Goal: Task Accomplishment & Management: Manage account settings

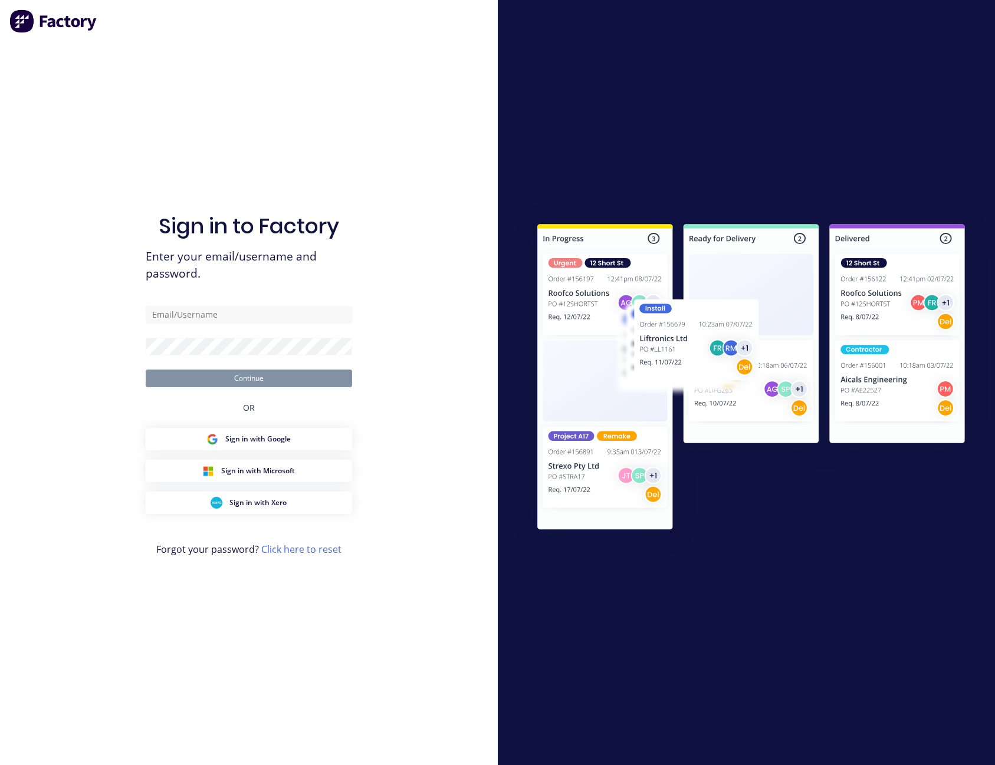
type input "[PERSON_NAME][EMAIL_ADDRESS][PERSON_NAME][DOMAIN_NAME]"
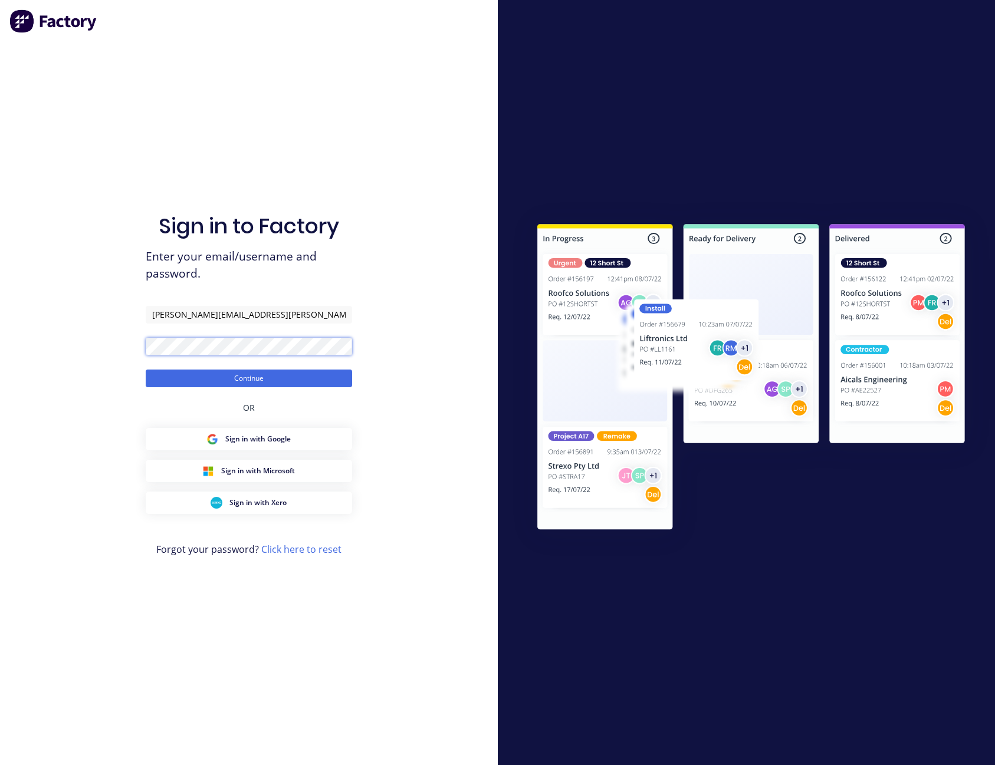
click at [146, 370] on button "Continue" at bounding box center [249, 379] width 206 height 18
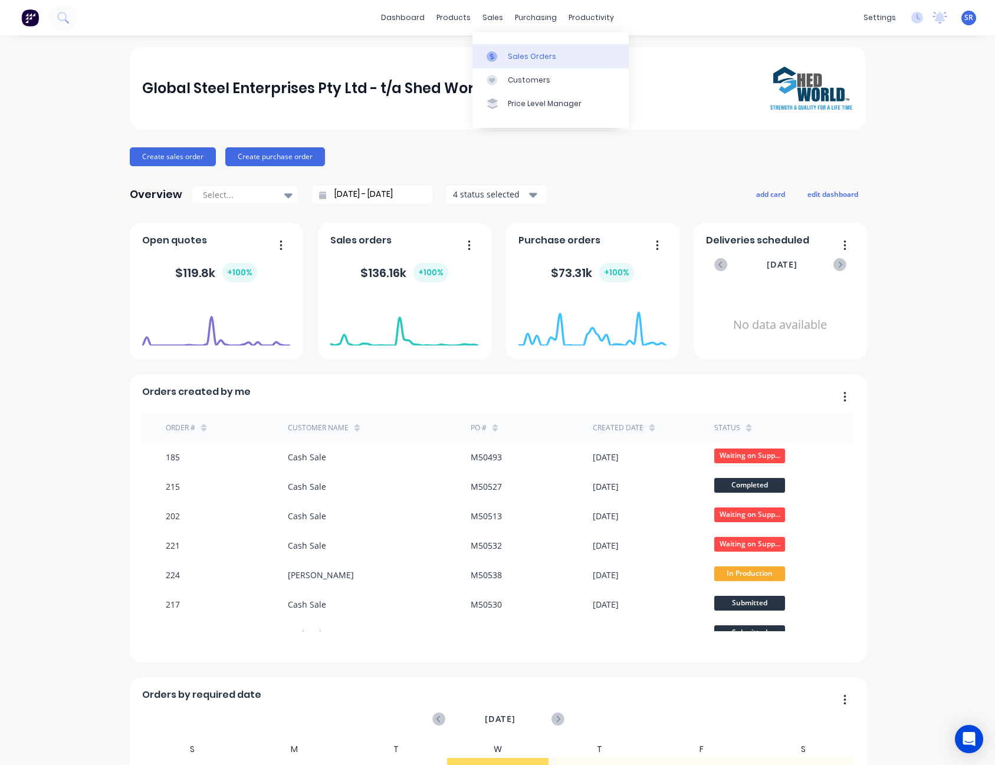
click at [522, 55] on div "Sales Orders" at bounding box center [532, 56] width 48 height 11
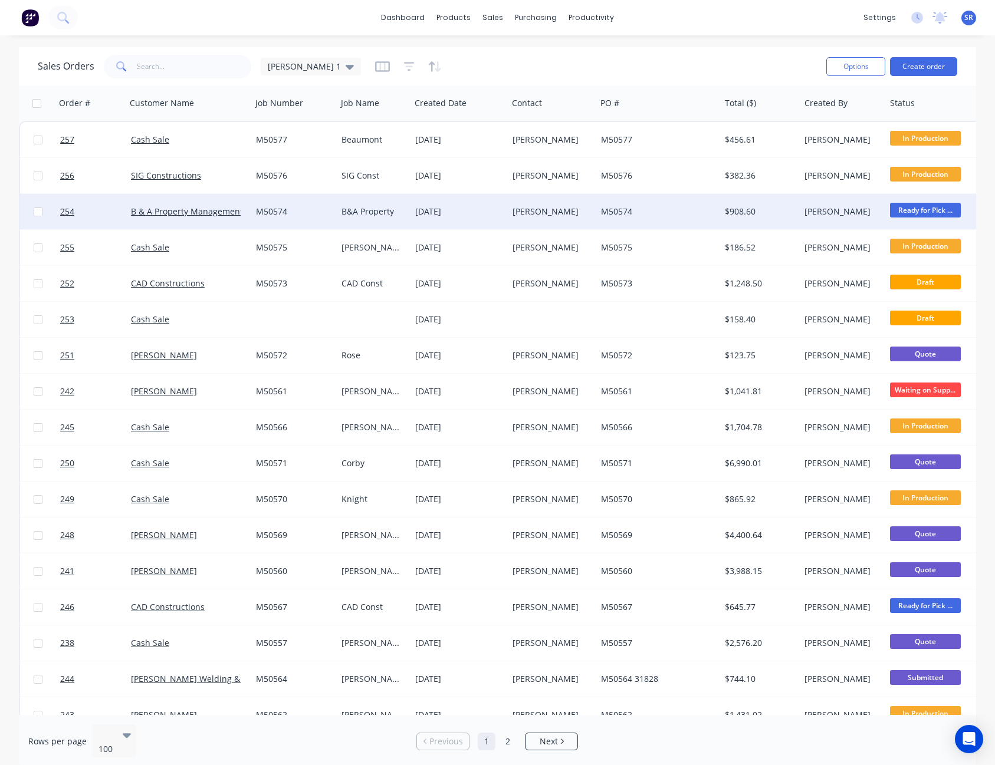
click at [932, 207] on span "Ready for Pick ..." at bounding box center [925, 210] width 71 height 15
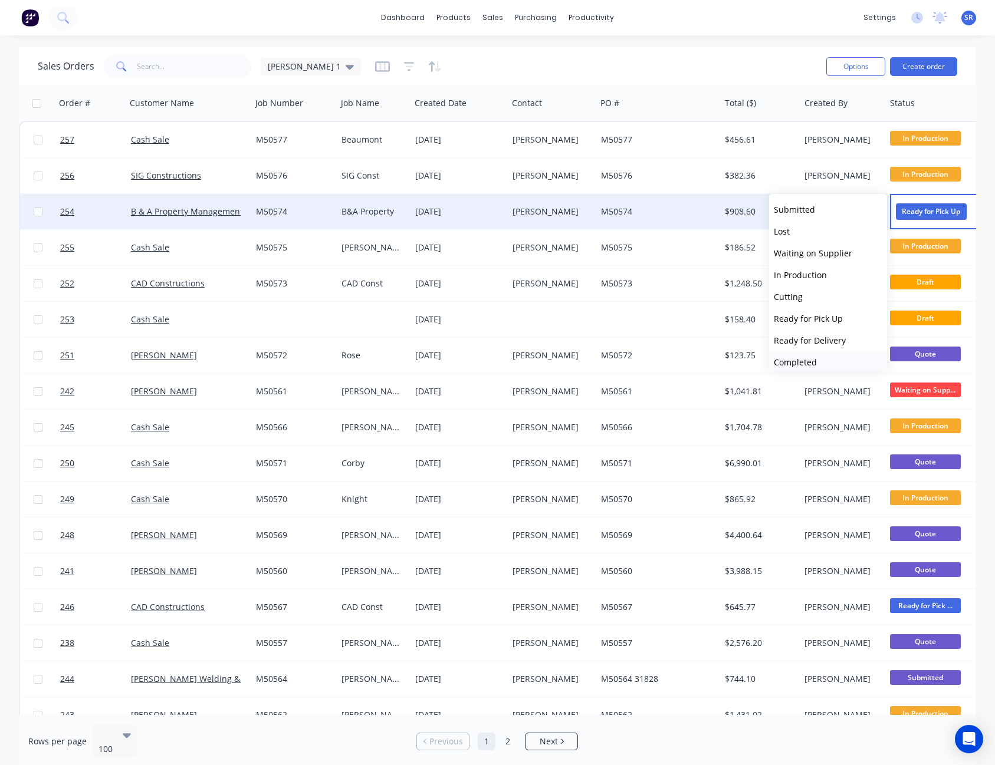
click at [830, 366] on button "Completed" at bounding box center [828, 362] width 118 height 22
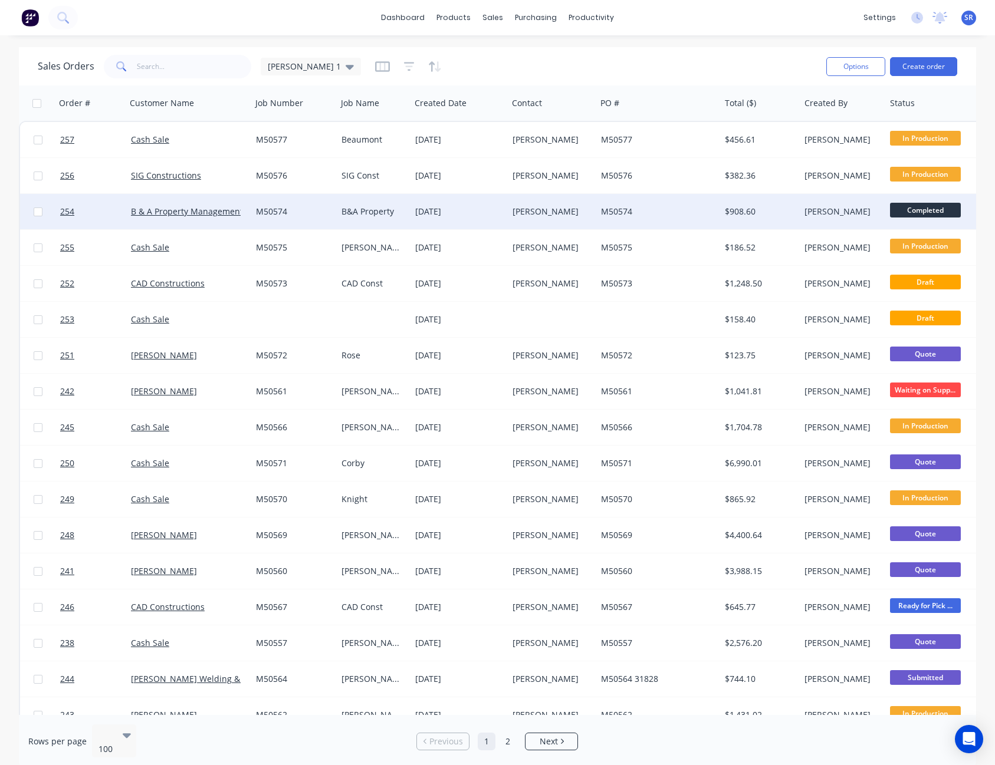
click at [600, 70] on div "Sales Orders [PERSON_NAME] 1" at bounding box center [427, 66] width 779 height 29
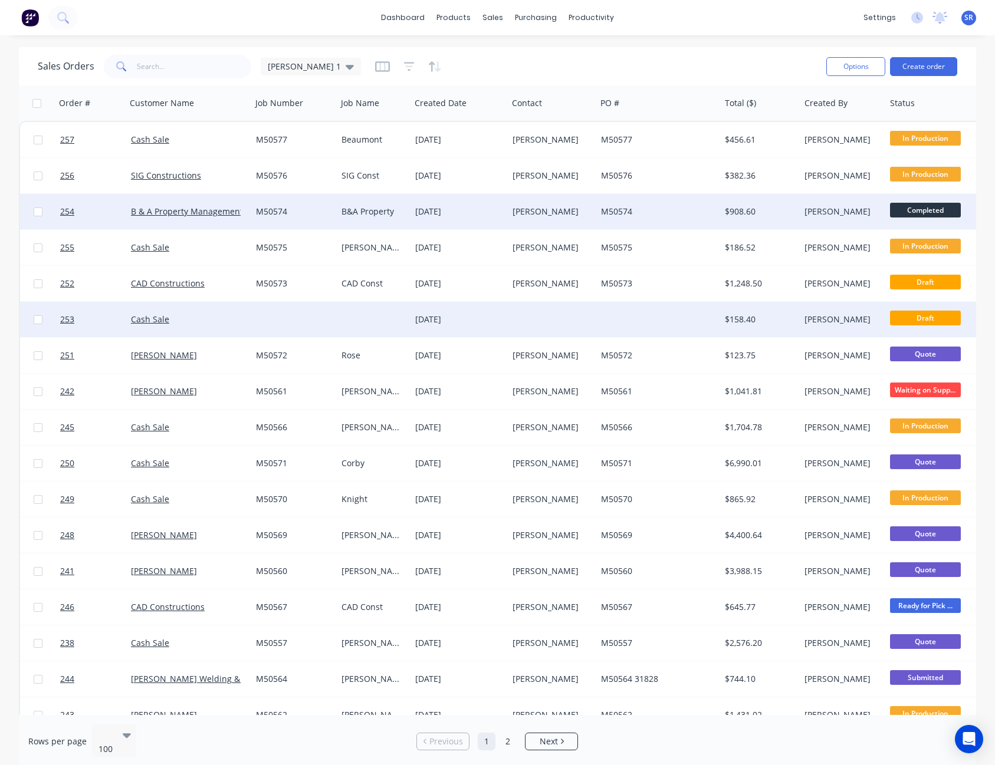
click at [531, 322] on div at bounding box center [552, 319] width 88 height 35
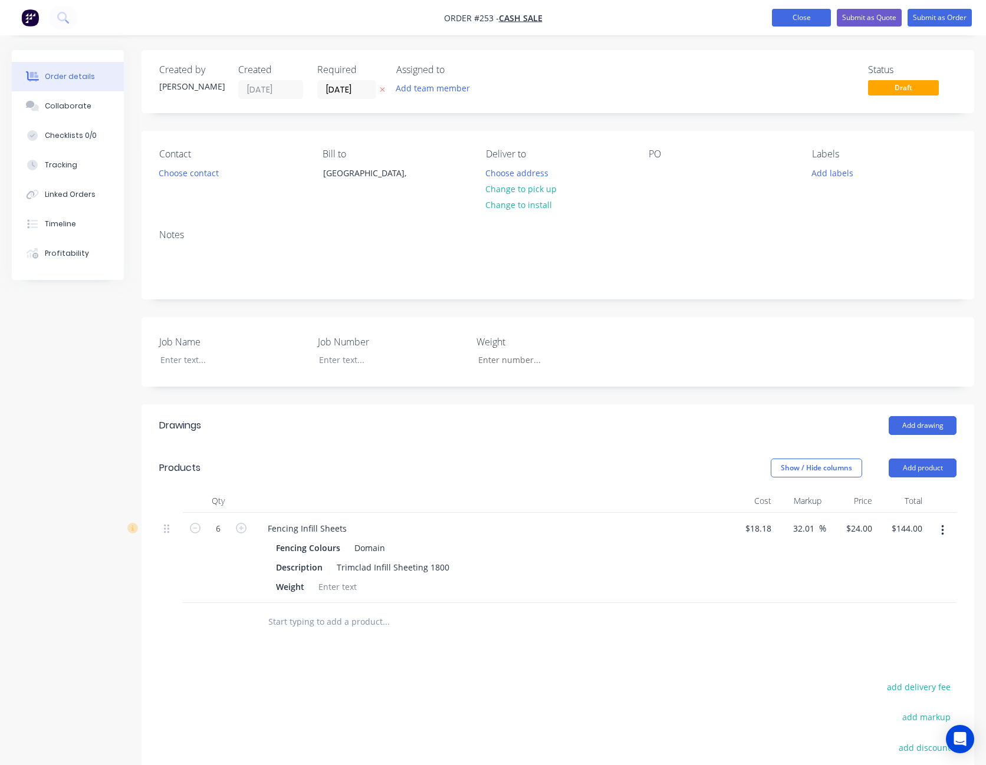
click at [801, 19] on button "Close" at bounding box center [801, 18] width 59 height 18
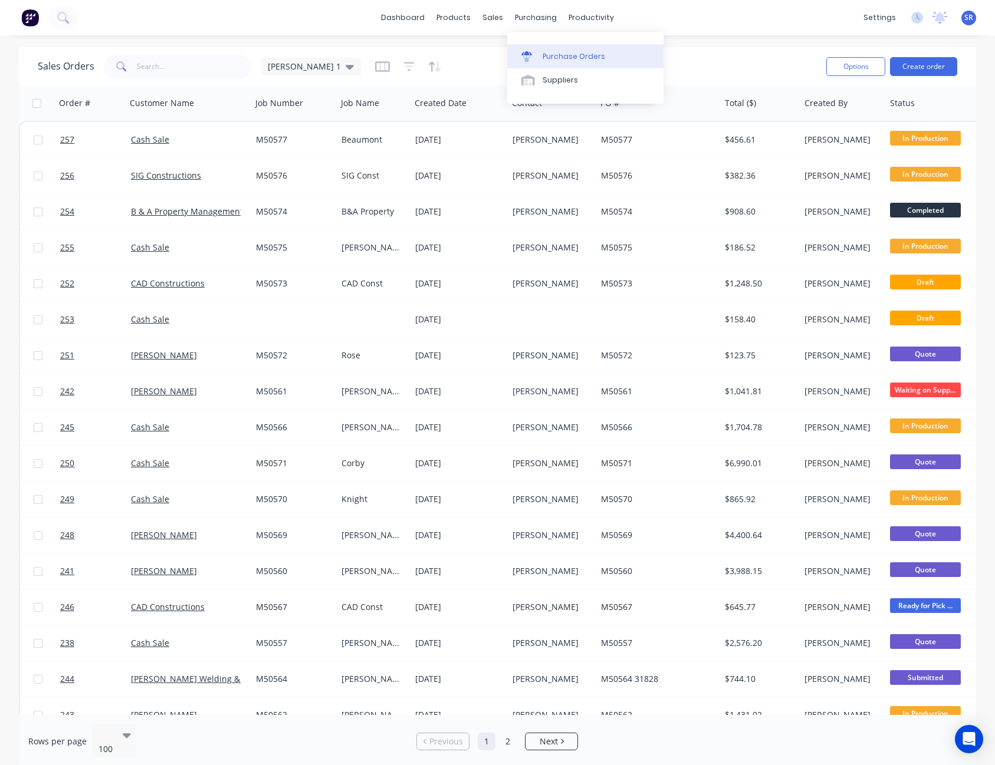
click at [553, 57] on div "Purchase Orders" at bounding box center [574, 56] width 63 height 11
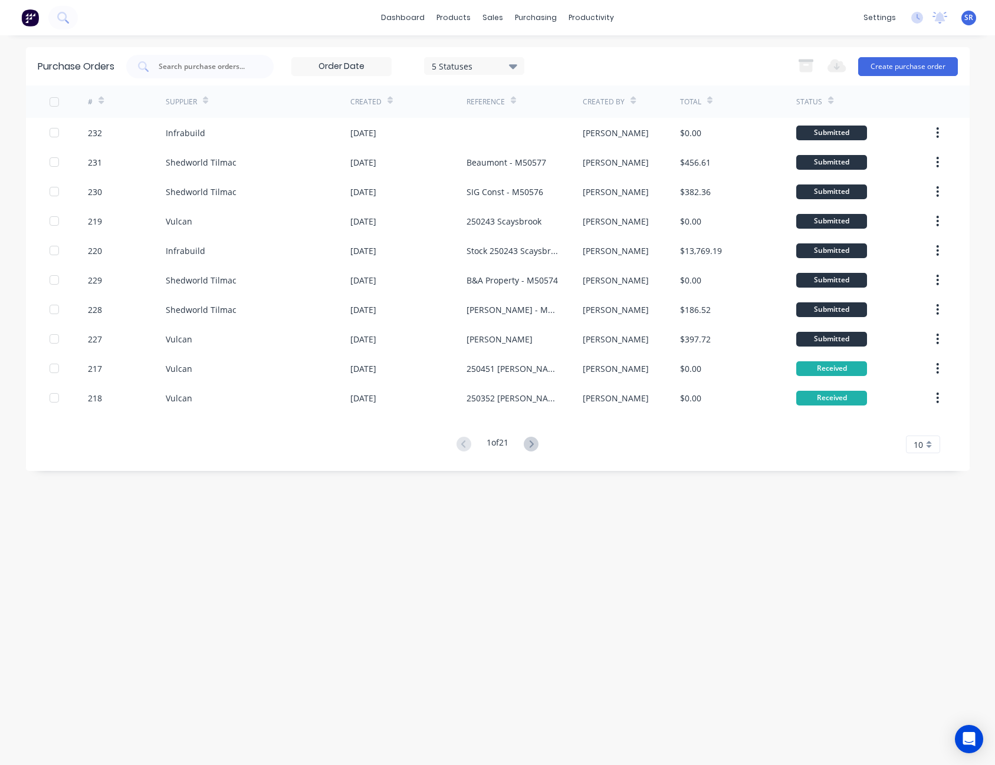
click at [931, 446] on div "10" at bounding box center [923, 445] width 34 height 18
click at [926, 586] on div "35" at bounding box center [922, 591] width 33 height 21
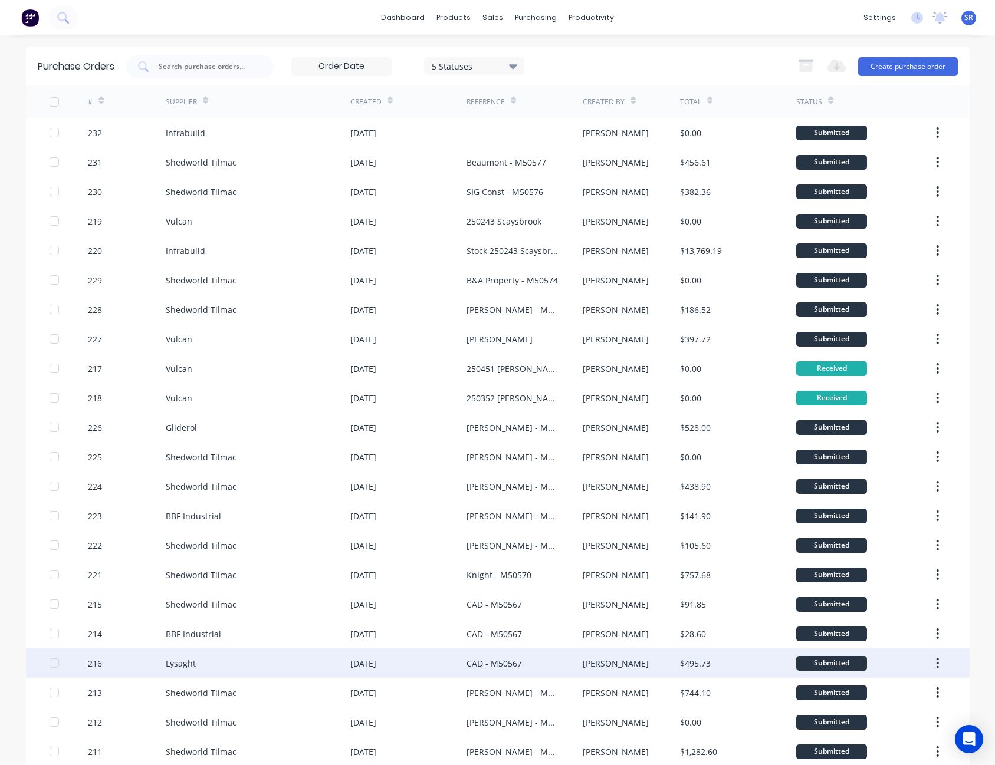
click at [829, 666] on div "Submitted" at bounding box center [831, 663] width 71 height 15
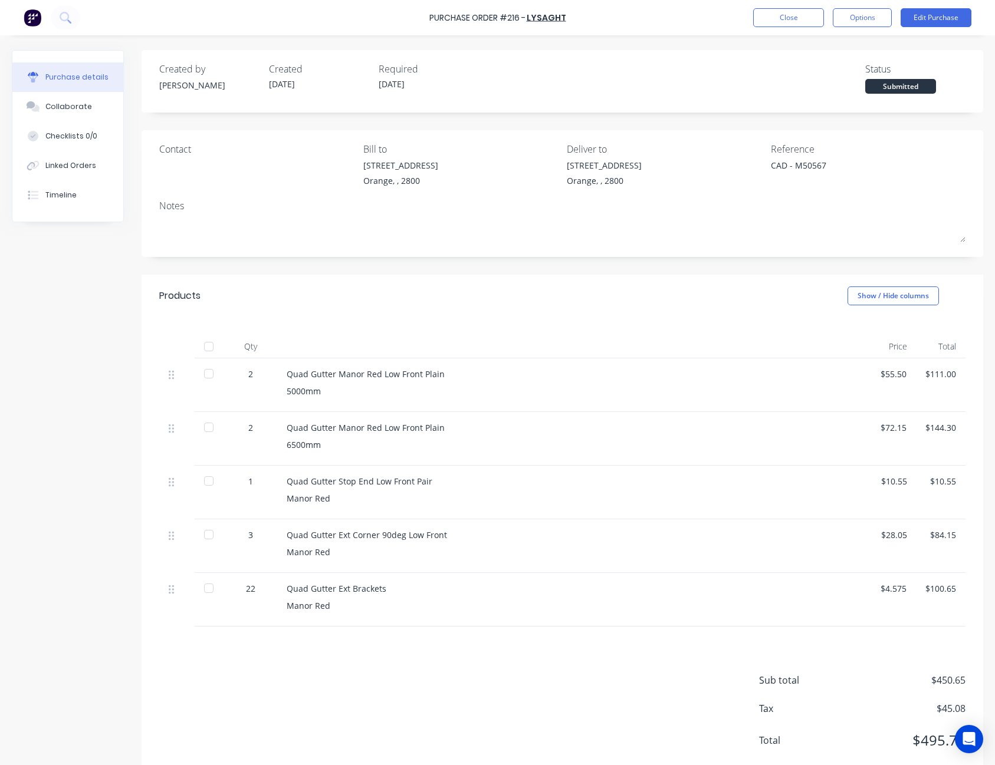
click at [897, 86] on div "Submitted" at bounding box center [900, 86] width 71 height 15
click at [210, 347] on div at bounding box center [209, 347] width 24 height 24
click at [793, 21] on button "Close" at bounding box center [788, 17] width 71 height 19
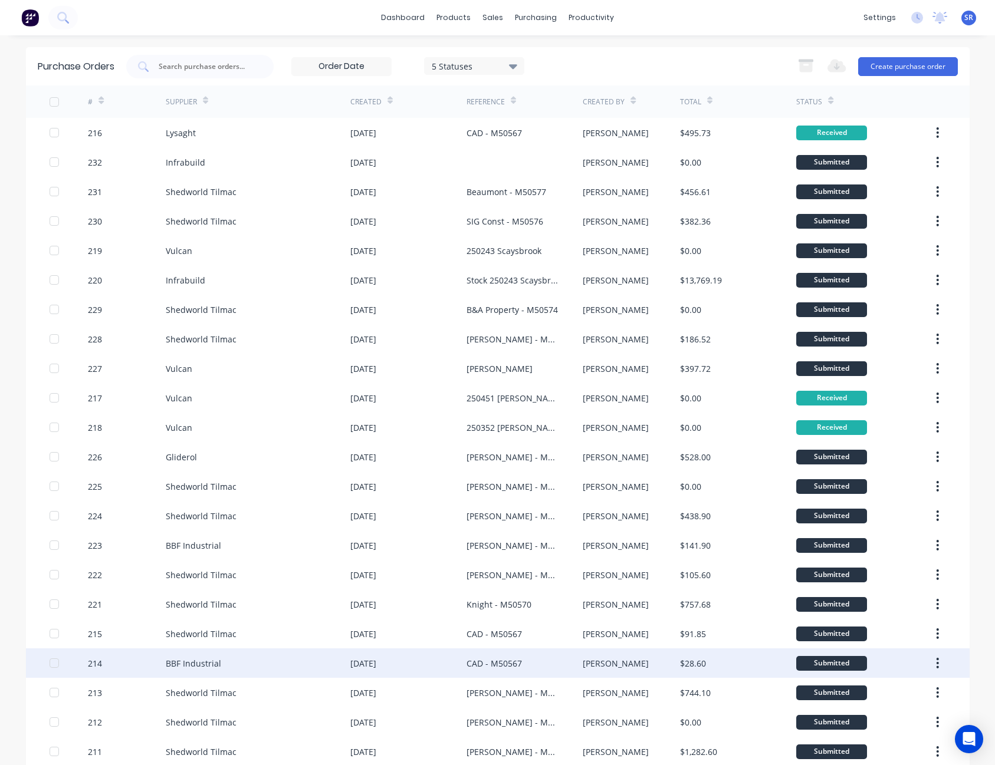
click at [735, 657] on div "$28.60" at bounding box center [738, 663] width 116 height 29
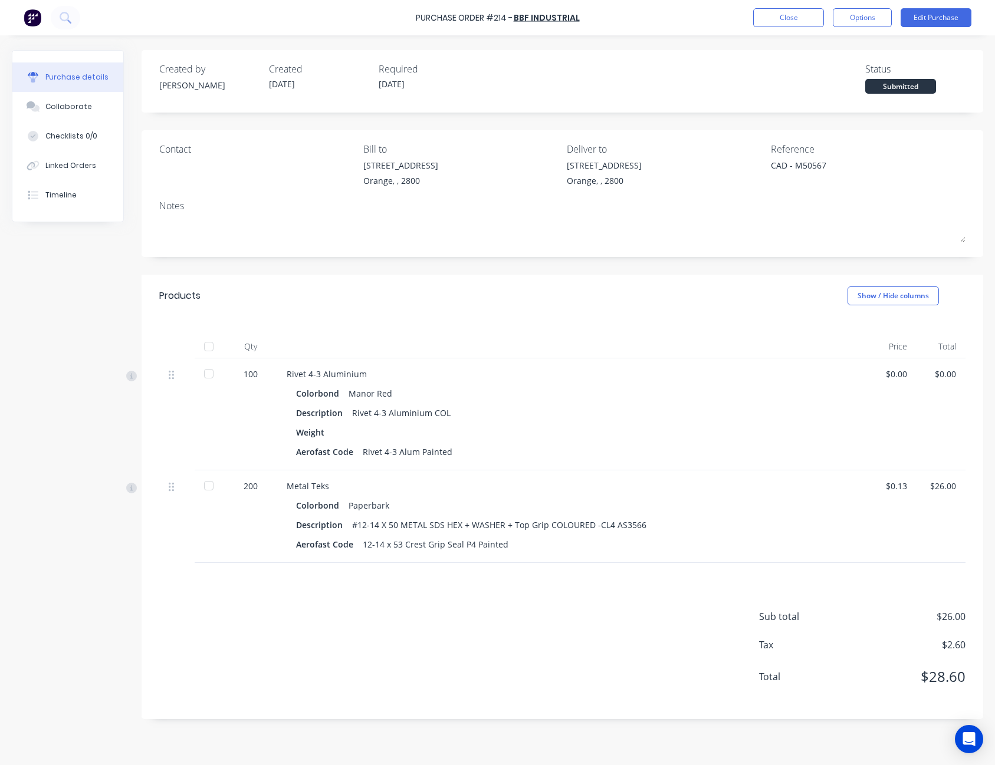
click at [209, 348] on div at bounding box center [209, 347] width 24 height 24
click at [791, 17] on button "Close" at bounding box center [788, 17] width 71 height 19
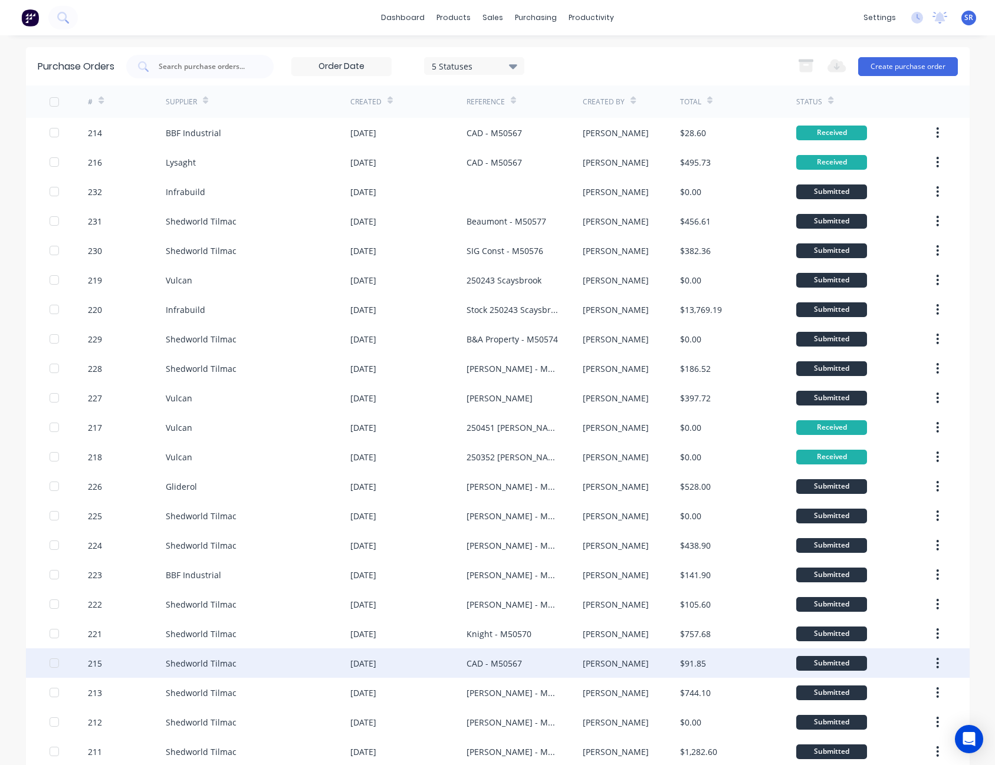
click at [777, 664] on div "$91.85" at bounding box center [738, 663] width 116 height 29
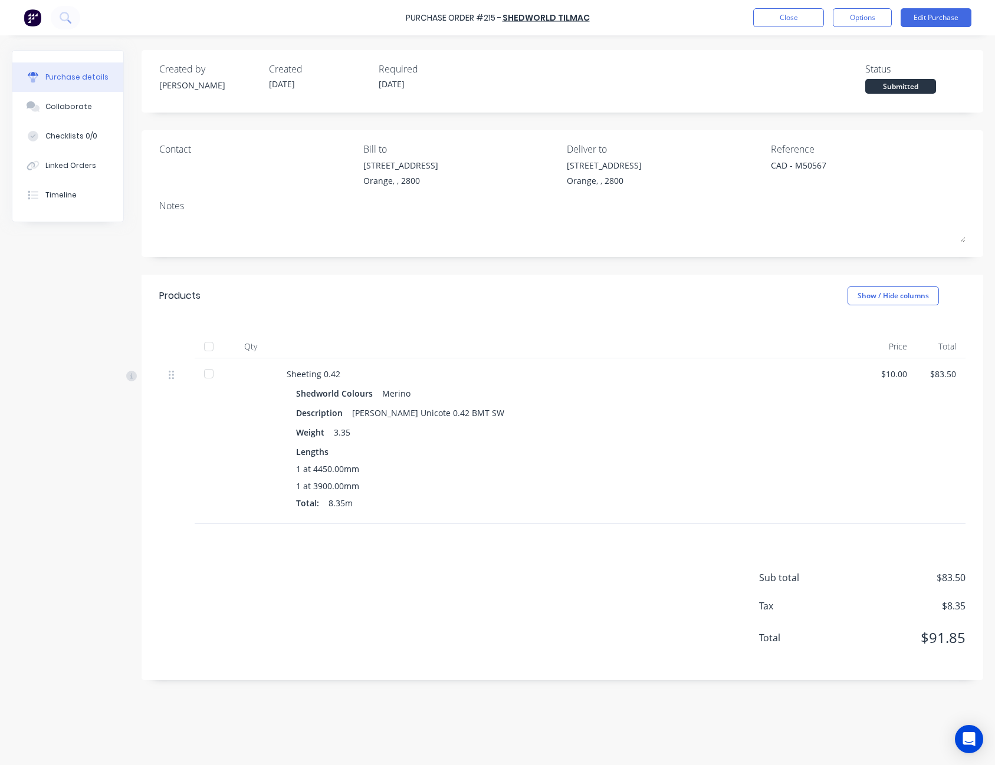
click at [205, 349] on div at bounding box center [209, 347] width 24 height 24
click at [780, 7] on div "Purchase Order #215 - Shedworld Tilmac Close Options Edit Purchase" at bounding box center [497, 17] width 995 height 35
click at [788, 20] on button "Close" at bounding box center [788, 17] width 71 height 19
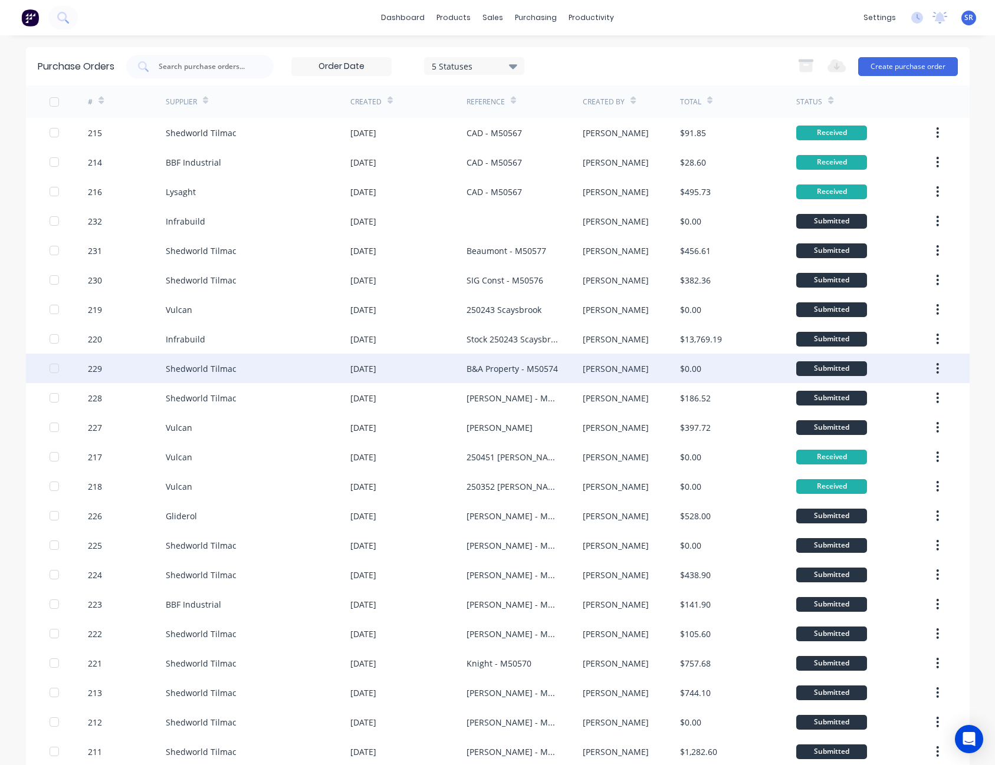
click at [620, 368] on div "[PERSON_NAME]" at bounding box center [631, 368] width 97 height 29
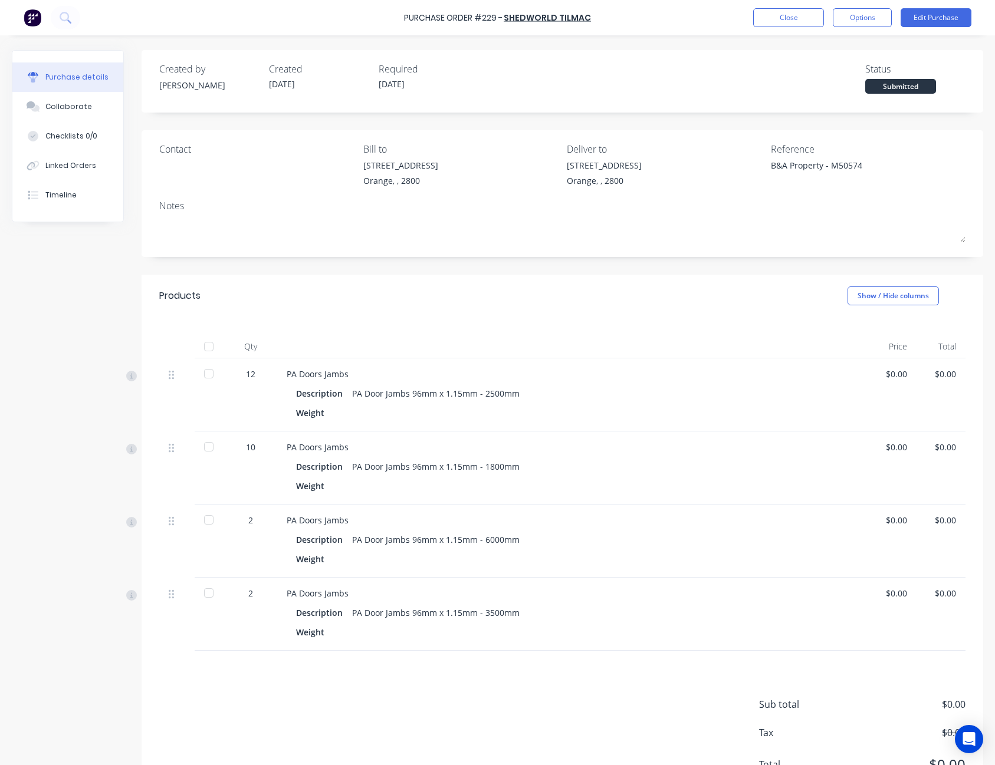
click at [209, 346] on div at bounding box center [209, 347] width 24 height 24
click at [802, 11] on button "Close" at bounding box center [788, 17] width 71 height 19
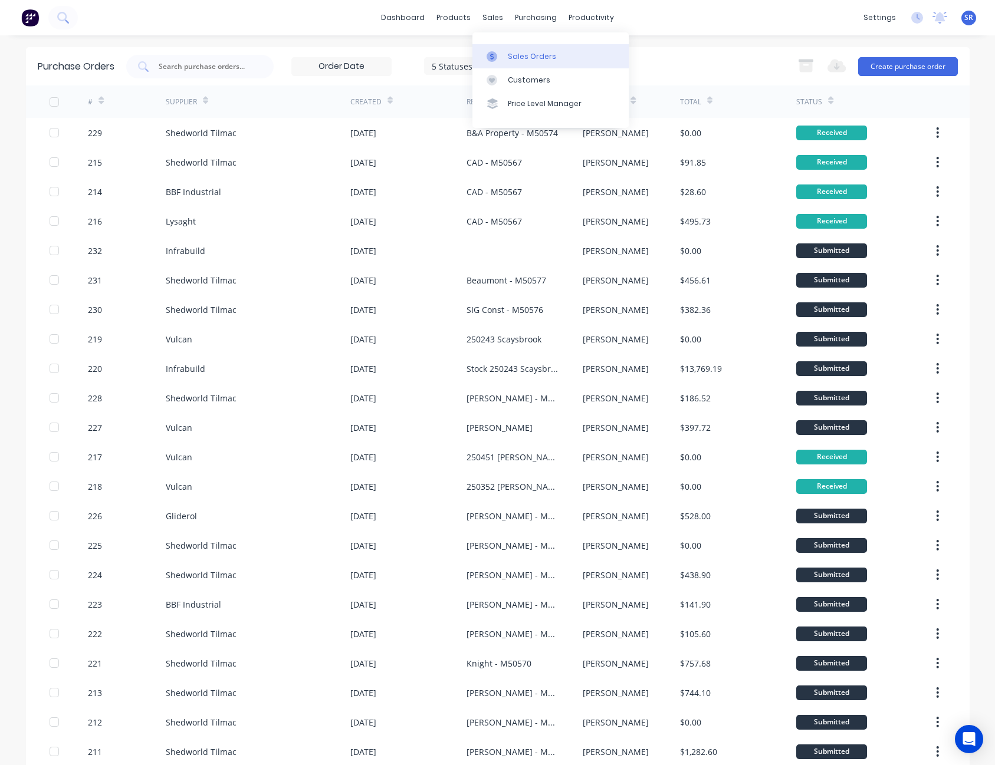
click at [502, 61] on div at bounding box center [495, 56] width 18 height 11
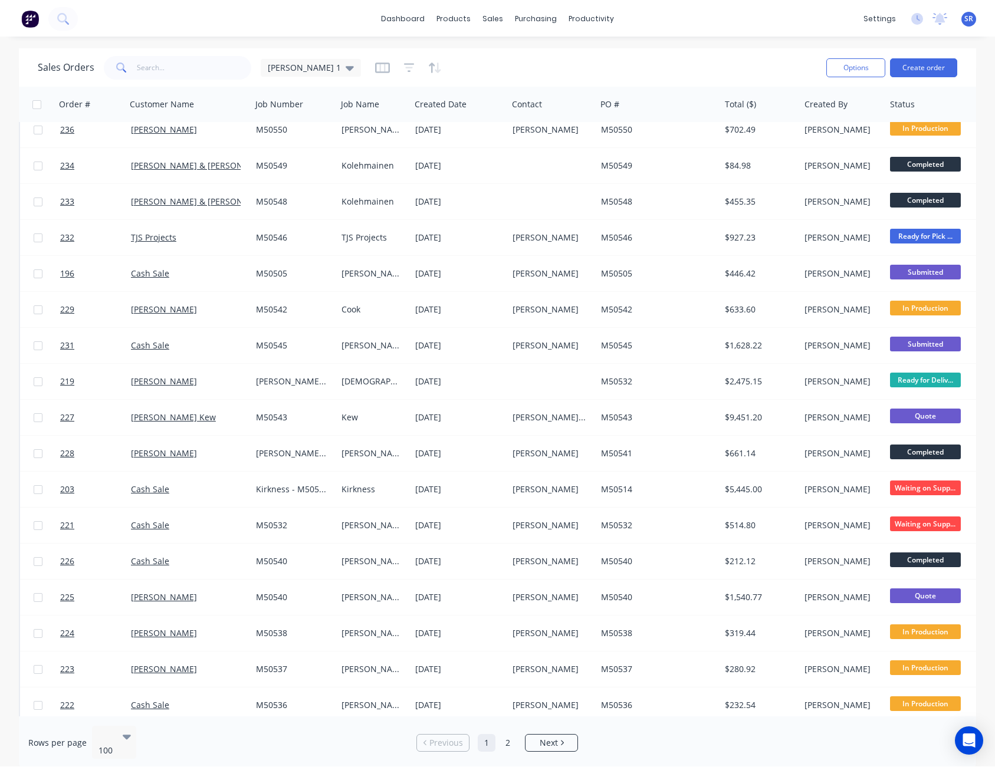
scroll to position [826, 0]
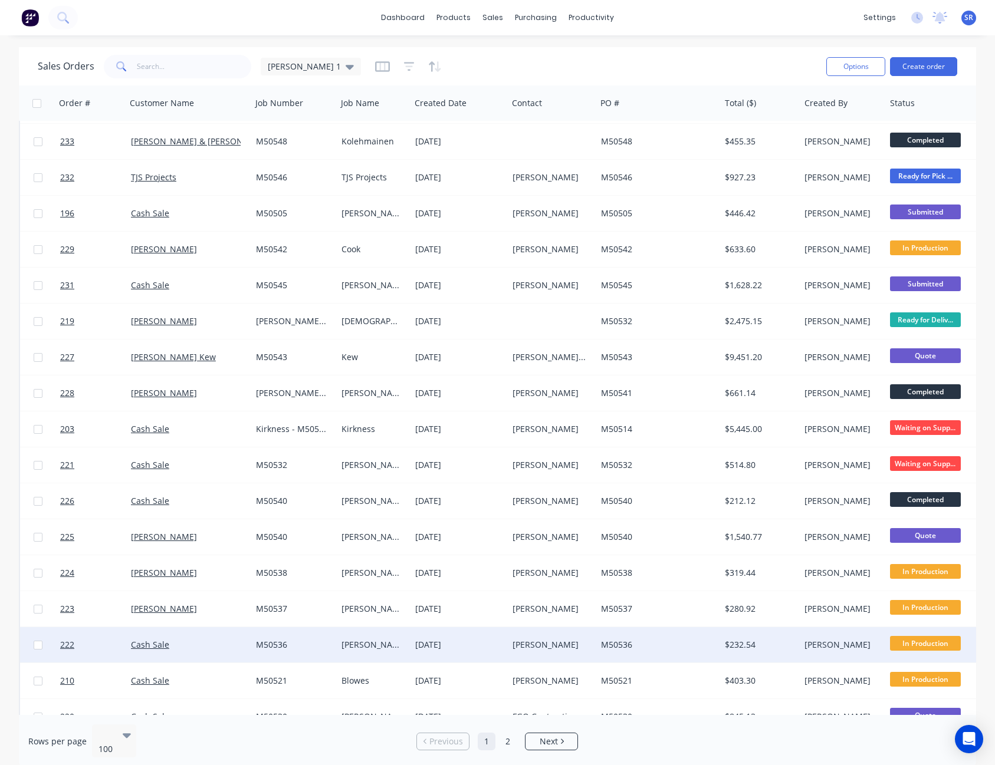
click at [530, 651] on div "[PERSON_NAME]" at bounding box center [552, 644] width 88 height 35
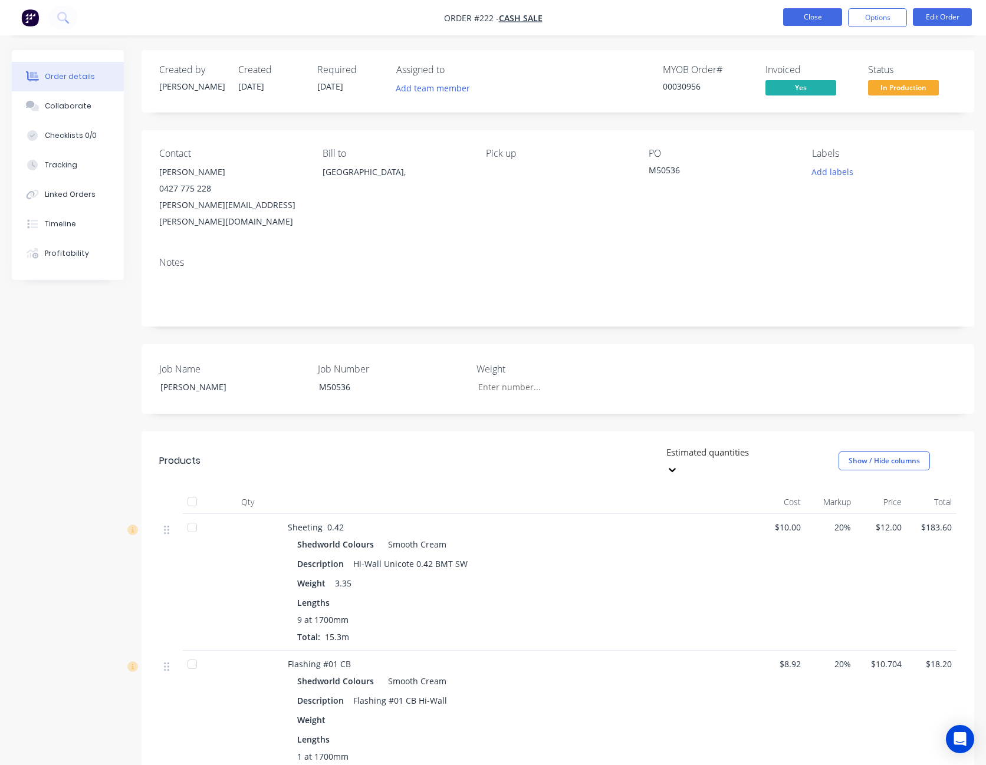
click at [810, 18] on button "Close" at bounding box center [812, 17] width 59 height 18
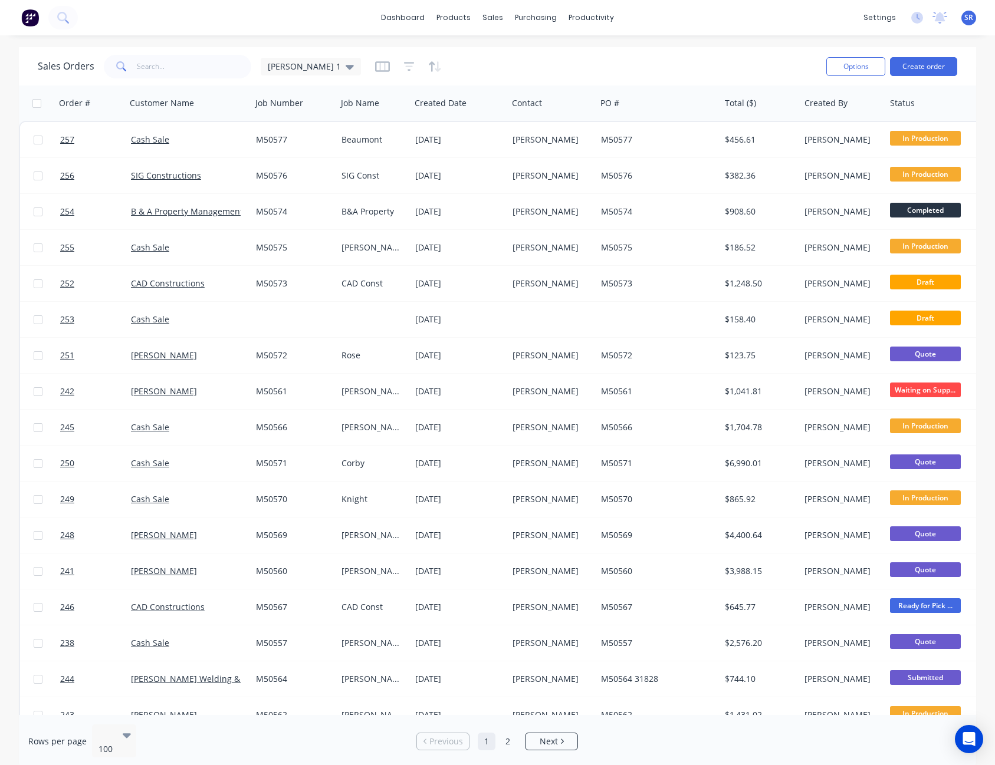
click at [550, 76] on div "Sales Orders [PERSON_NAME] 1" at bounding box center [427, 66] width 779 height 29
drag, startPoint x: 550, startPoint y: 76, endPoint x: 527, endPoint y: 51, distance: 34.2
click at [527, 51] on div "Sales Orders [PERSON_NAME] 1 Options Create order" at bounding box center [497, 66] width 957 height 38
drag, startPoint x: 527, startPoint y: 51, endPoint x: 435, endPoint y: 68, distance: 93.1
click at [435, 68] on div "Sales Orders [PERSON_NAME] 1" at bounding box center [427, 66] width 779 height 29
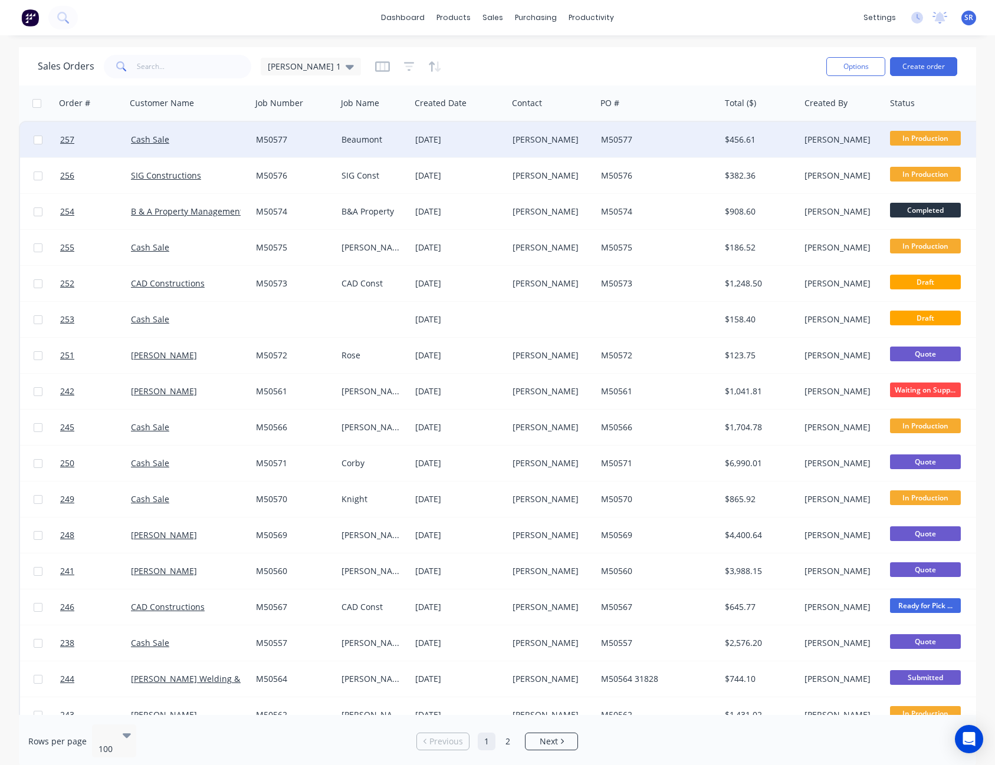
click at [567, 140] on div "[PERSON_NAME]" at bounding box center [549, 140] width 75 height 12
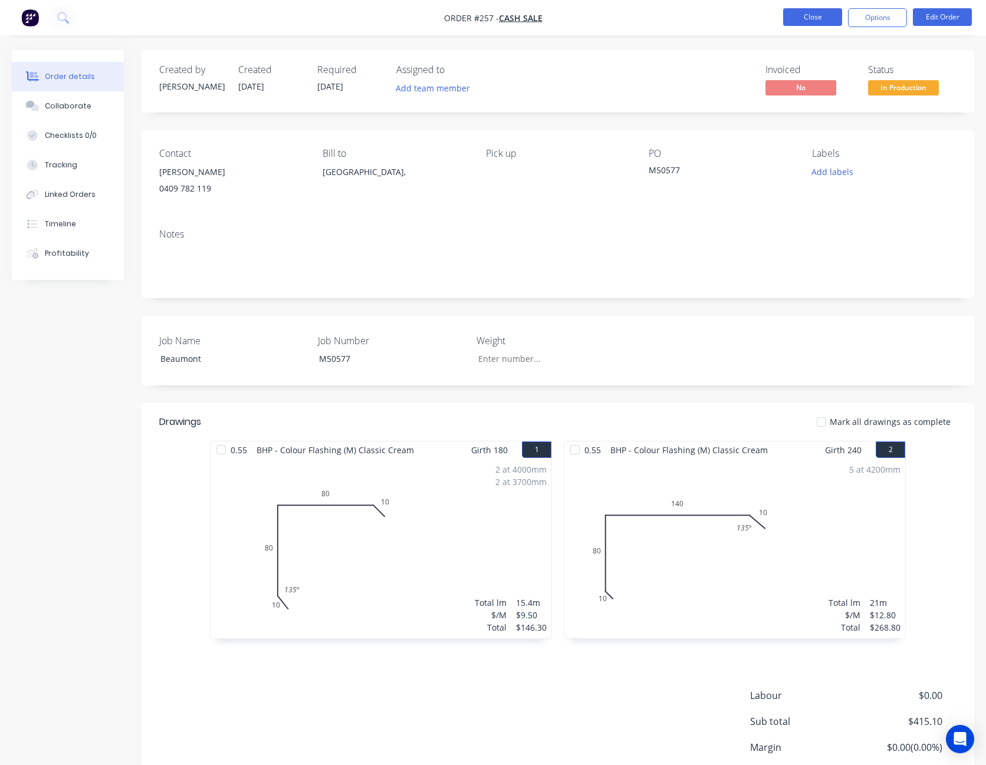
click at [823, 19] on button "Close" at bounding box center [812, 17] width 59 height 18
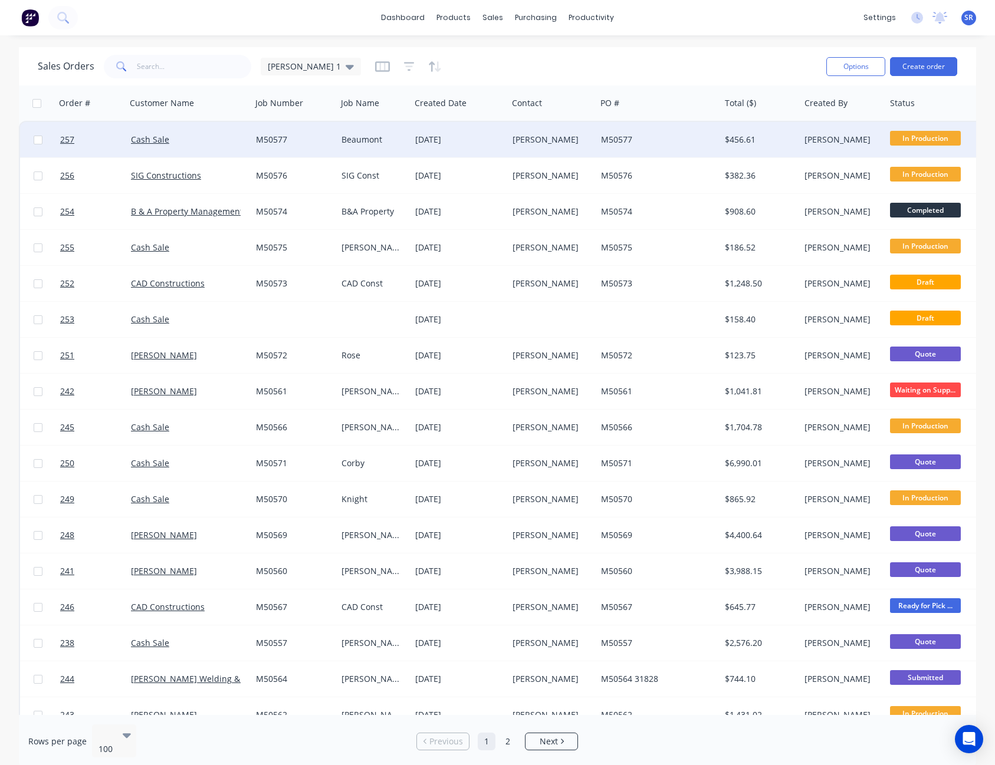
click at [932, 136] on span "In Production" at bounding box center [925, 138] width 71 height 15
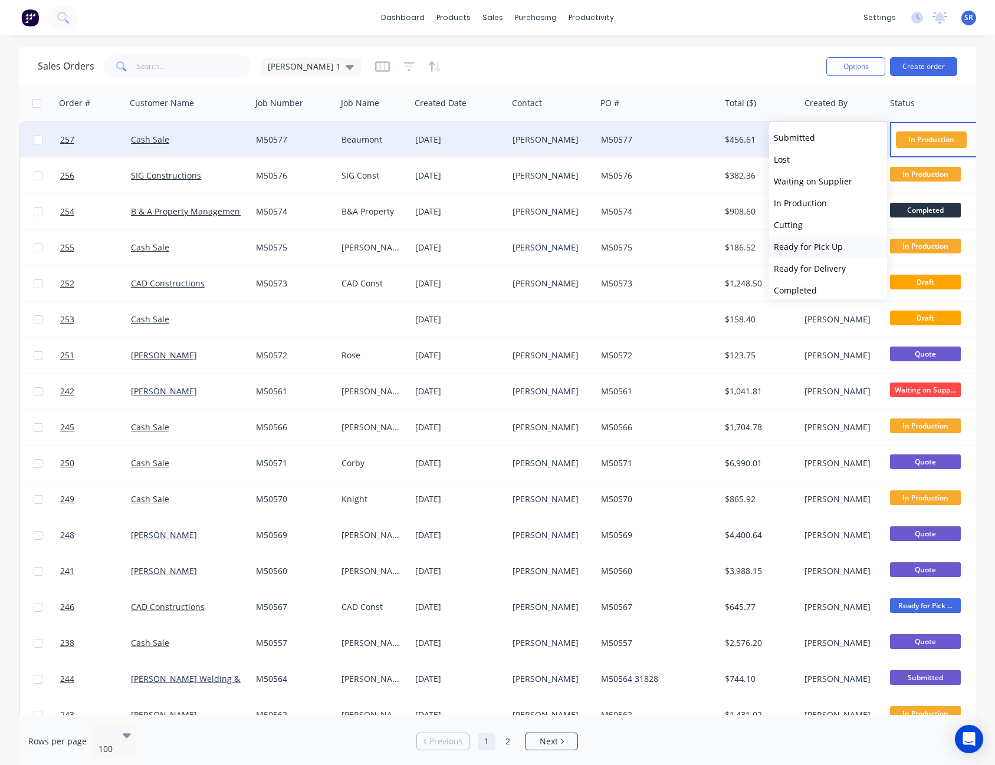
click at [819, 248] on span "Ready for Pick Up" at bounding box center [808, 246] width 69 height 11
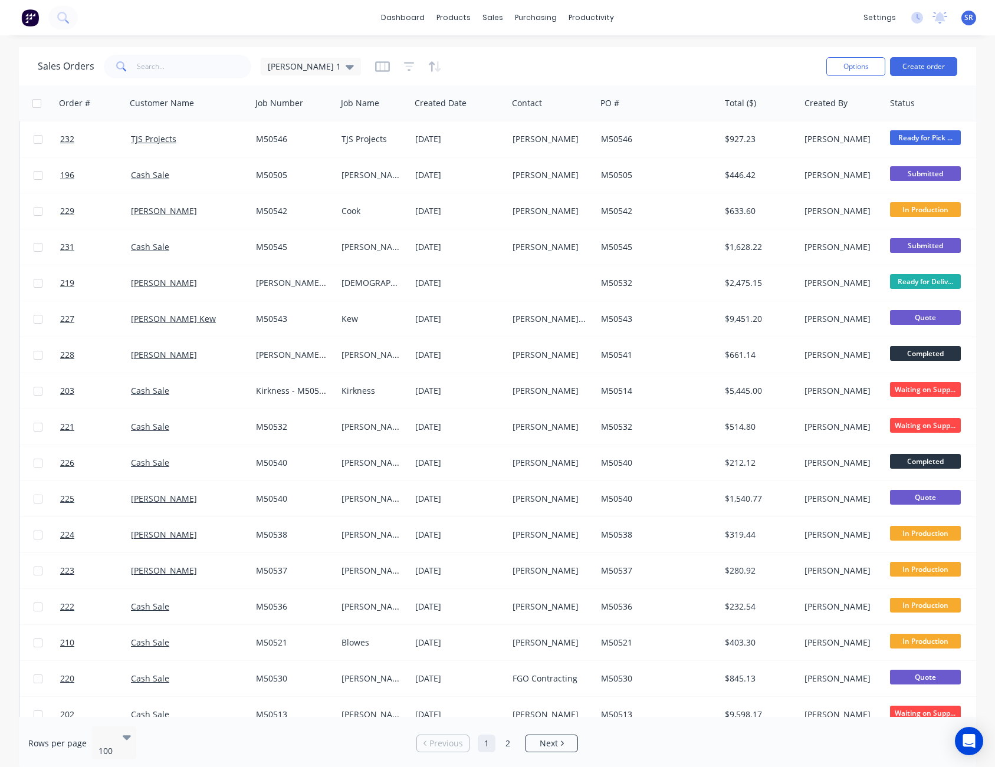
scroll to position [885, 0]
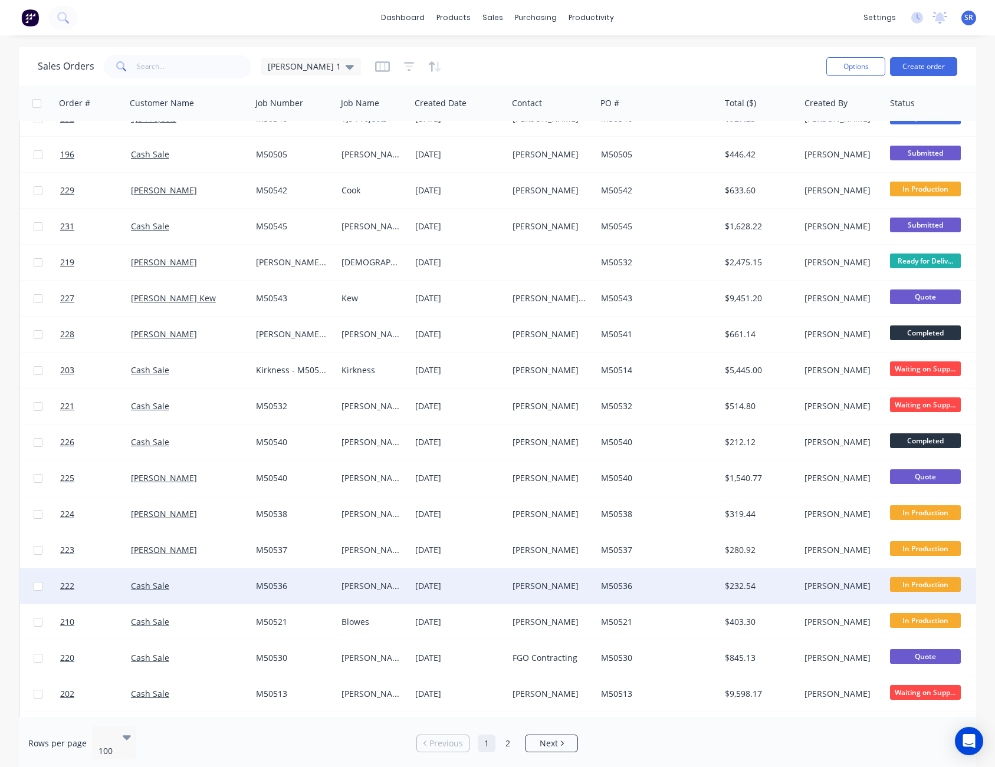
click at [926, 585] on span "In Production" at bounding box center [925, 584] width 71 height 15
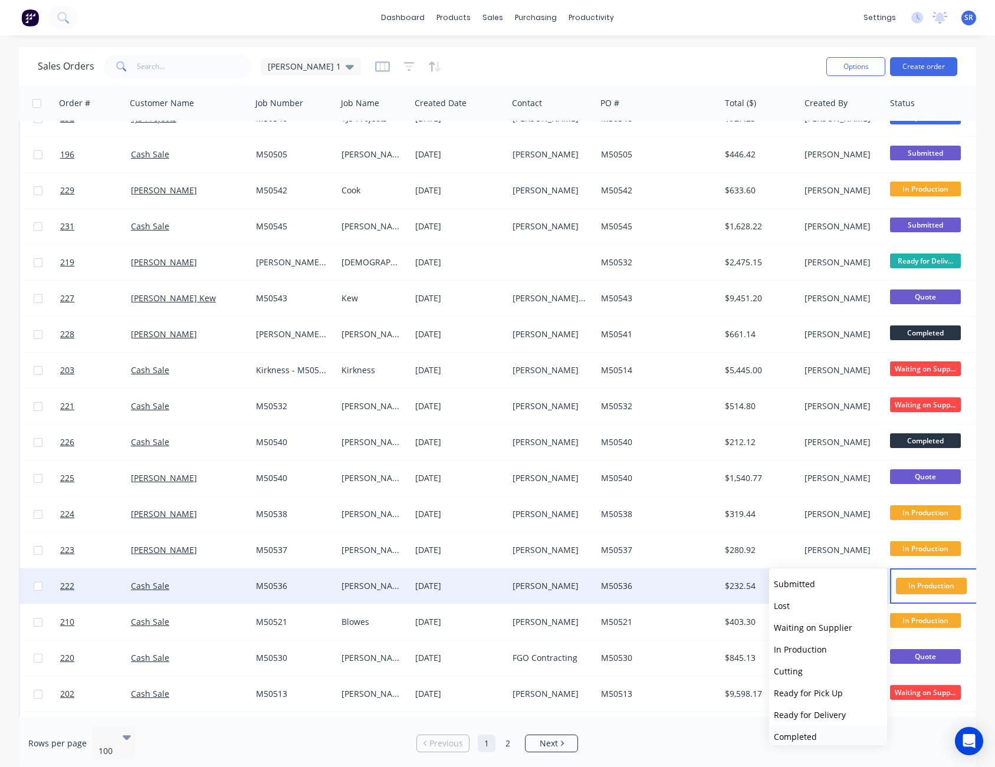
click at [826, 734] on button "Completed" at bounding box center [828, 737] width 118 height 22
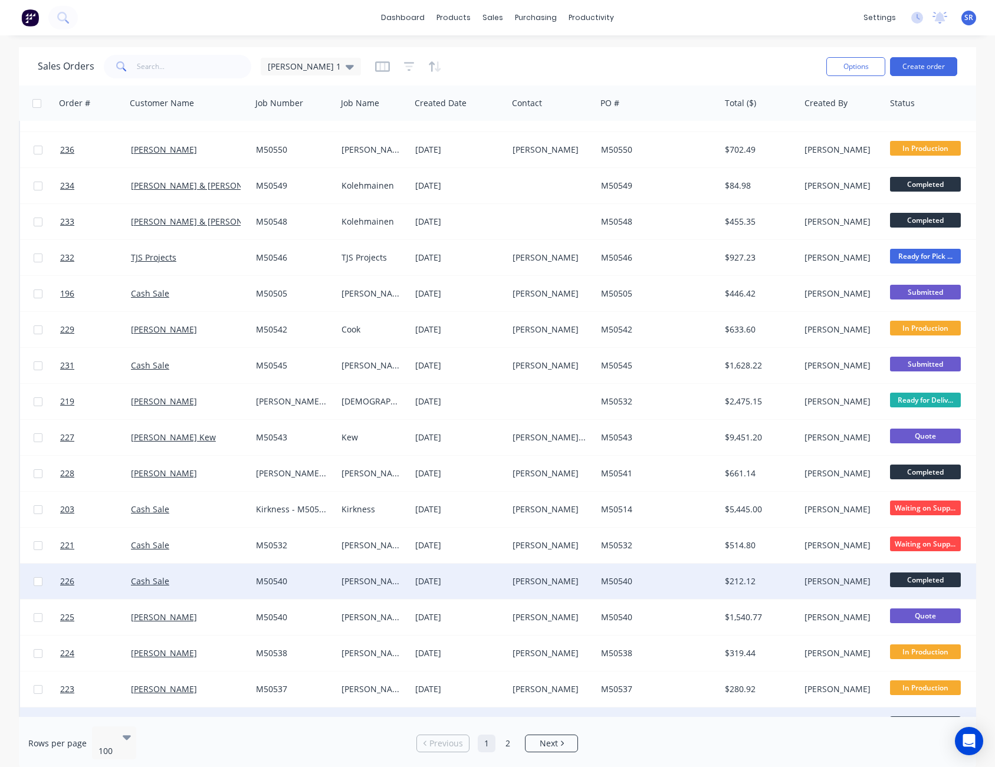
scroll to position [649, 0]
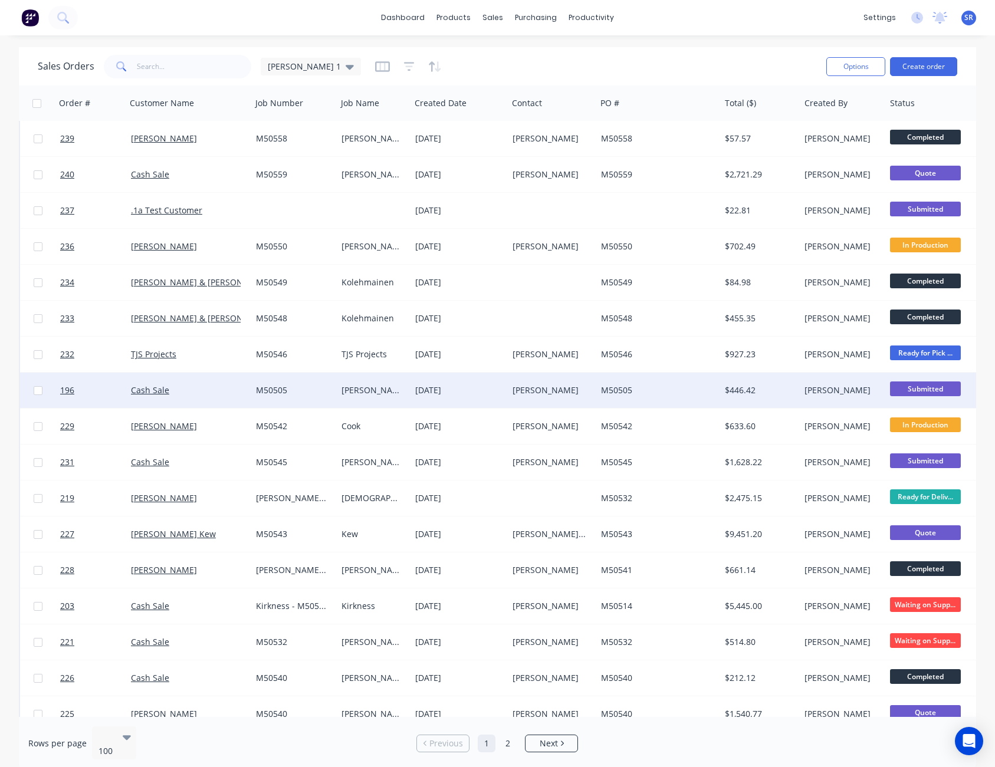
click at [759, 389] on div "$446.42" at bounding box center [758, 390] width 67 height 12
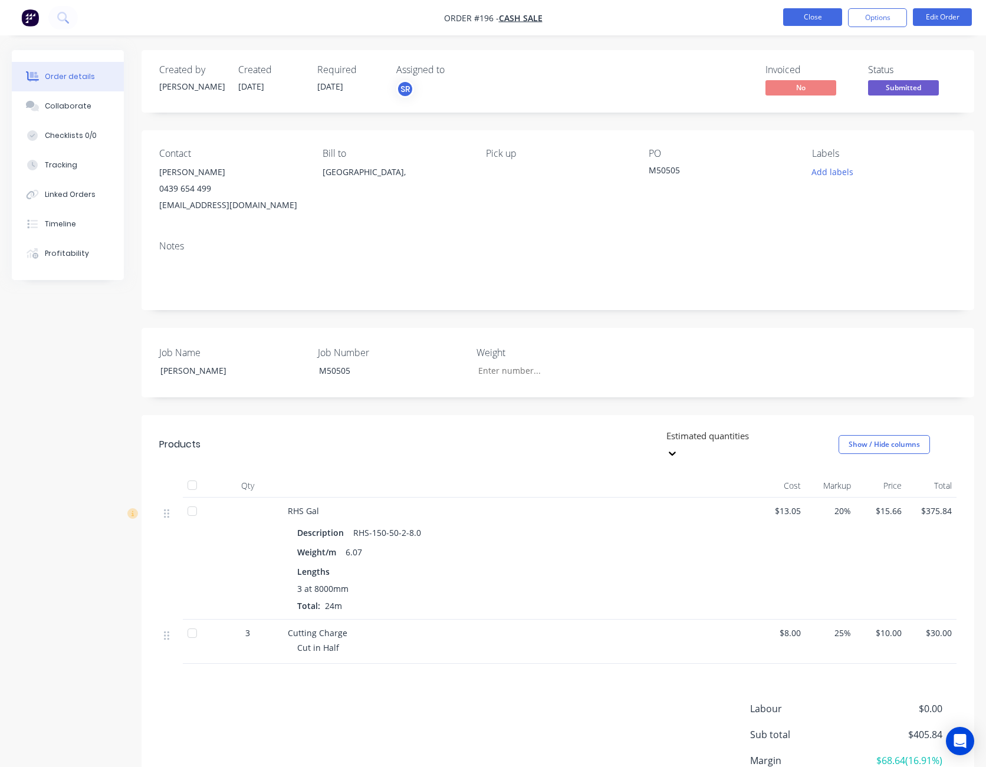
click at [801, 18] on button "Close" at bounding box center [812, 17] width 59 height 18
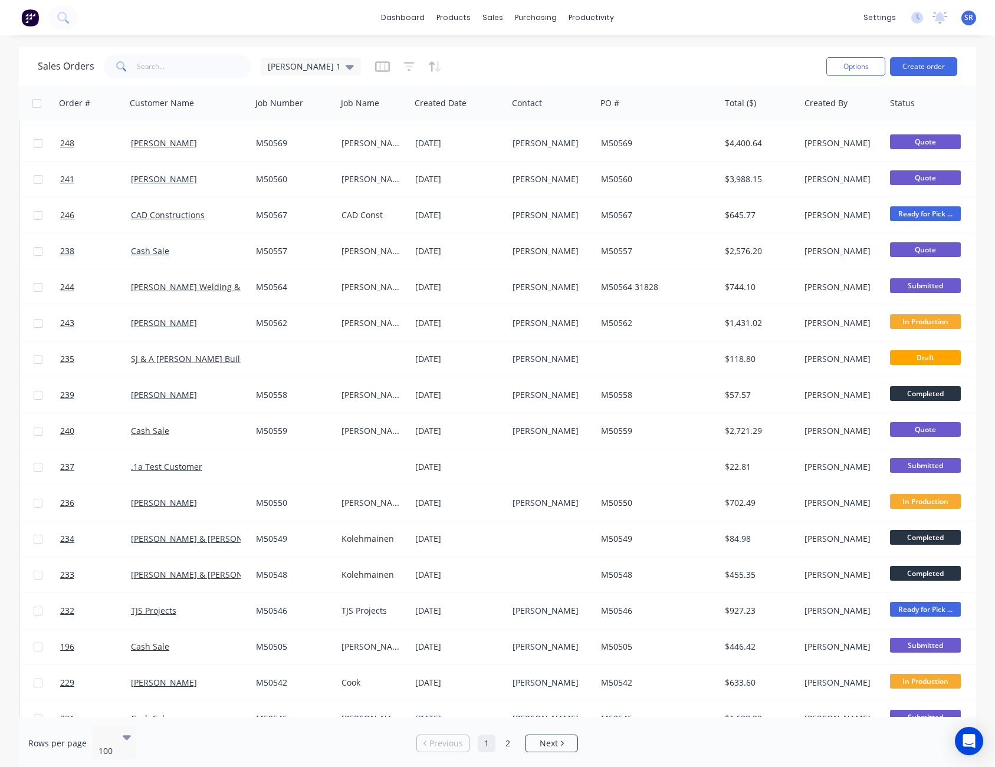
scroll to position [413, 0]
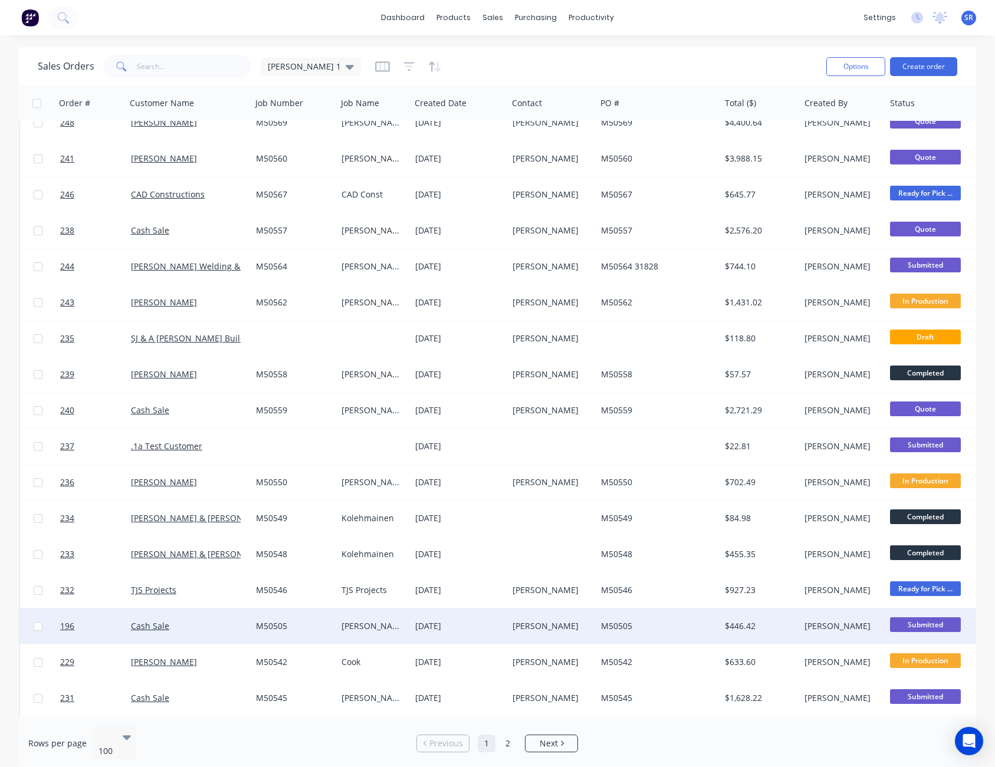
click at [929, 625] on span "Submitted" at bounding box center [925, 624] width 71 height 15
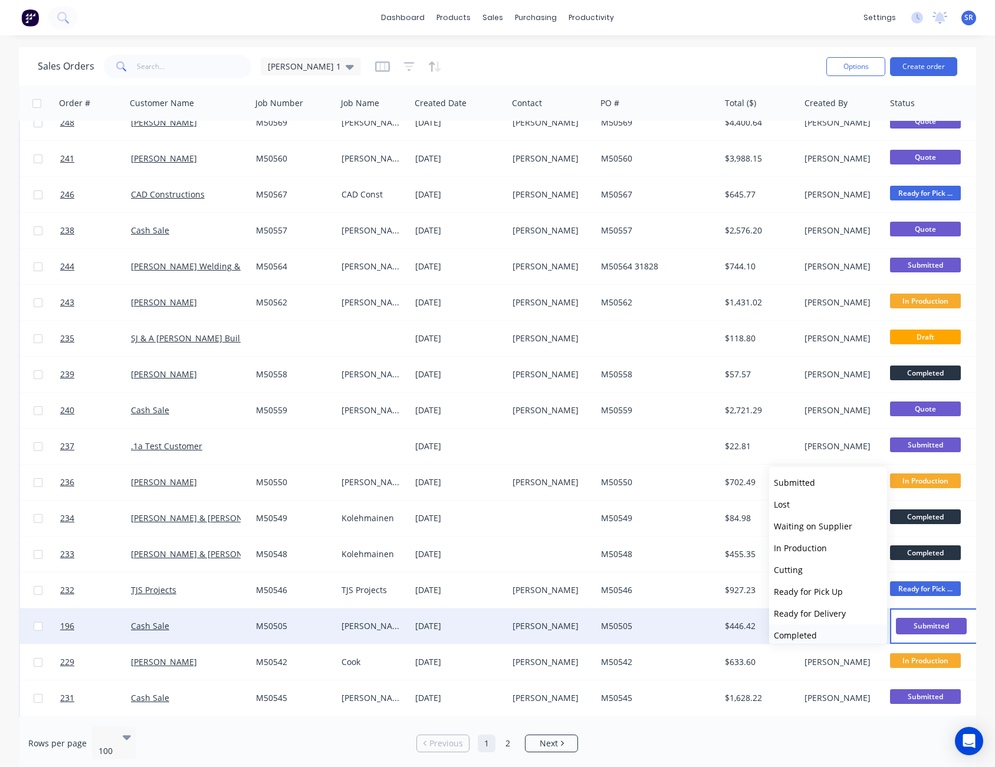
click at [833, 634] on button "Completed" at bounding box center [828, 635] width 118 height 22
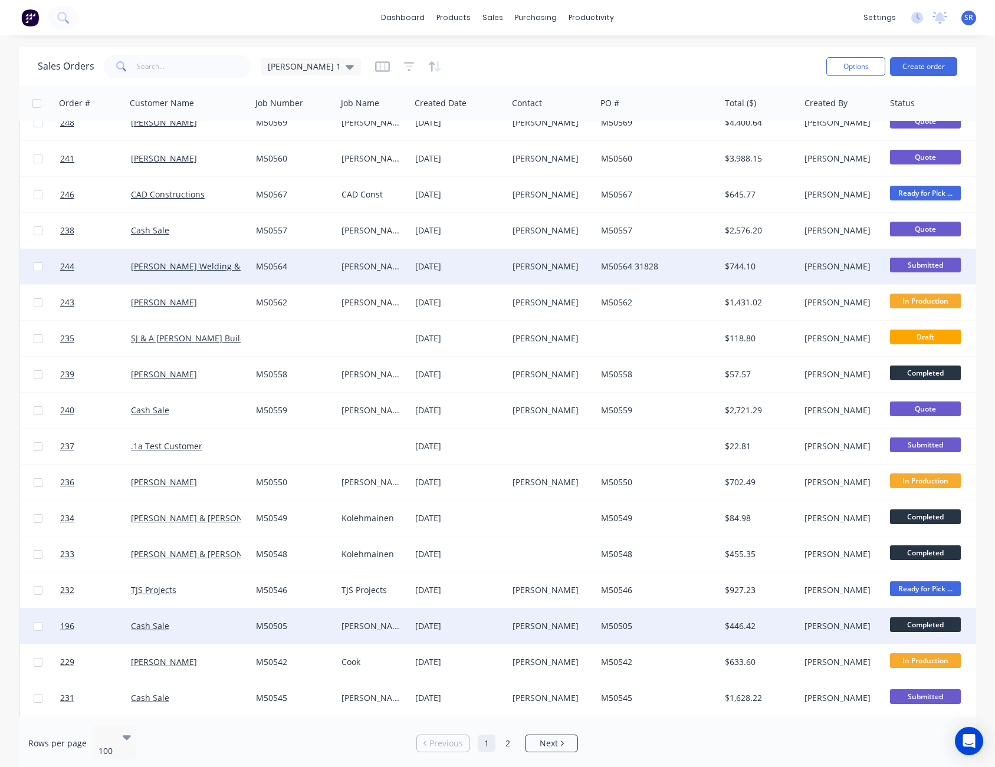
click at [922, 263] on span "Submitted" at bounding box center [925, 265] width 71 height 15
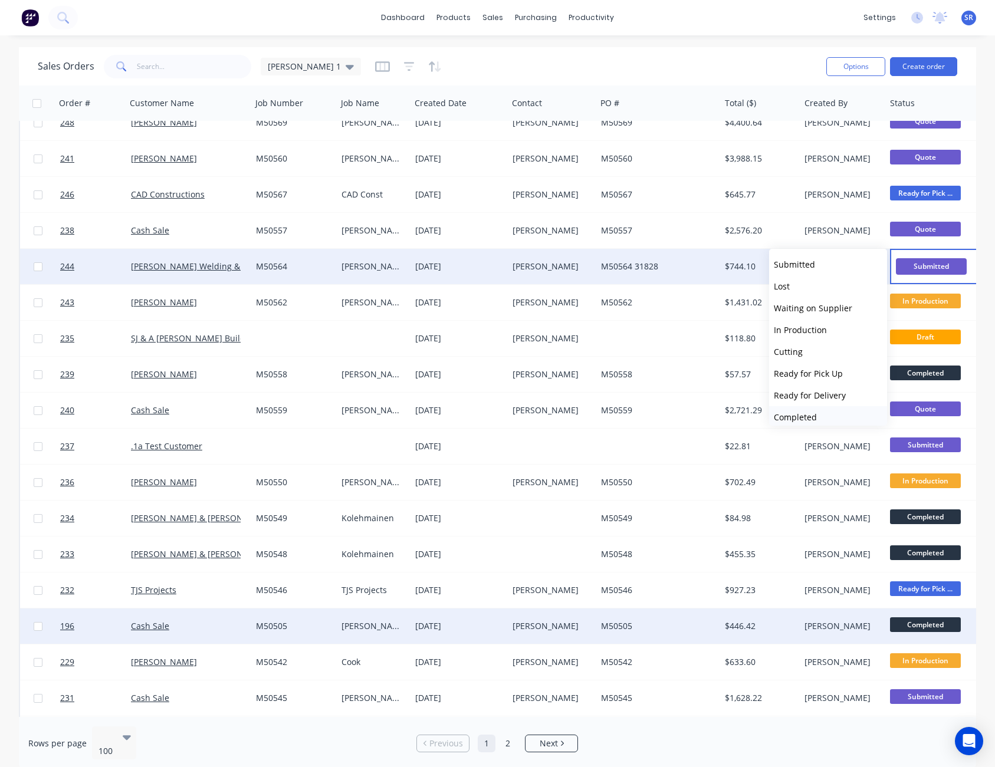
click at [834, 414] on button "Completed" at bounding box center [828, 417] width 118 height 22
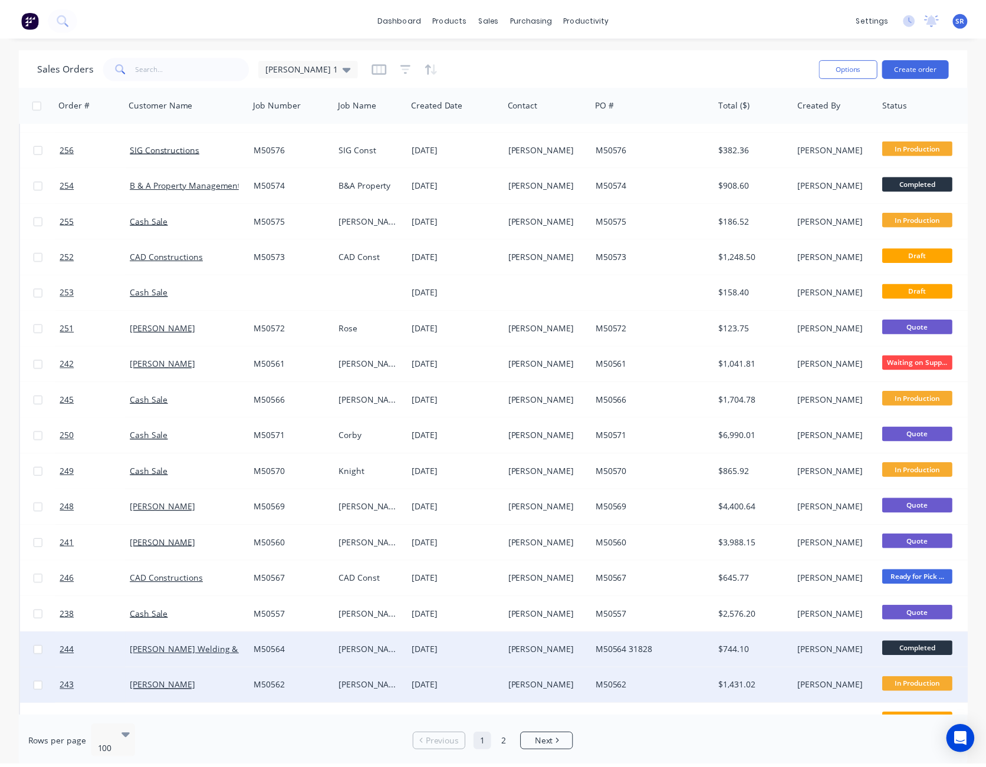
scroll to position [0, 0]
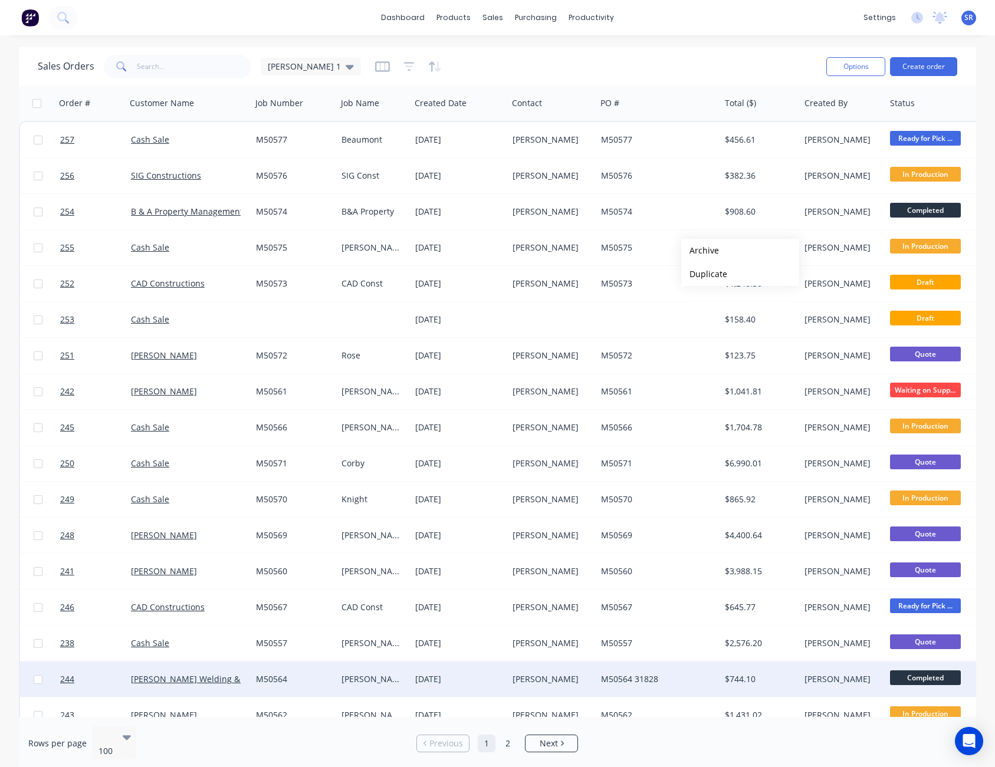
click at [722, 74] on div "Sales Orders [PERSON_NAME] 1" at bounding box center [427, 66] width 779 height 29
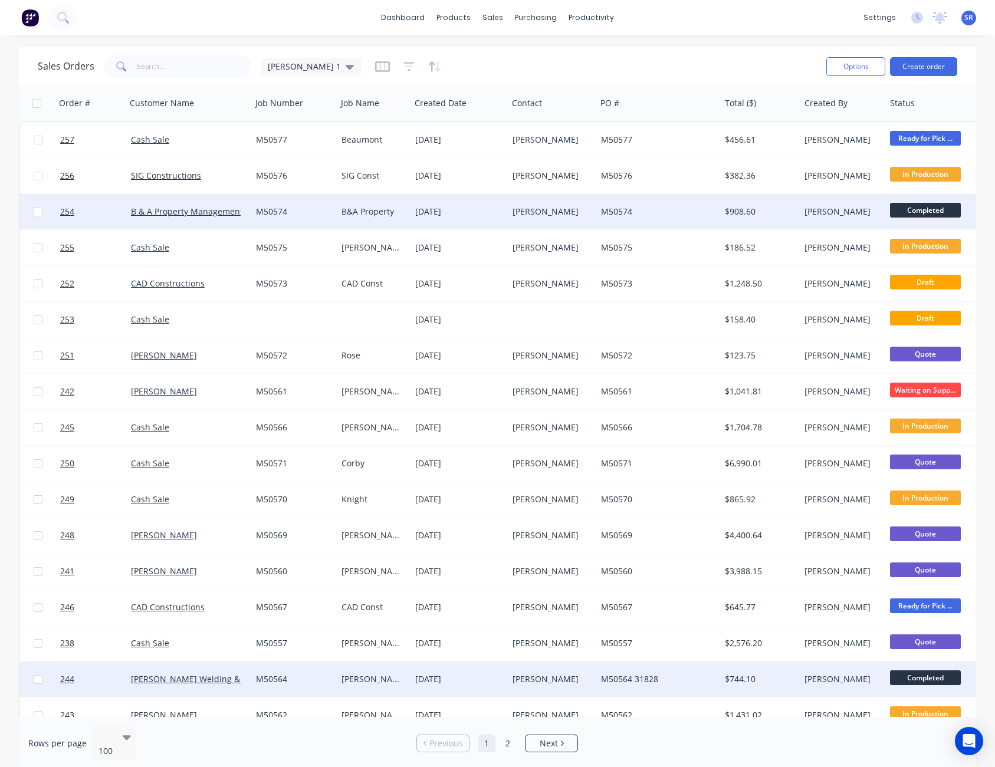
drag, startPoint x: 647, startPoint y: 214, endPoint x: 656, endPoint y: 133, distance: 81.9
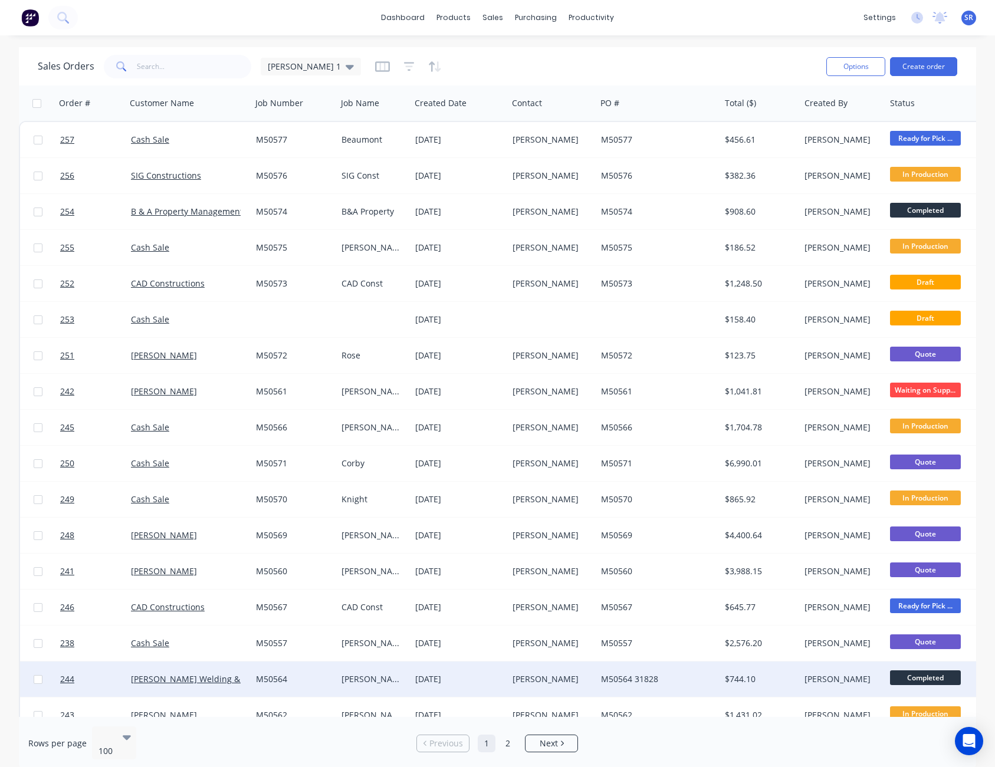
click at [665, 74] on div "Sales Orders [PERSON_NAME] 1" at bounding box center [427, 66] width 779 height 29
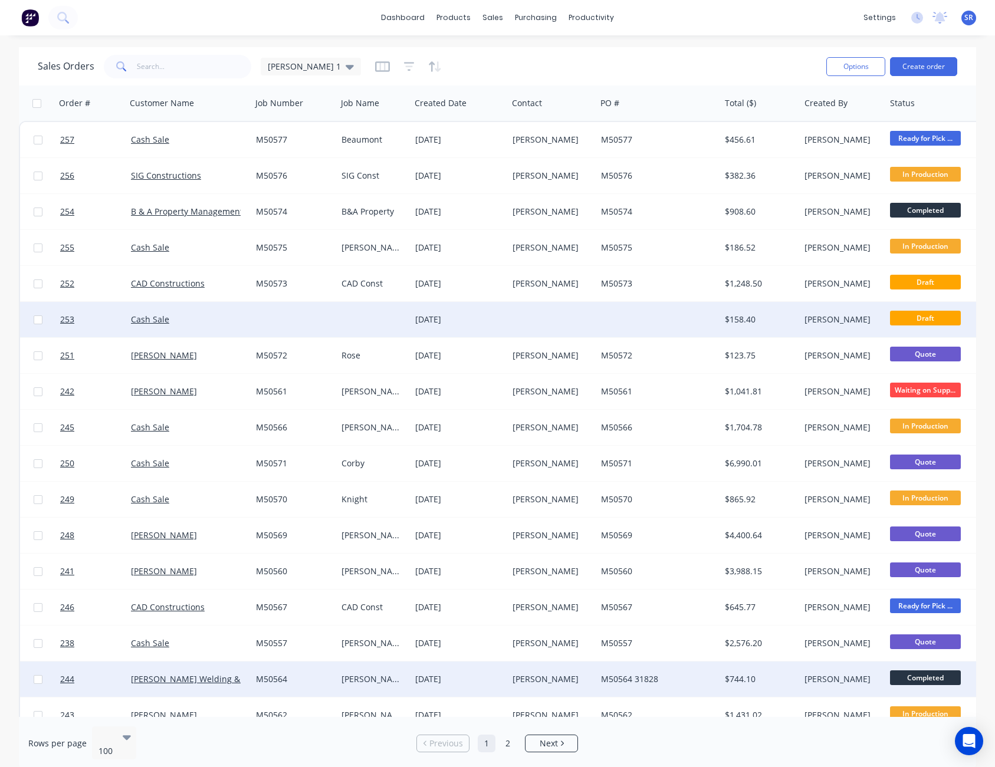
drag, startPoint x: 37, startPoint y: 321, endPoint x: 48, endPoint y: 322, distance: 10.7
click at [37, 321] on input "checkbox" at bounding box center [38, 319] width 9 height 9
checkbox input "true"
click at [874, 72] on button "Options" at bounding box center [855, 66] width 59 height 19
click at [815, 129] on button "Archive" at bounding box center [820, 121] width 130 height 24
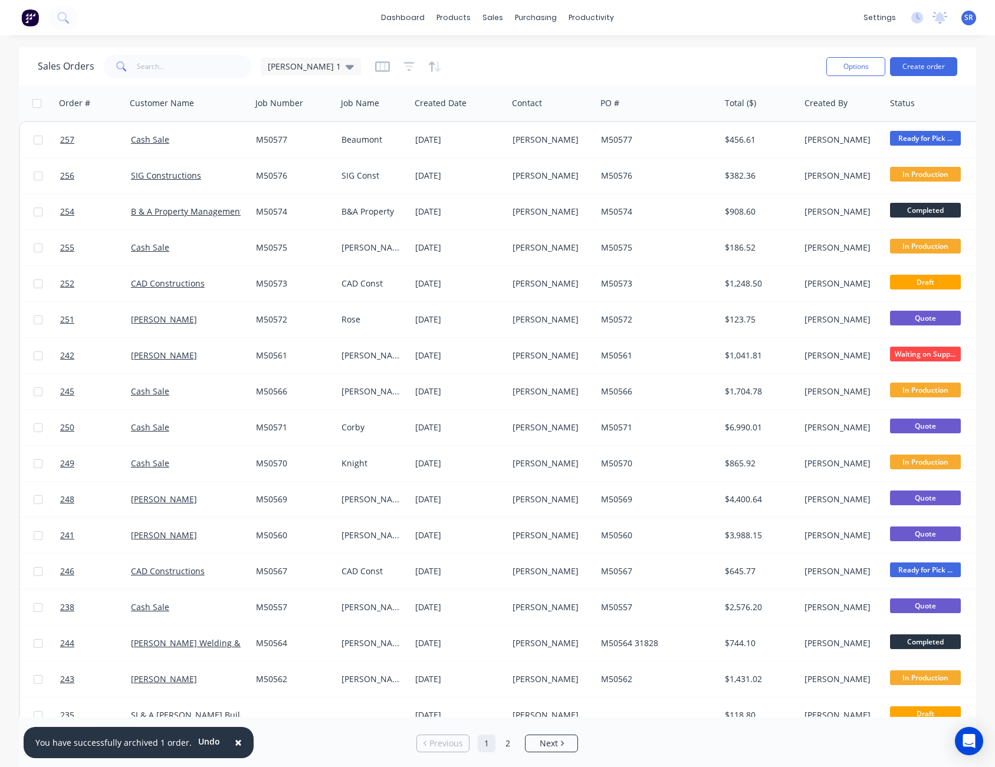
click at [235, 742] on span "×" at bounding box center [238, 742] width 7 height 17
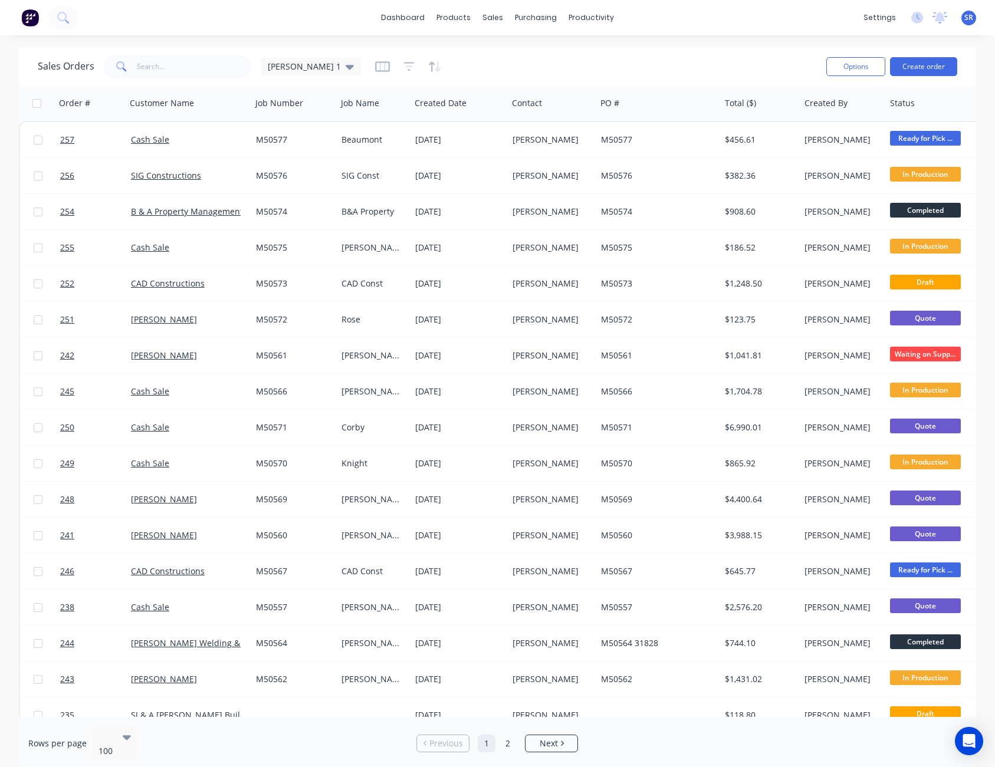
drag, startPoint x: 188, startPoint y: 764, endPoint x: 142, endPoint y: 751, distance: 48.0
click at [142, 751] on div "Rows per page 100 Previous 1 2 Next" at bounding box center [497, 743] width 957 height 53
drag, startPoint x: 142, startPoint y: 751, endPoint x: 677, endPoint y: 70, distance: 865.5
click at [677, 70] on div "Sales Orders [PERSON_NAME] 1" at bounding box center [427, 66] width 779 height 29
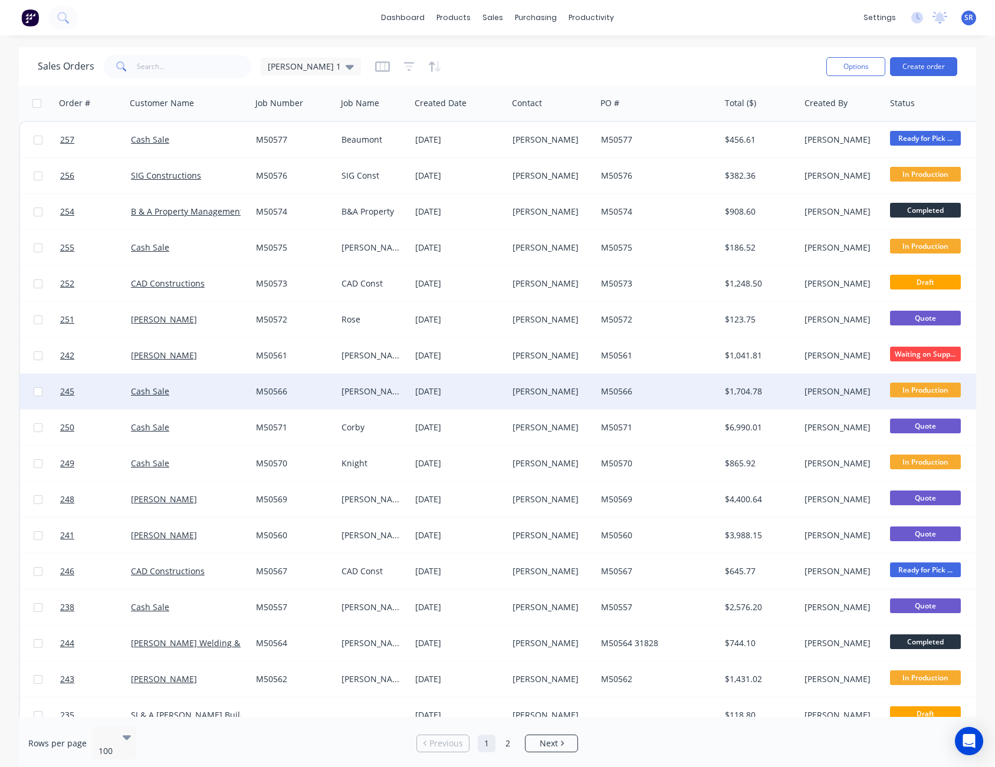
click at [660, 383] on div "M50566" at bounding box center [658, 391] width 124 height 35
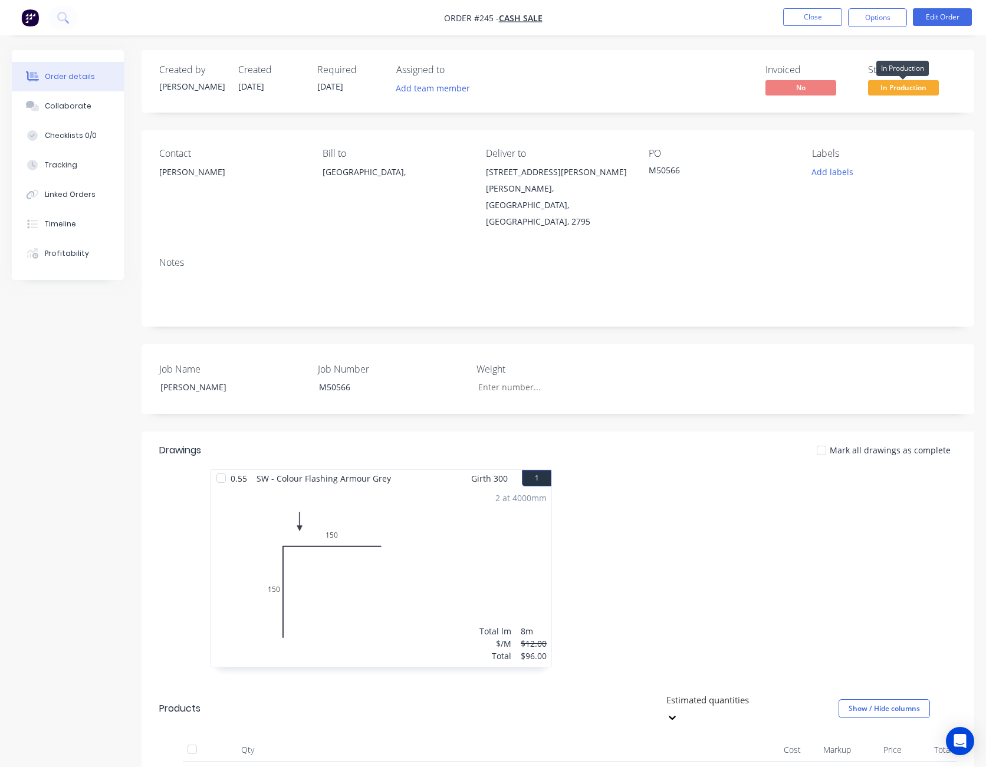
click at [899, 87] on span "In Production" at bounding box center [903, 87] width 71 height 15
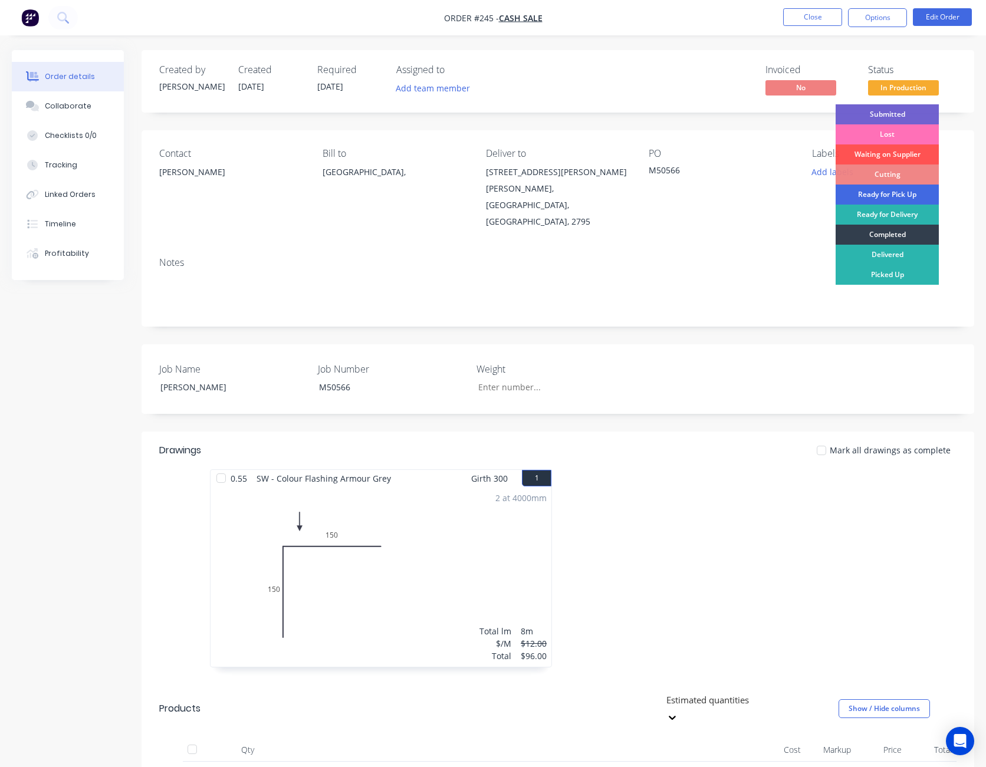
click at [897, 194] on div "Ready for Pick Up" at bounding box center [887, 195] width 103 height 20
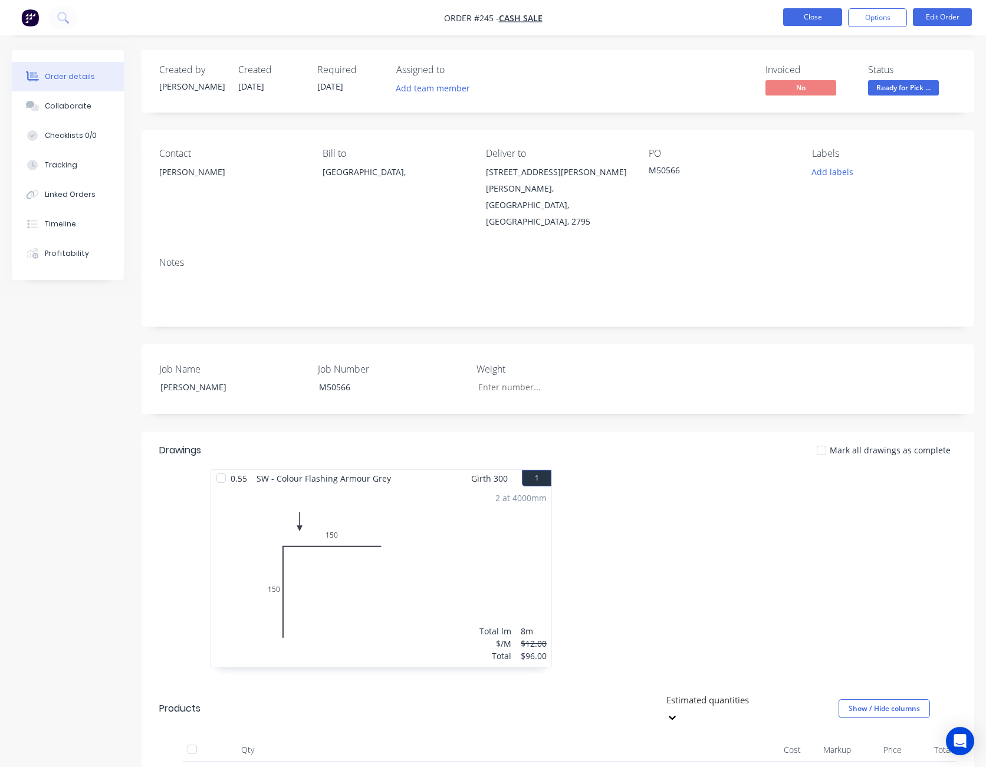
click at [818, 19] on button "Close" at bounding box center [812, 17] width 59 height 18
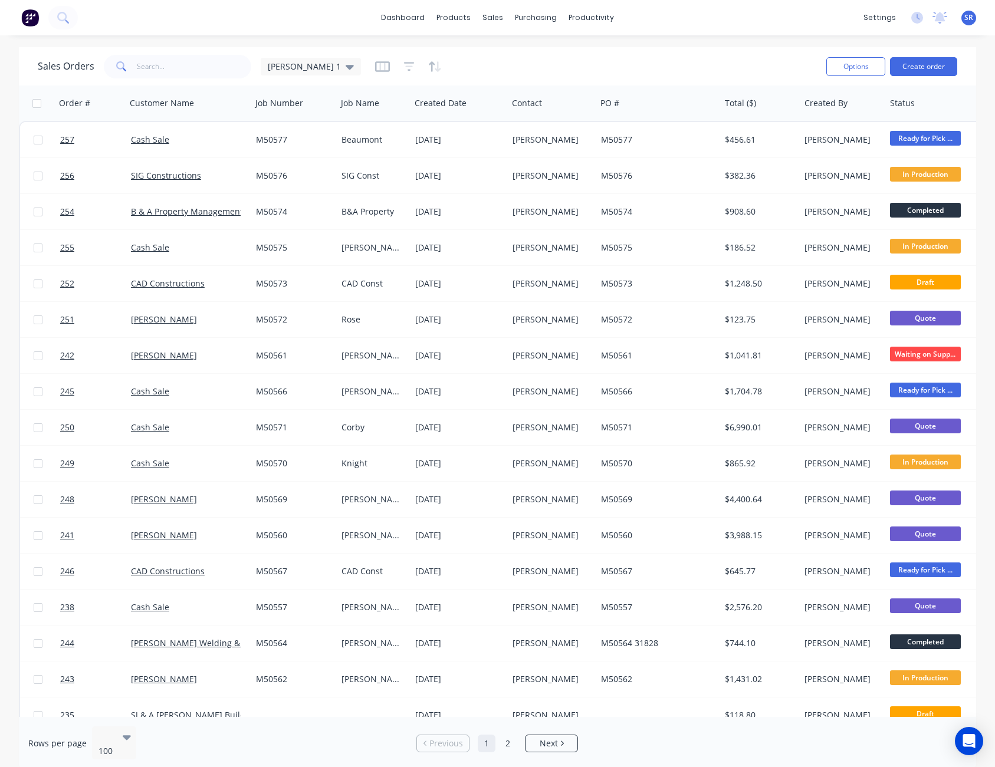
click at [637, 14] on div "dashboard products sales purchasing productivity dashboard products Product Cat…" at bounding box center [497, 17] width 995 height 35
click at [537, 64] on div "Sales Orders [PERSON_NAME] 1" at bounding box center [427, 66] width 779 height 29
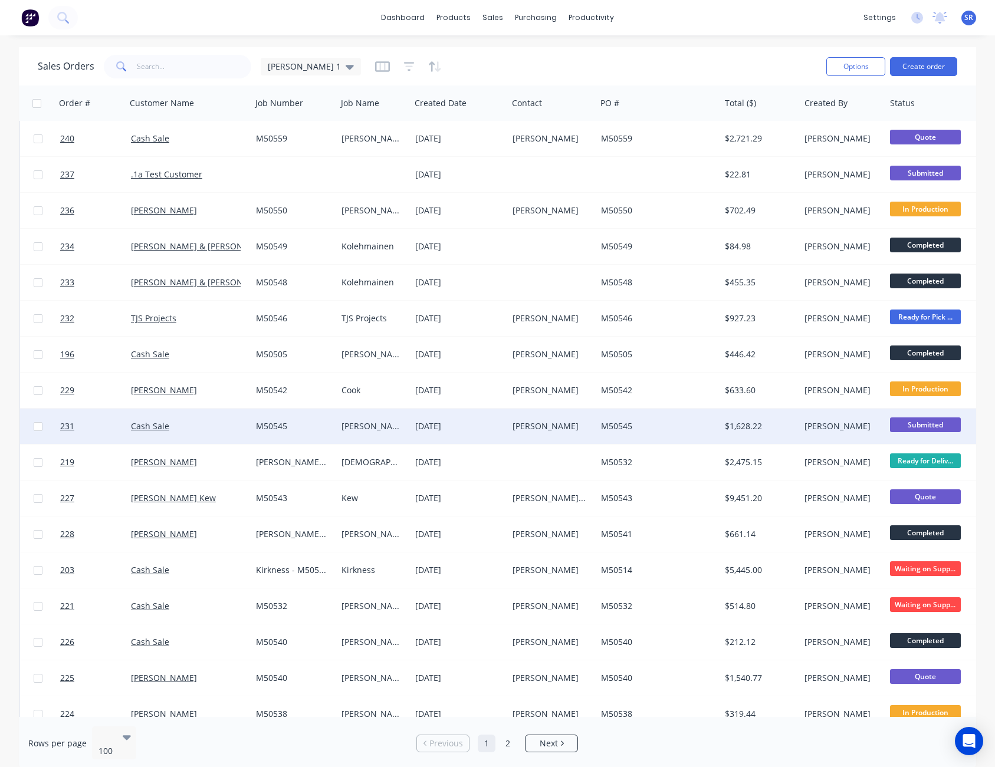
scroll to position [826, 0]
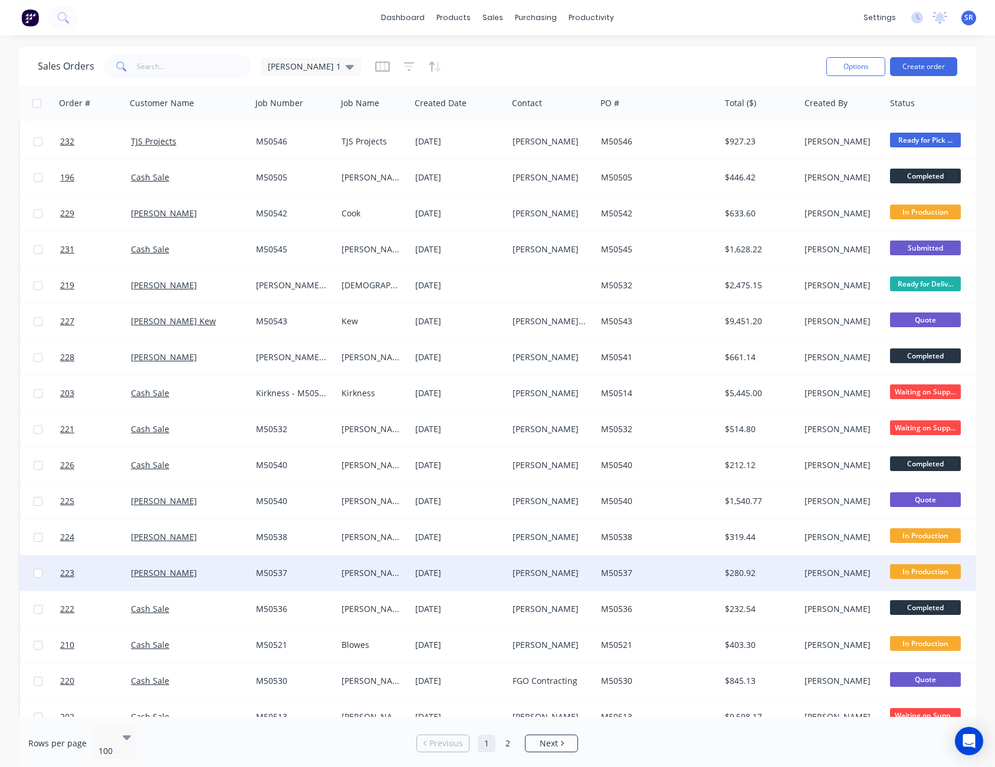
click at [932, 573] on span "In Production" at bounding box center [925, 571] width 71 height 15
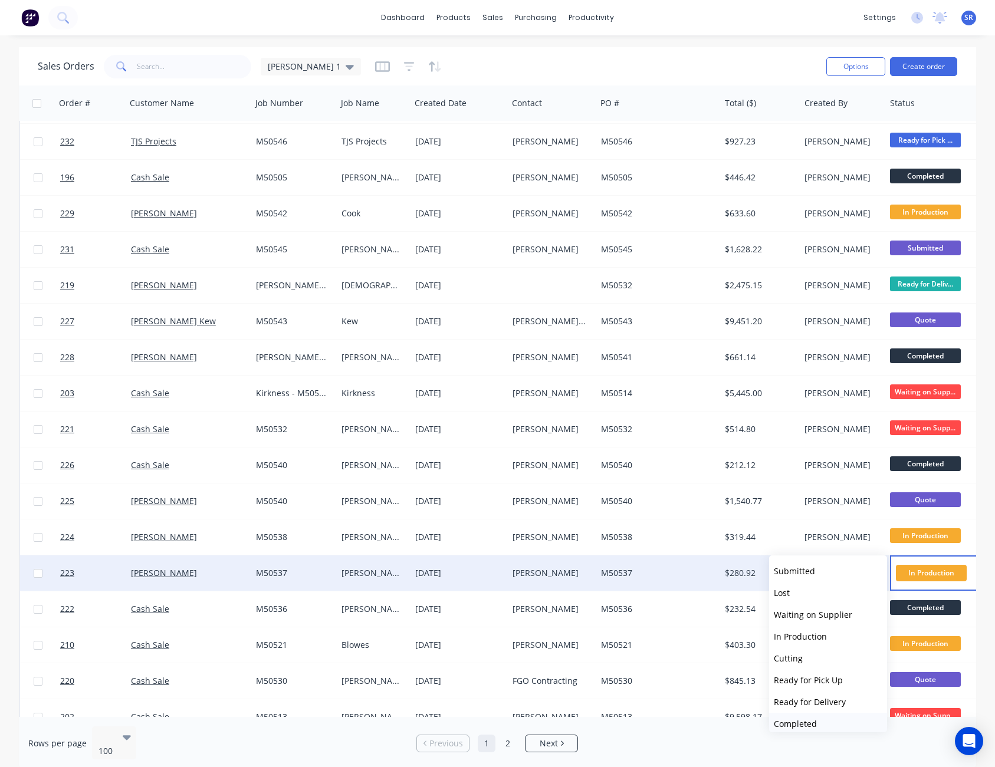
click at [841, 717] on button "Completed" at bounding box center [828, 724] width 118 height 22
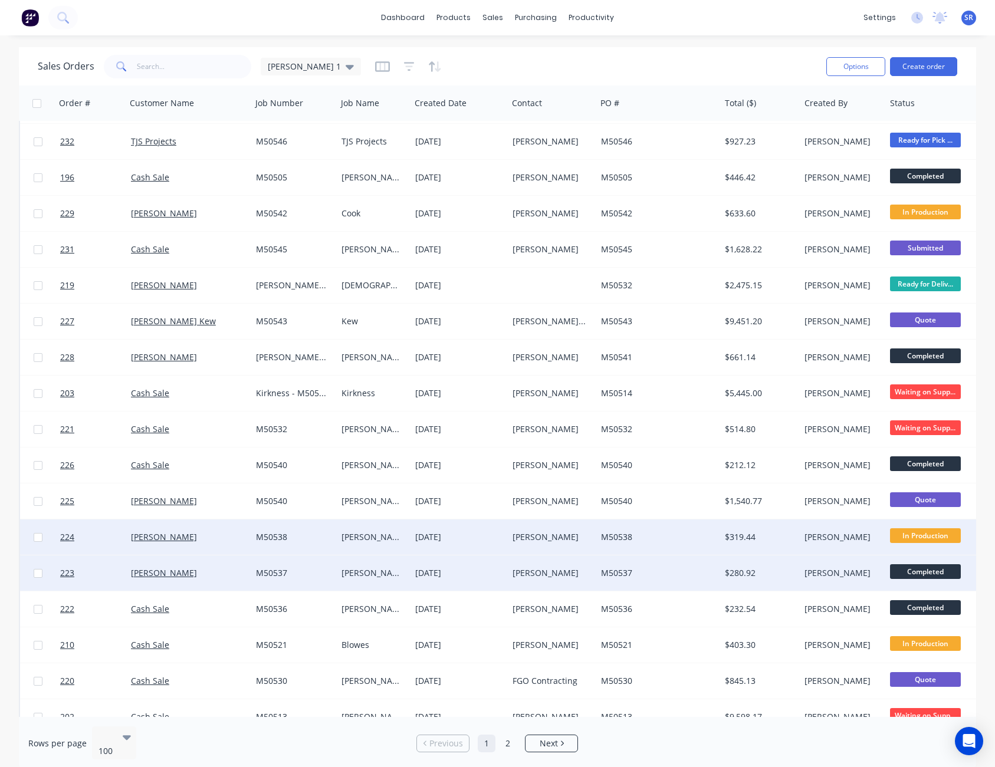
click at [935, 531] on span "In Production" at bounding box center [925, 535] width 71 height 15
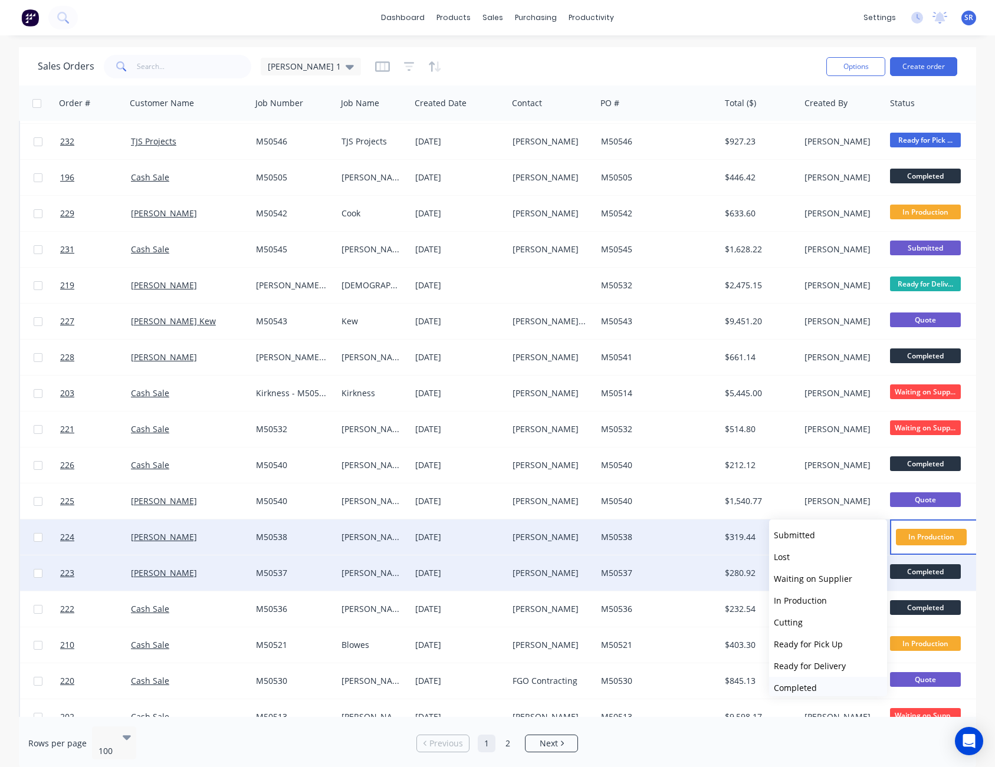
click at [826, 683] on button "Completed" at bounding box center [828, 688] width 118 height 22
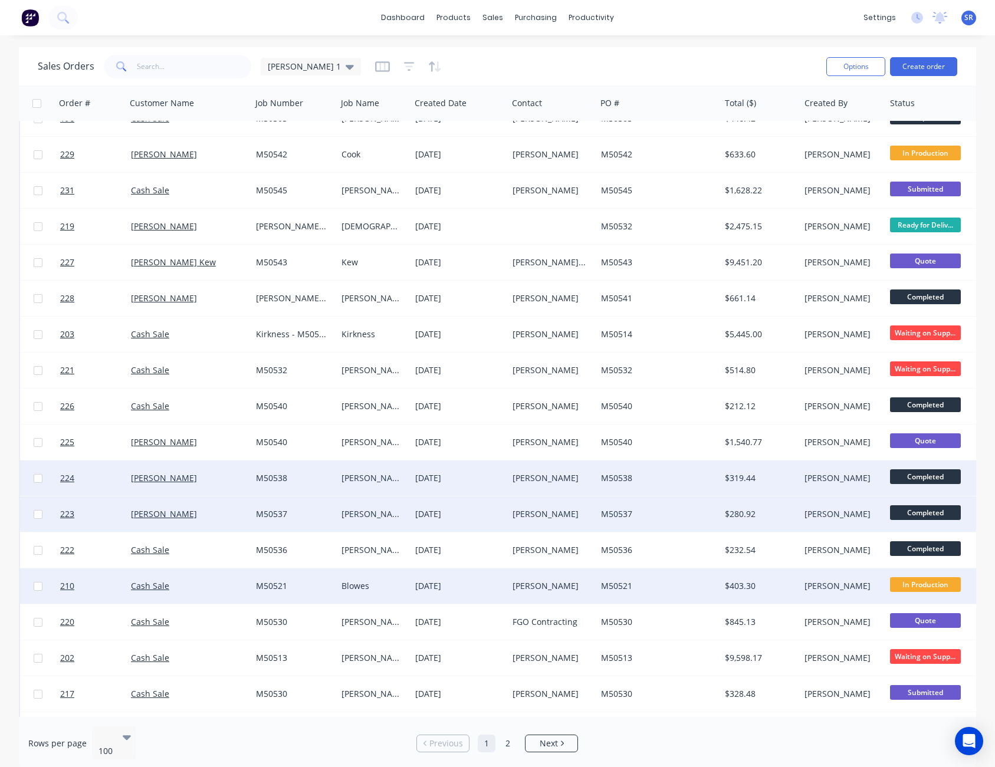
scroll to position [943, 0]
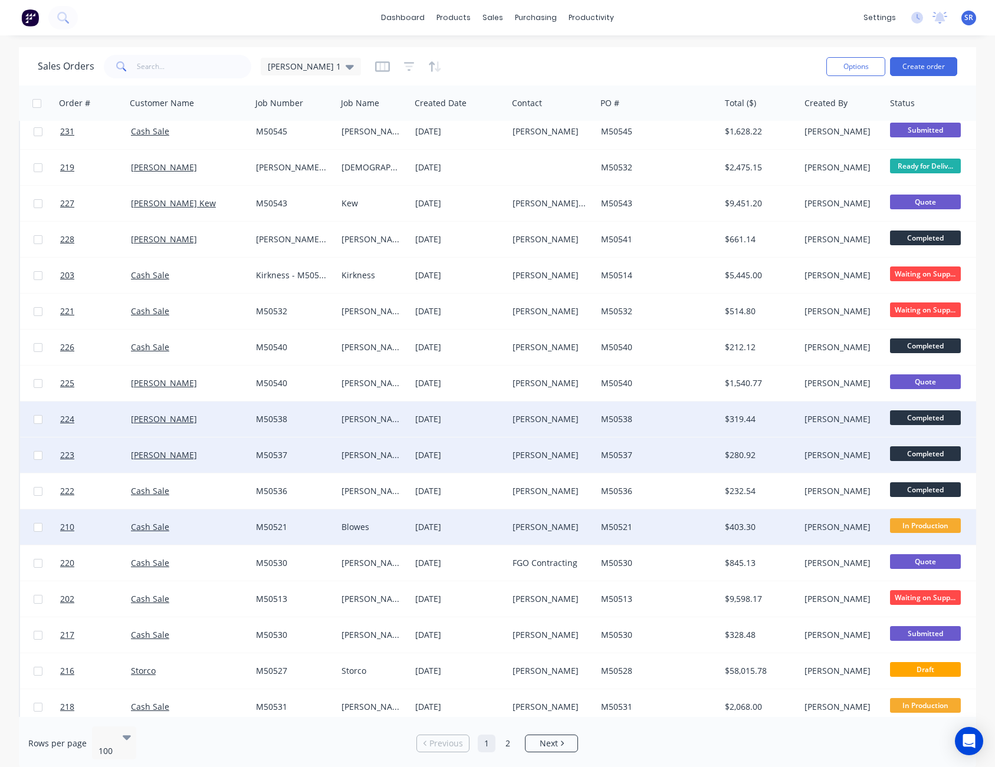
click at [919, 524] on span "In Production" at bounding box center [925, 525] width 71 height 15
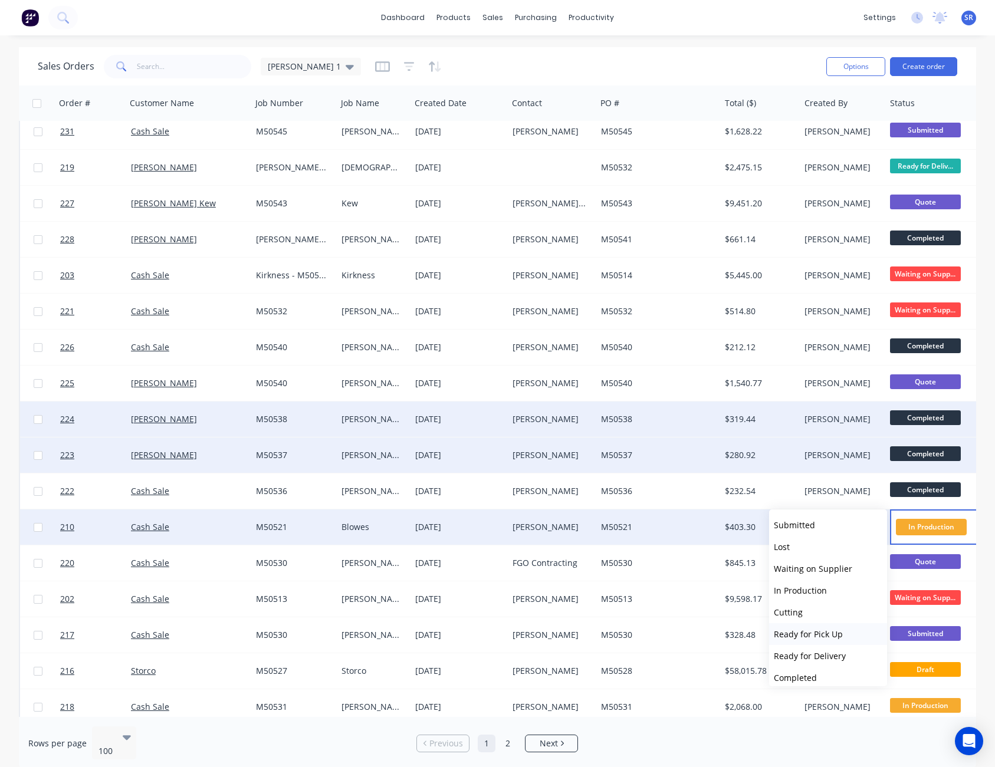
click at [822, 639] on span "Ready for Pick Up" at bounding box center [808, 634] width 69 height 11
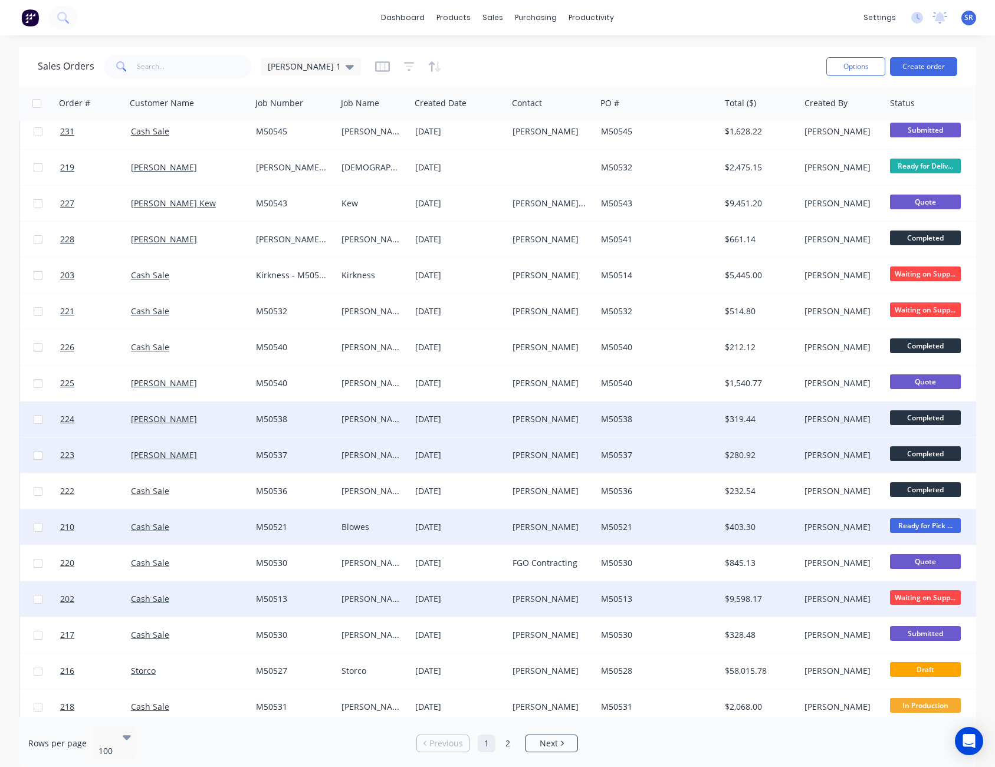
click at [940, 595] on span "Waiting on Supp..." at bounding box center [925, 597] width 71 height 15
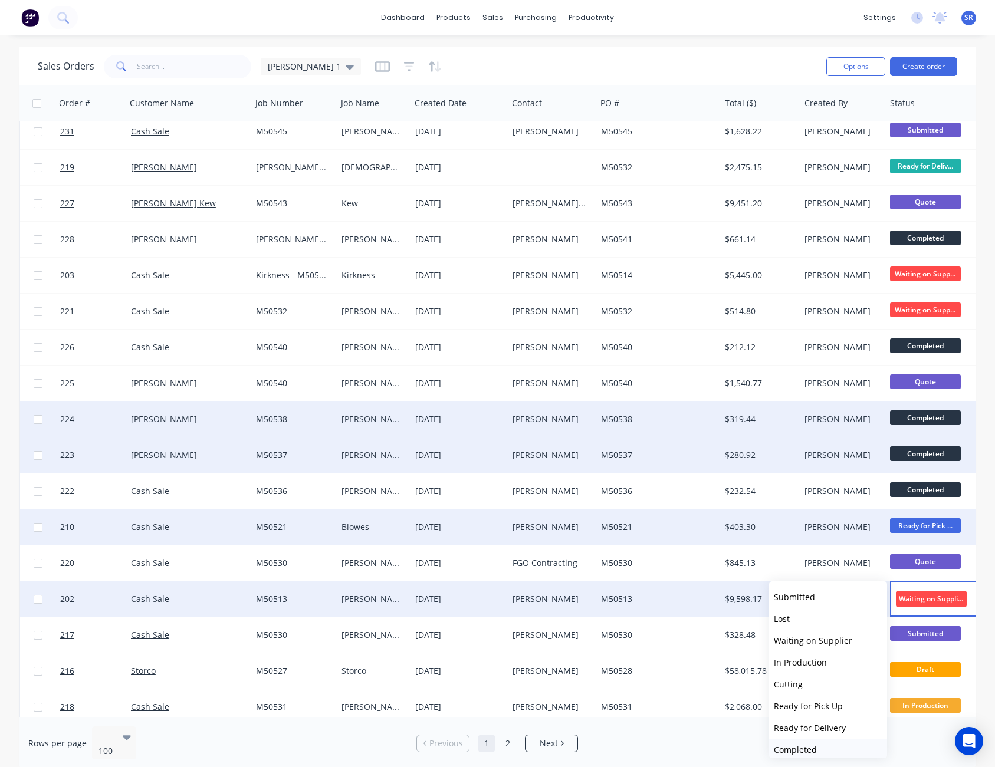
click at [797, 747] on span "Completed" at bounding box center [795, 749] width 43 height 11
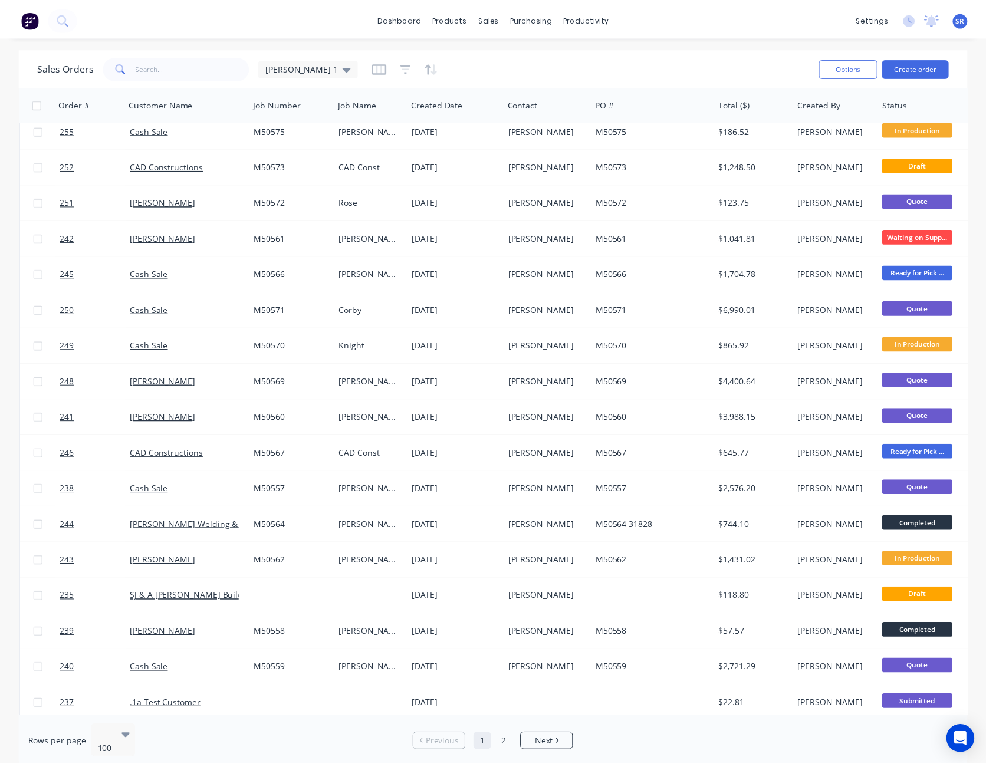
scroll to position [0, 0]
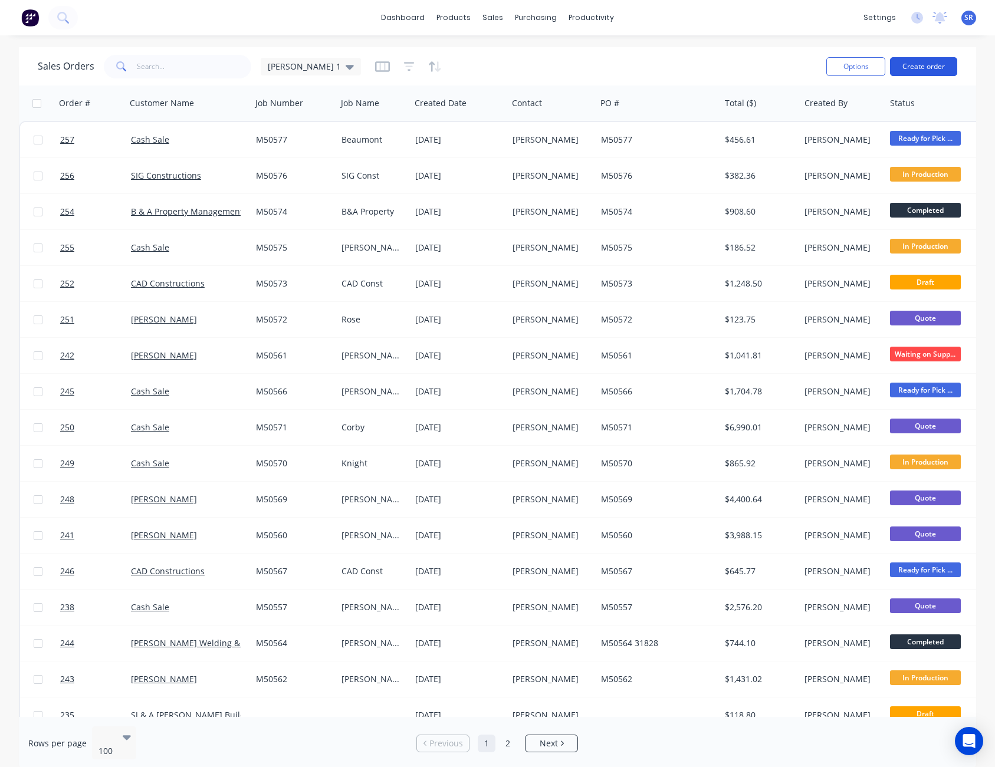
click at [926, 64] on button "Create order" at bounding box center [923, 66] width 67 height 19
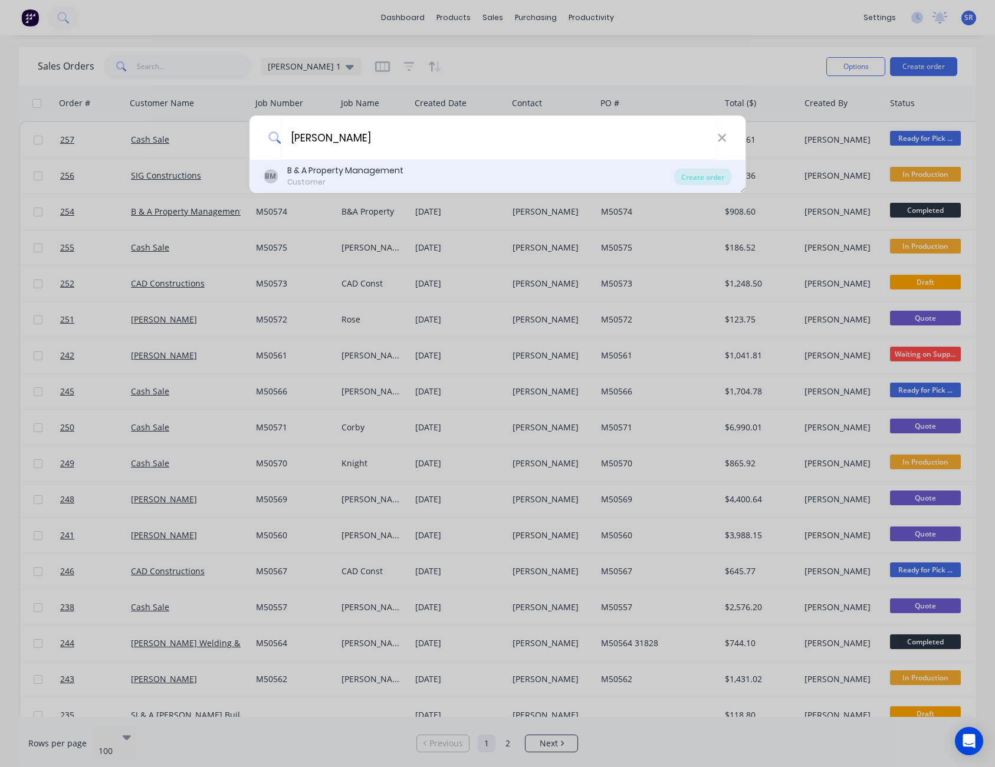
type input "[PERSON_NAME]"
click at [393, 176] on div "B & A Property Management" at bounding box center [345, 171] width 116 height 12
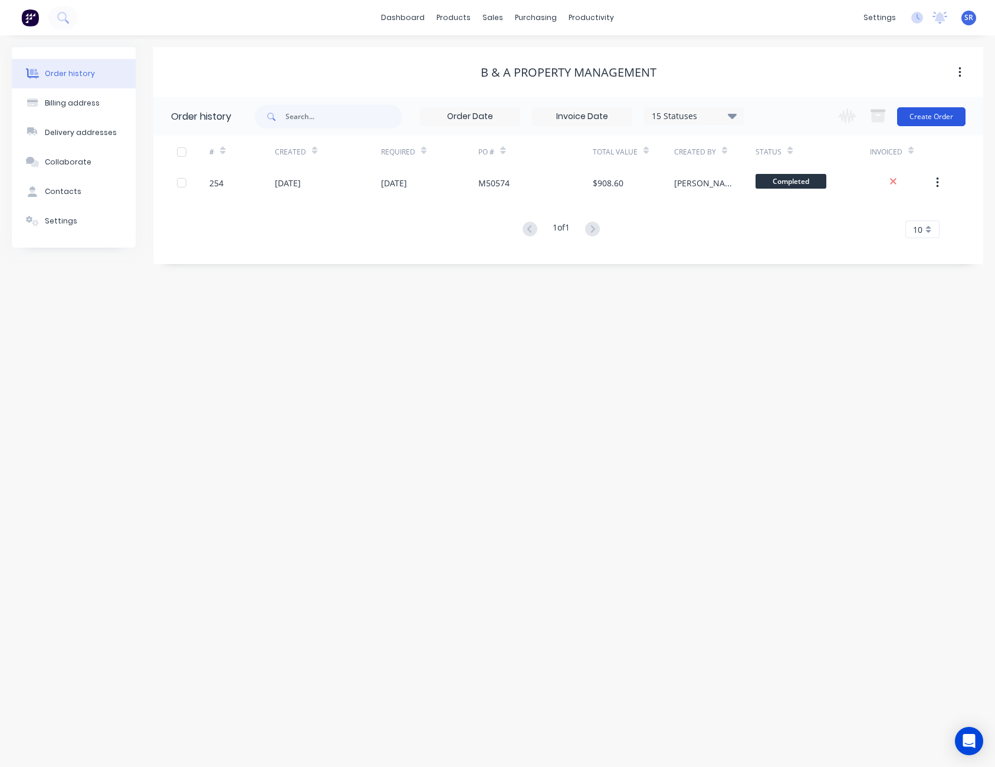
click at [939, 115] on button "Create Order" at bounding box center [931, 116] width 68 height 19
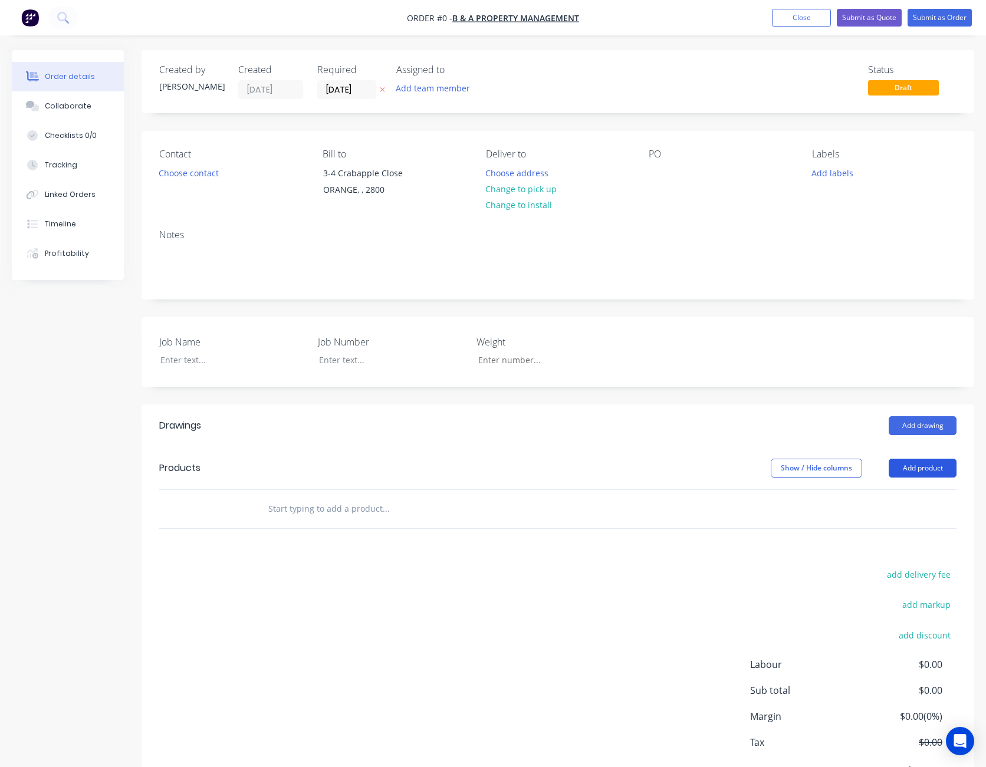
click at [907, 466] on button "Add product" at bounding box center [923, 468] width 68 height 19
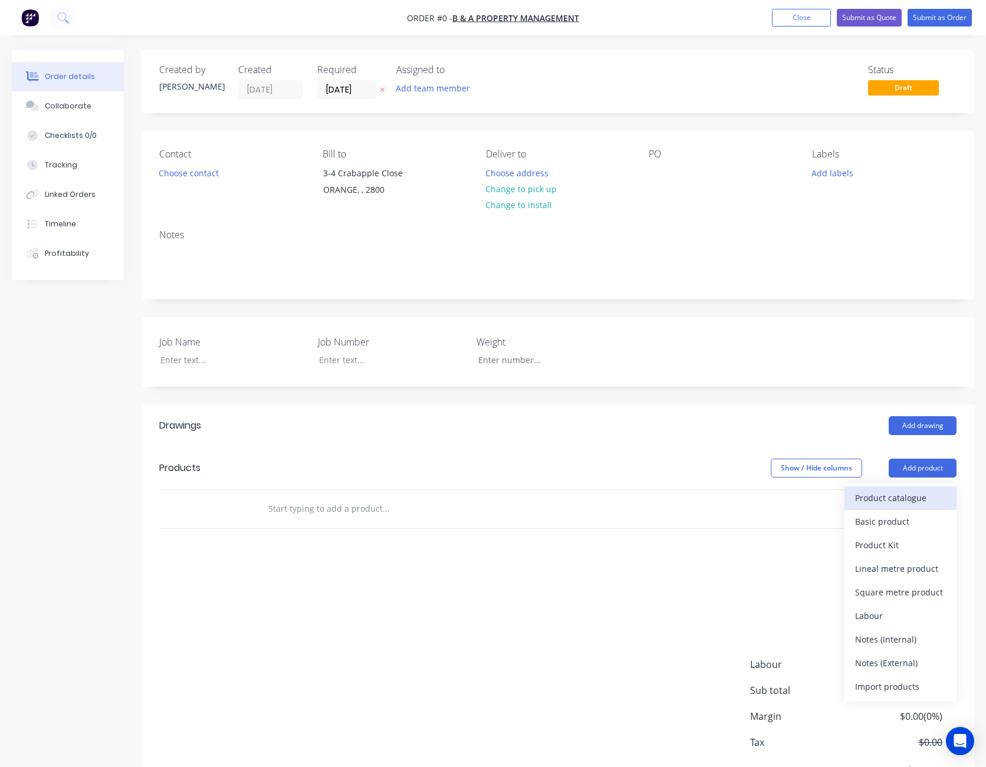
click at [905, 488] on button "Product catalogue" at bounding box center [900, 498] width 112 height 24
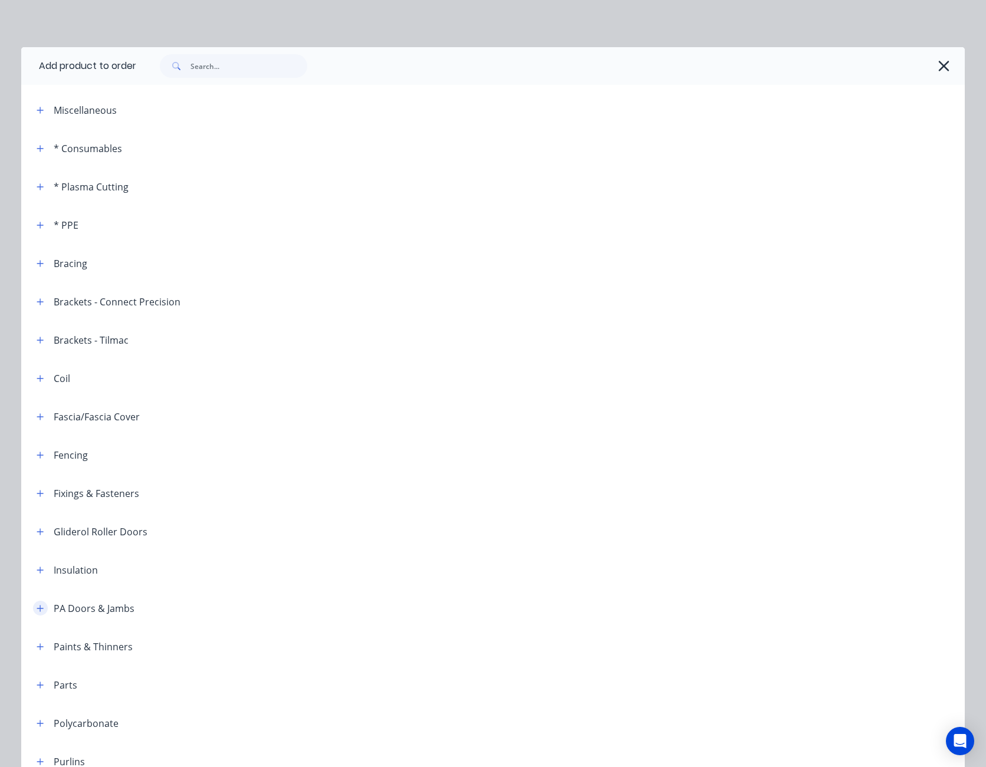
click at [37, 607] on icon "button" at bounding box center [40, 608] width 7 height 8
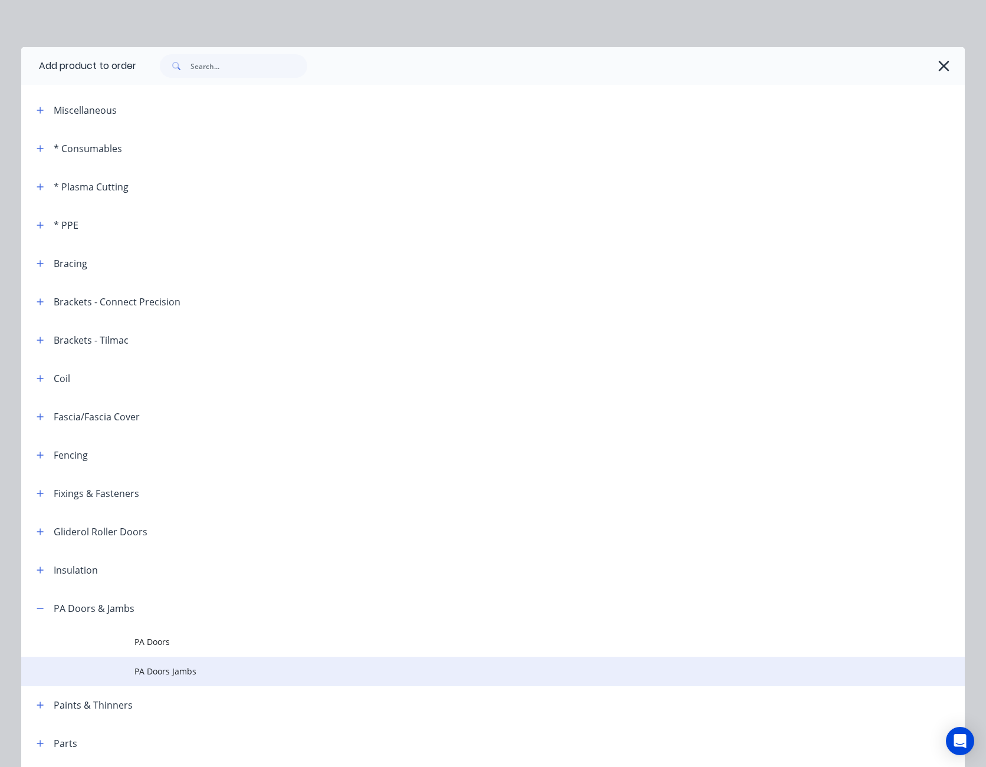
click at [162, 672] on span "PA Doors Jambs" at bounding box center [466, 671] width 664 height 12
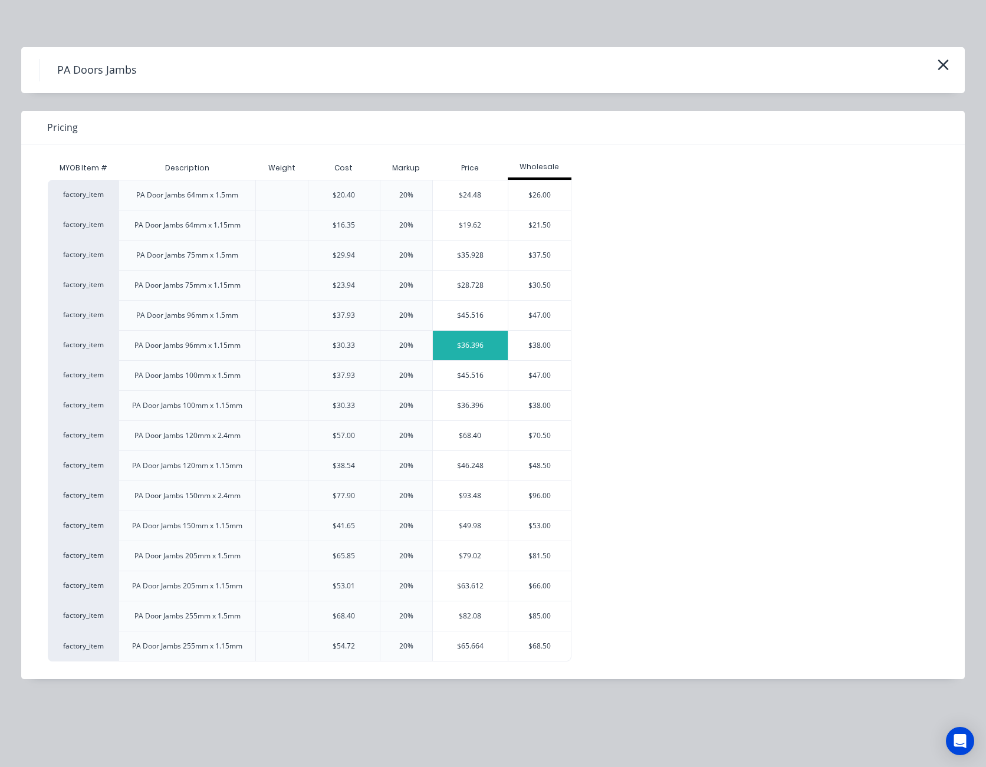
click at [474, 338] on div "$36.396" at bounding box center [470, 345] width 75 height 29
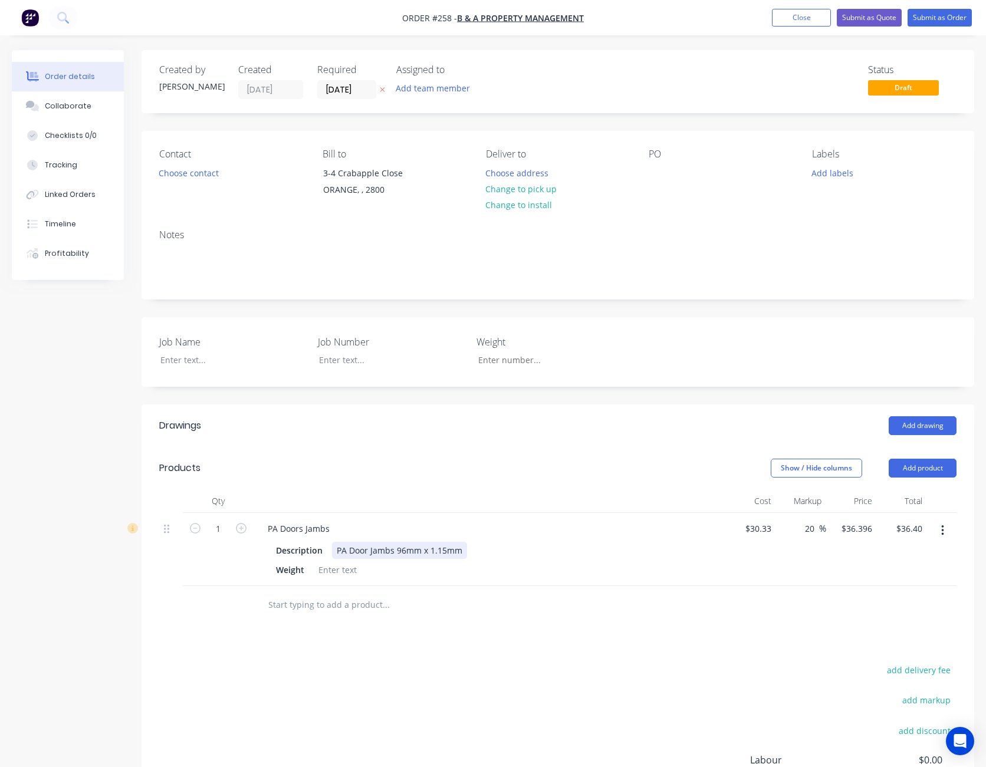
click at [459, 549] on div "PA Door Jambs 96mm x 1.15mm" at bounding box center [399, 550] width 135 height 17
type input "$30.33"
type input "40"
type input "31.88"
type input "$40.00"
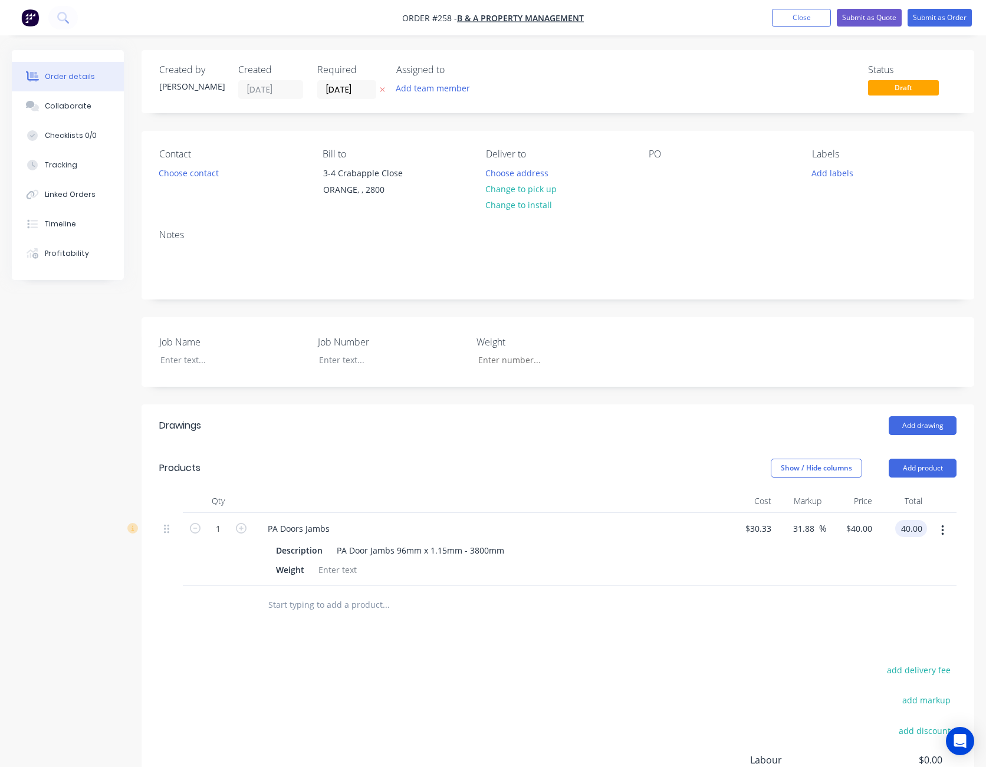
type input "$40.00"
click at [568, 661] on div "Drawings Add drawing Products Show / Hide columns Add product Qty Cost Markup P…" at bounding box center [558, 656] width 833 height 503
click at [342, 360] on div at bounding box center [383, 359] width 147 height 17
click at [218, 363] on div at bounding box center [224, 359] width 147 height 17
click at [666, 177] on div at bounding box center [658, 173] width 19 height 17
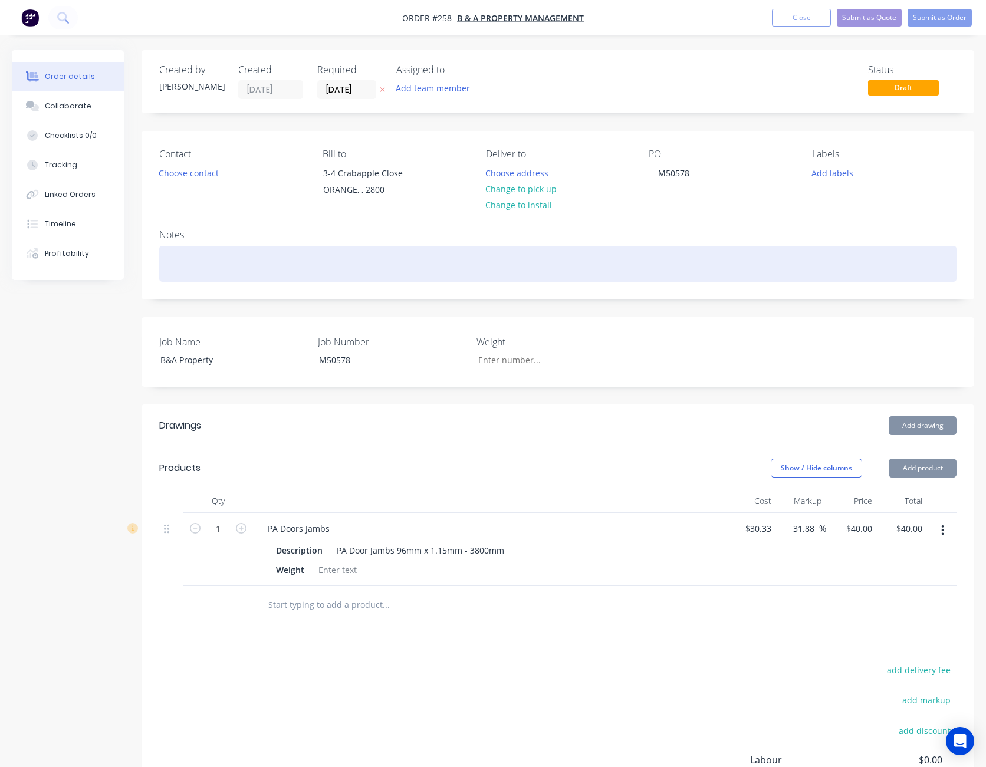
click at [843, 278] on div at bounding box center [557, 264] width 797 height 36
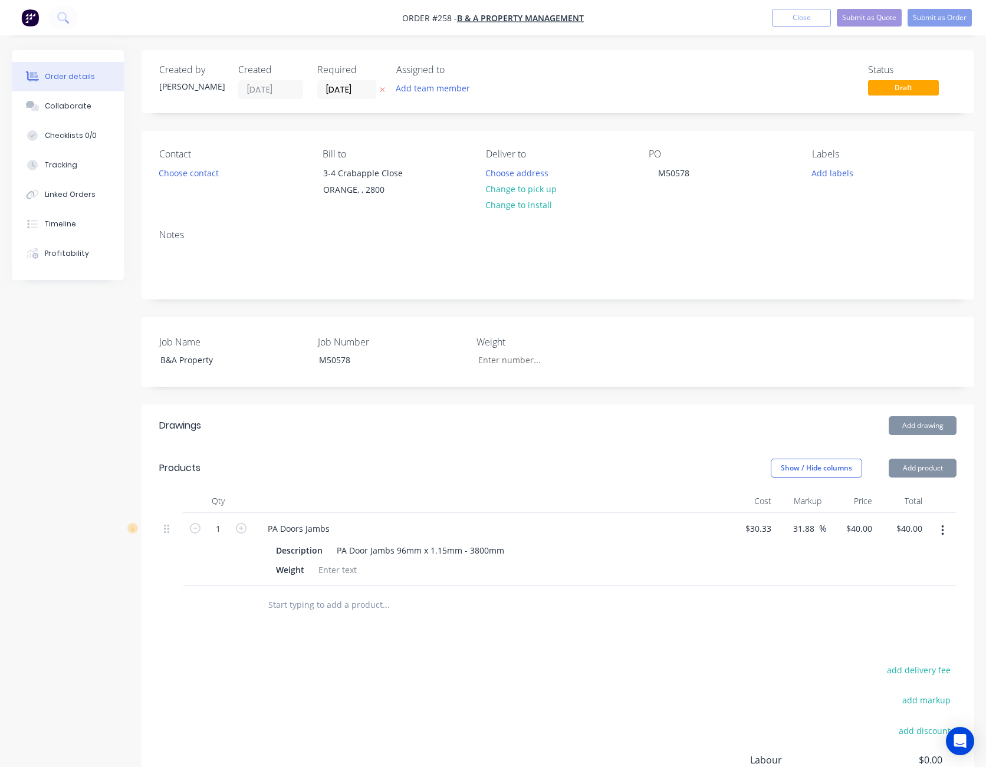
click at [844, 204] on div "Contact Choose contact [PERSON_NAME] to [STREET_ADDRESS] Deliver to Choose addr…" at bounding box center [558, 175] width 833 height 89
click at [875, 19] on button "Submit as Quote" at bounding box center [869, 18] width 65 height 18
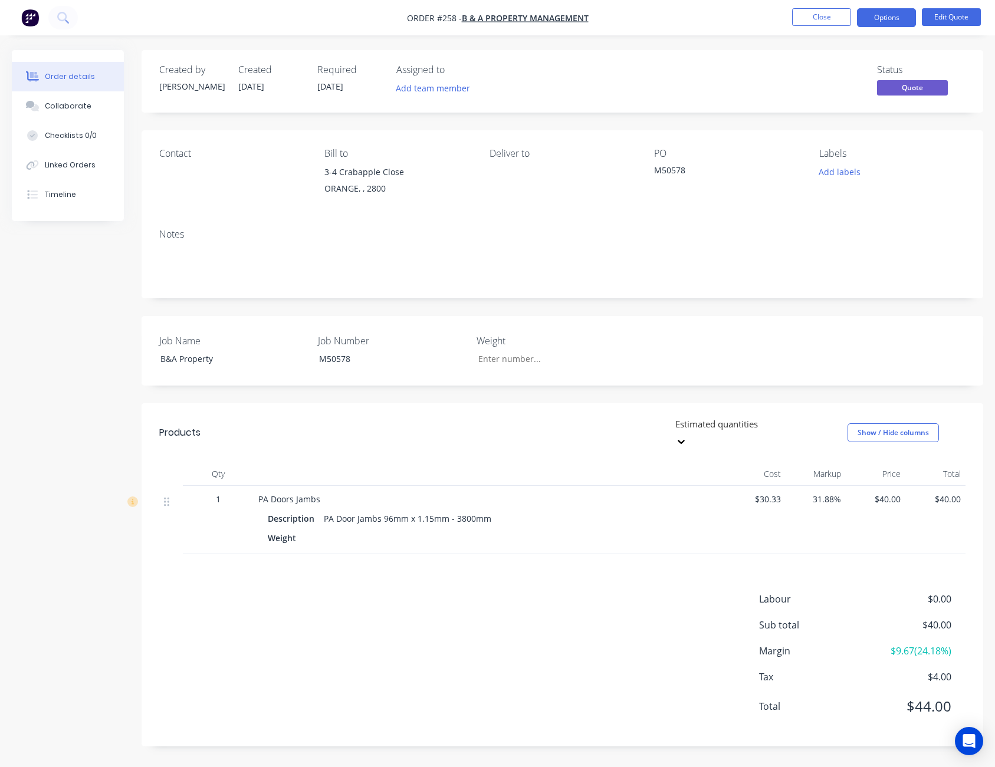
click at [875, 19] on button "Options" at bounding box center [886, 17] width 59 height 19
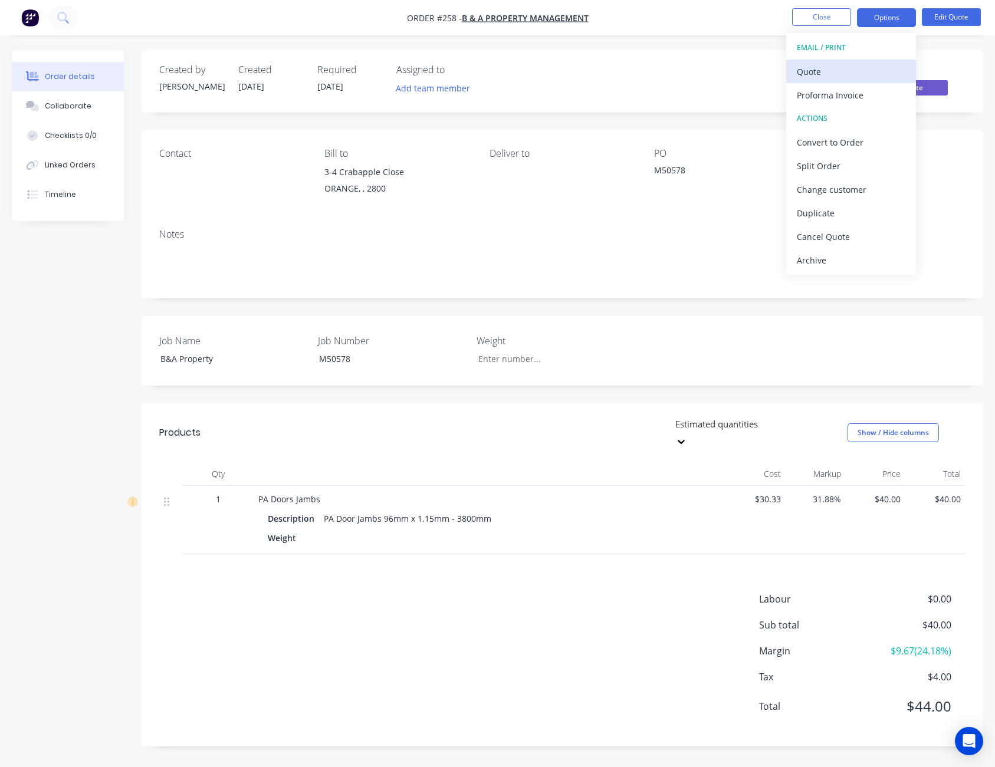
click at [880, 72] on div "Quote" at bounding box center [851, 71] width 109 height 17
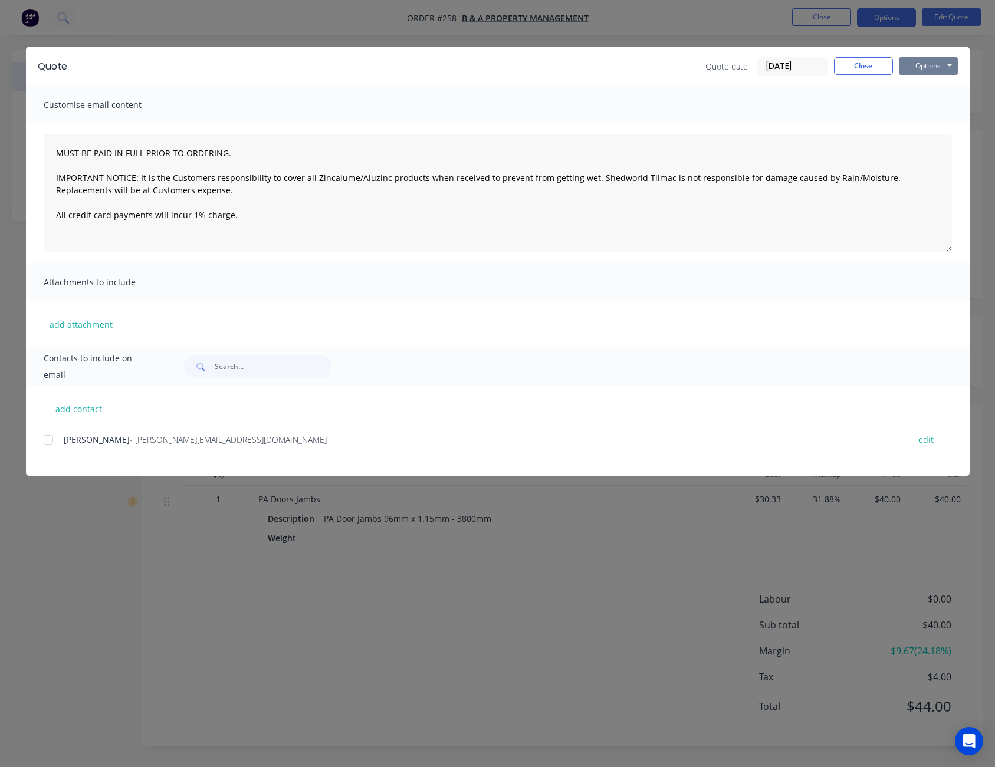
click at [916, 67] on button "Options" at bounding box center [928, 66] width 59 height 18
click at [928, 103] on button "Print" at bounding box center [936, 106] width 75 height 19
click at [853, 73] on button "Close" at bounding box center [863, 66] width 59 height 18
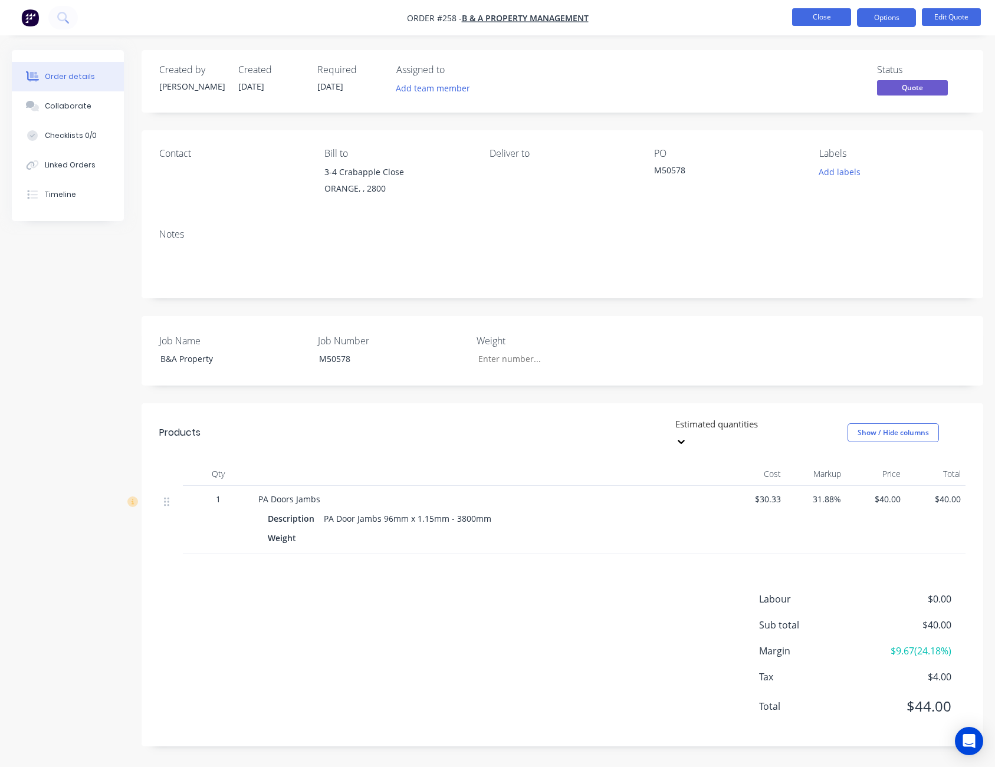
click at [822, 8] on button "Close" at bounding box center [821, 17] width 59 height 18
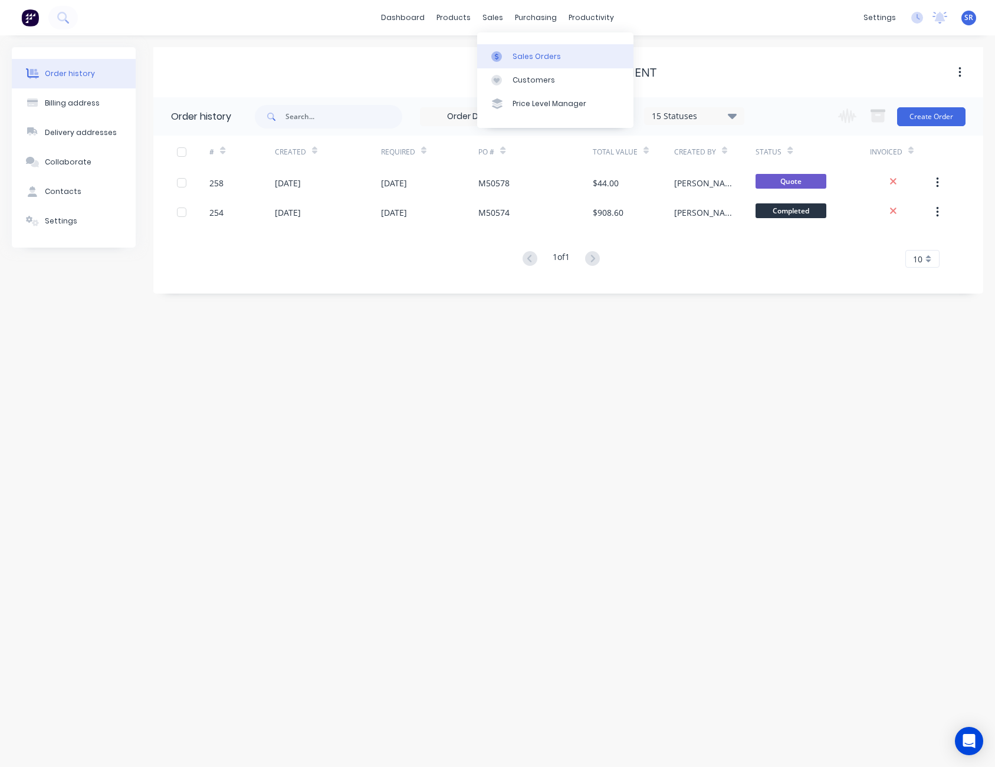
click at [514, 48] on link "Sales Orders" at bounding box center [555, 56] width 156 height 24
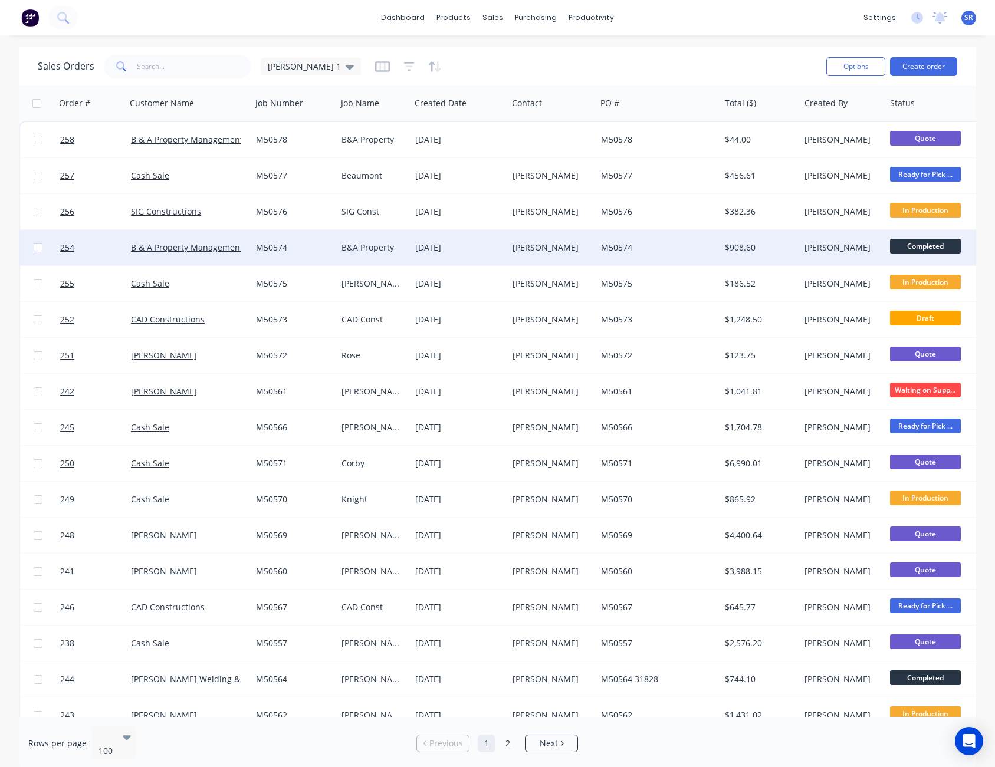
click at [243, 245] on div "B & A Property Management" at bounding box center [189, 248] width 116 height 12
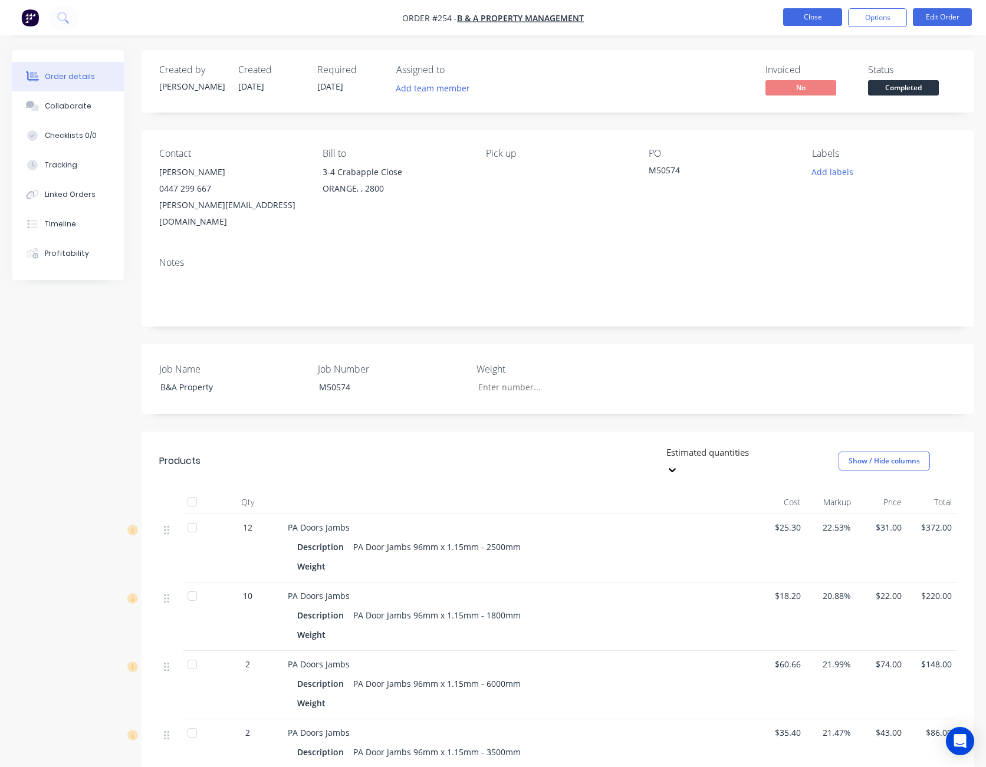
click at [818, 15] on button "Close" at bounding box center [812, 17] width 59 height 18
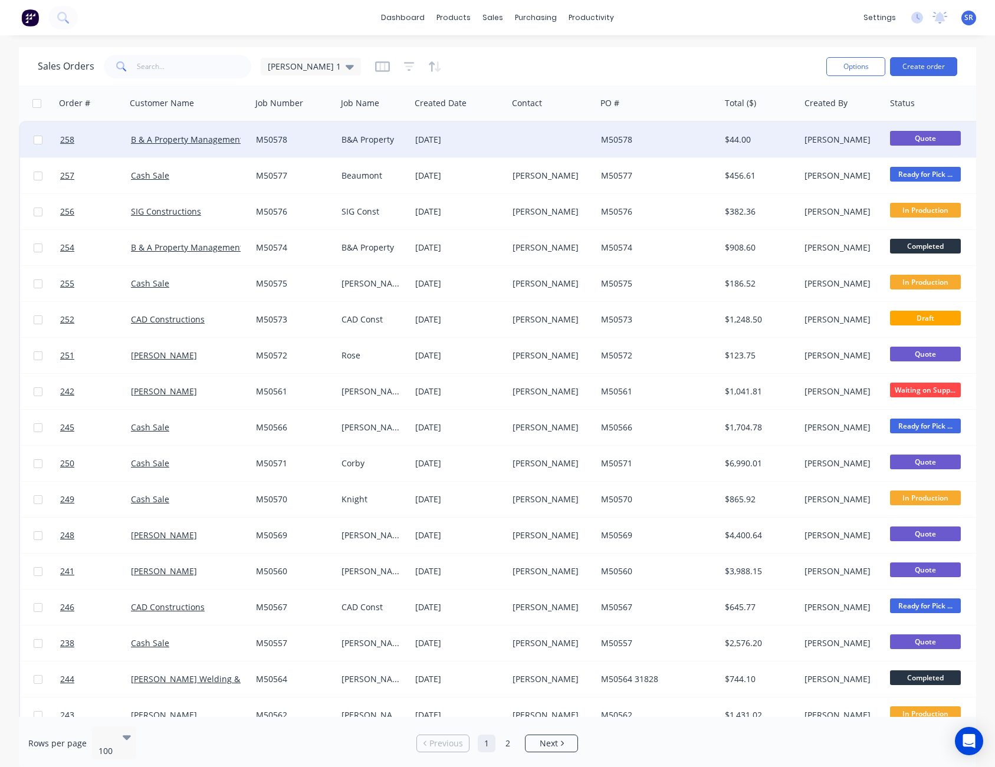
click at [556, 147] on div at bounding box center [552, 139] width 88 height 35
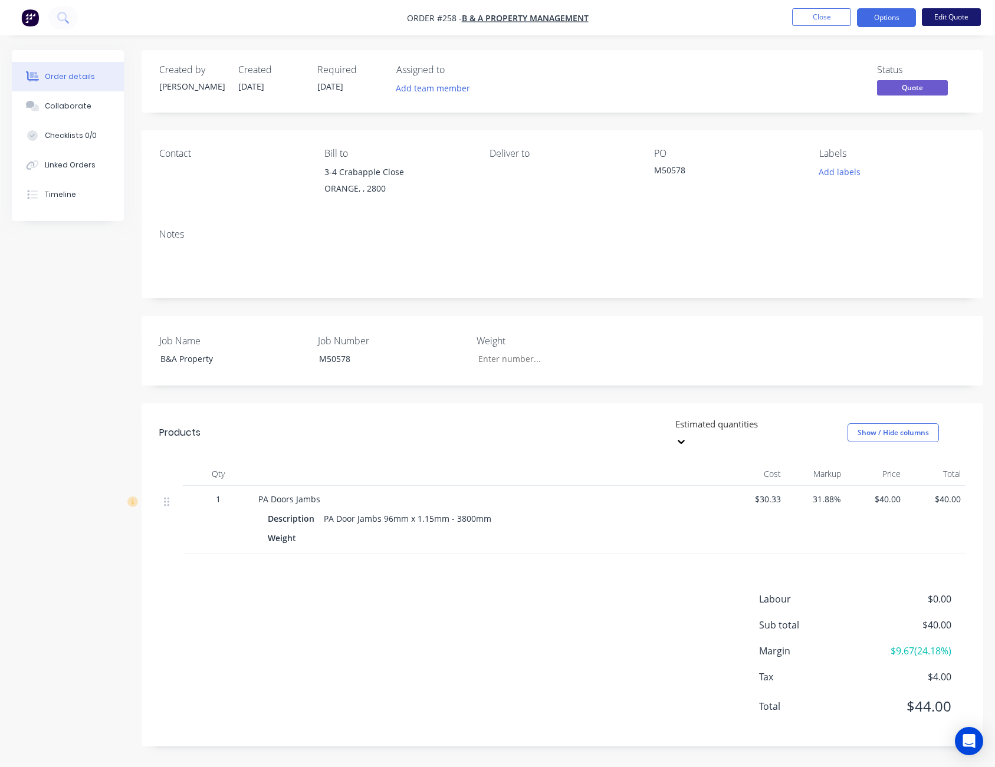
click at [947, 14] on button "Edit Quote" at bounding box center [951, 17] width 59 height 18
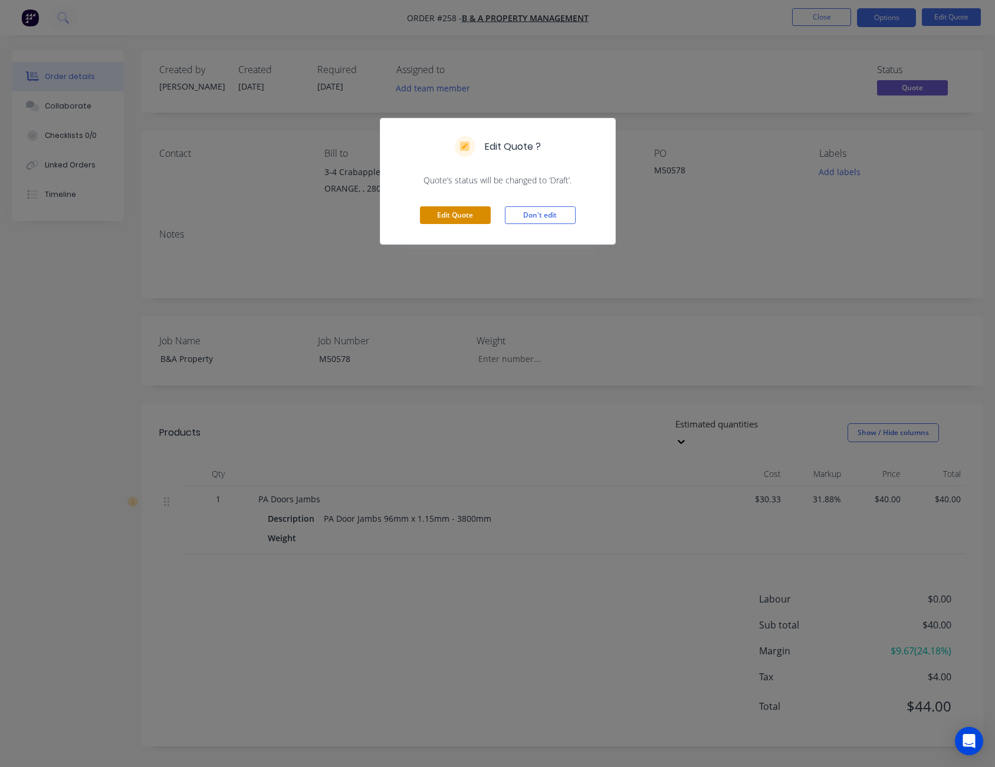
click at [480, 213] on button "Edit Quote" at bounding box center [455, 215] width 71 height 18
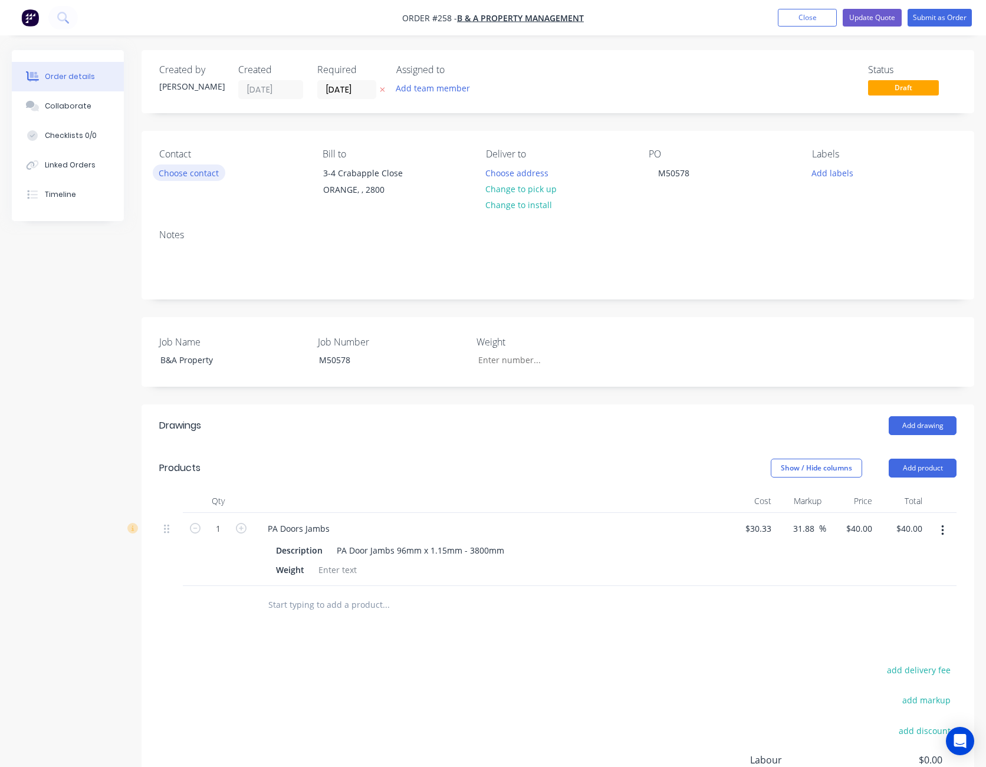
click at [183, 173] on button "Choose contact" at bounding box center [189, 173] width 73 height 16
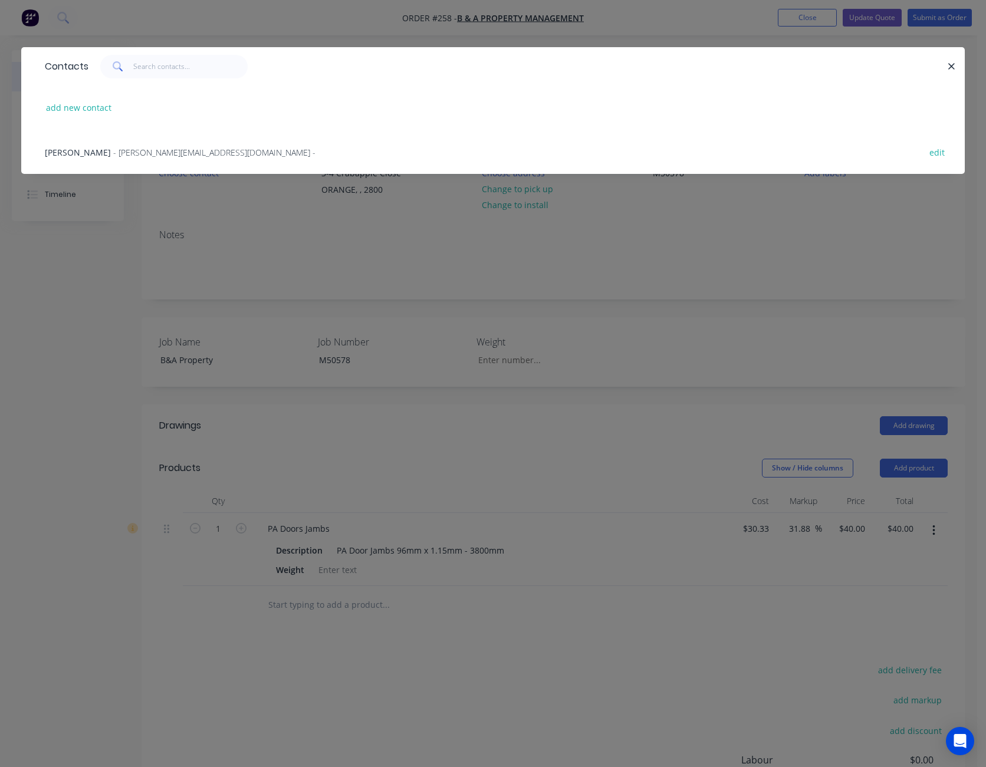
click at [150, 151] on span "- [PERSON_NAME][EMAIL_ADDRESS][DOMAIN_NAME] -" at bounding box center [214, 152] width 202 height 11
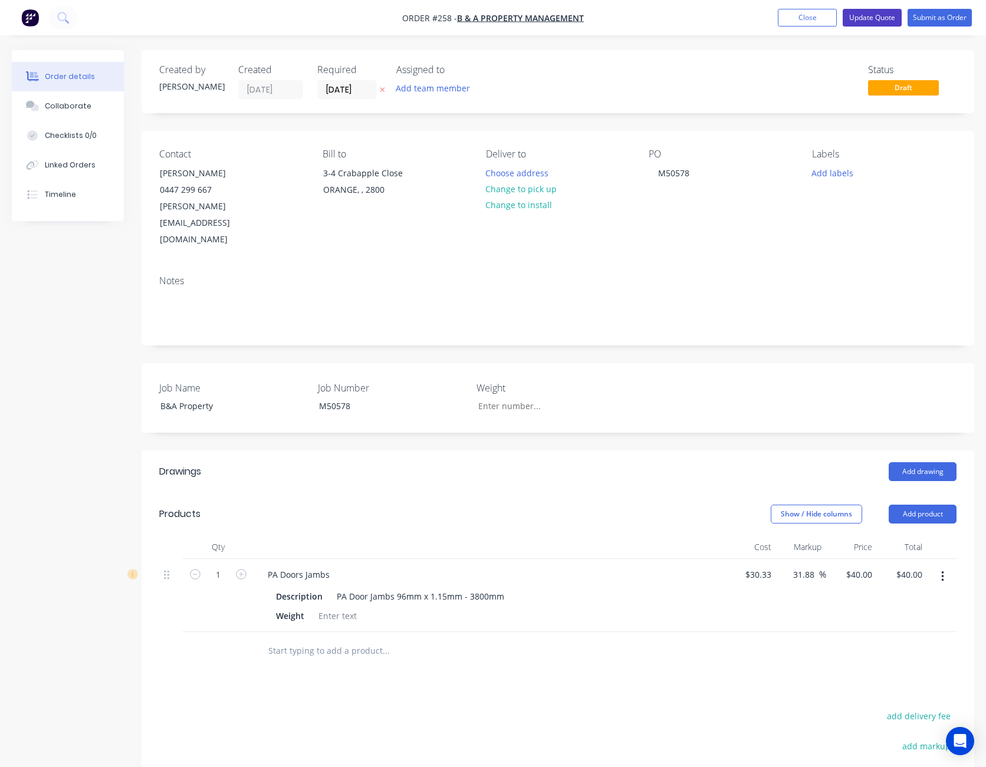
click at [882, 13] on button "Update Quote" at bounding box center [872, 18] width 59 height 18
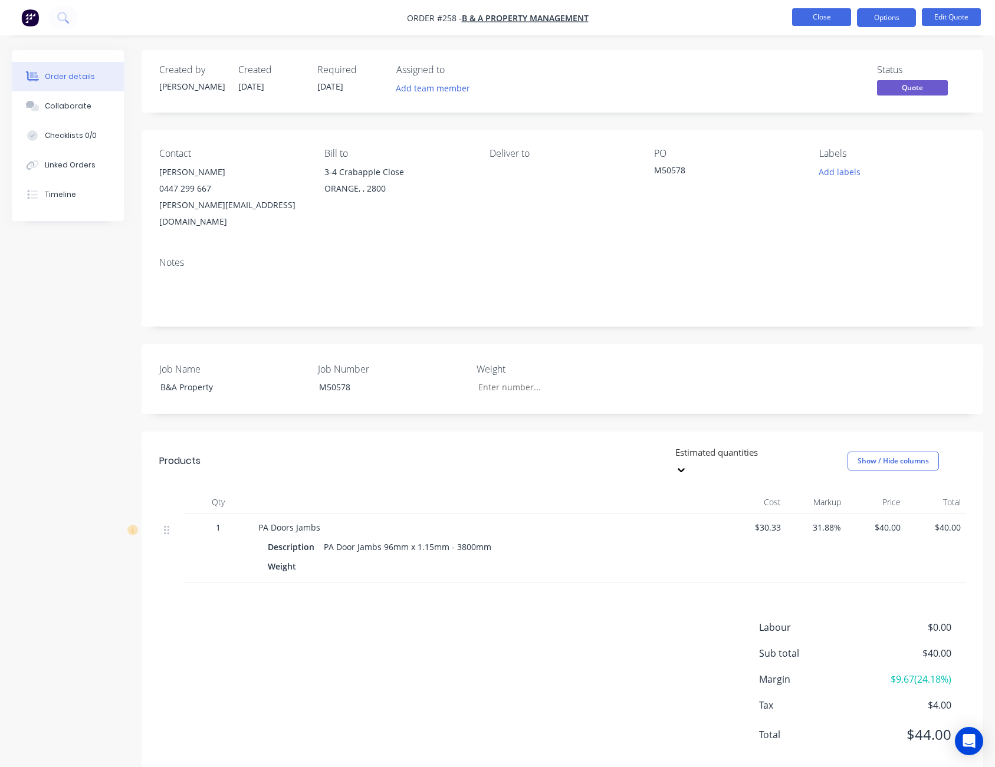
click at [829, 19] on button "Close" at bounding box center [821, 17] width 59 height 18
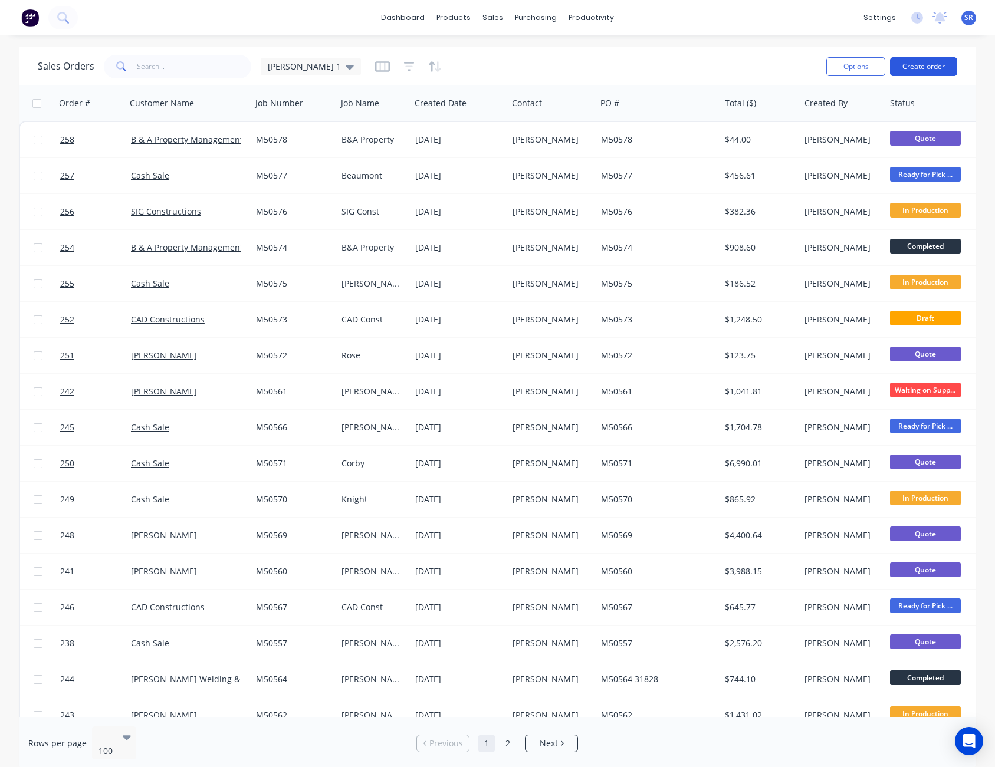
click at [926, 60] on button "Create order" at bounding box center [923, 66] width 67 height 19
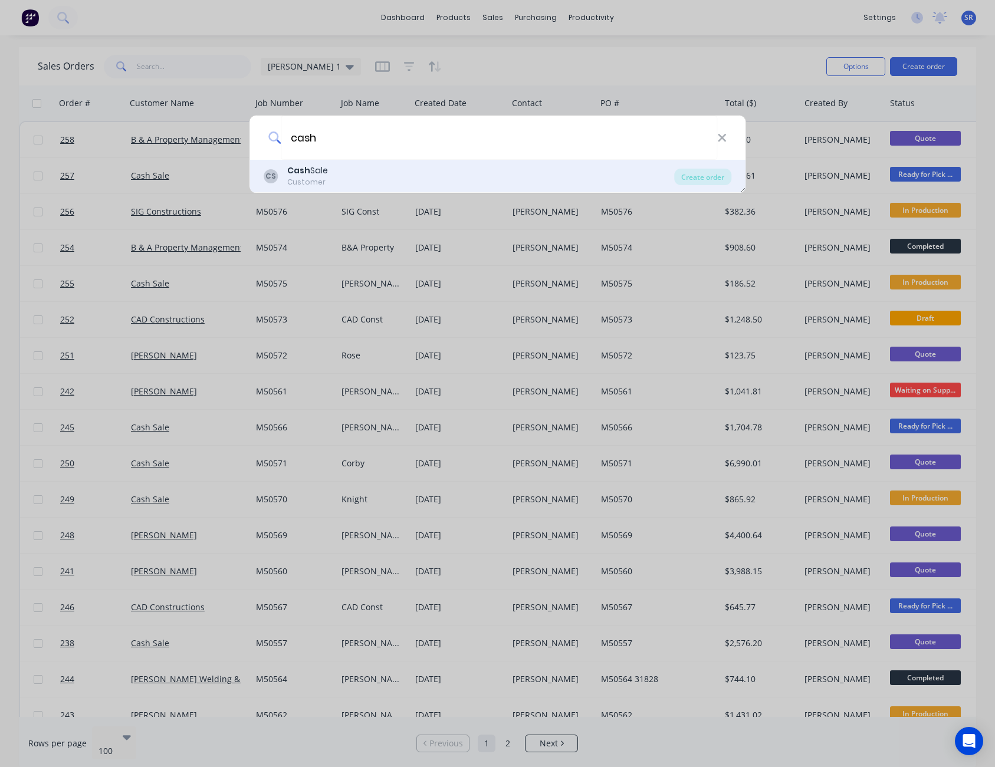
type input "cash"
click at [338, 175] on div "CS Cash Sale Customer" at bounding box center [469, 176] width 411 height 23
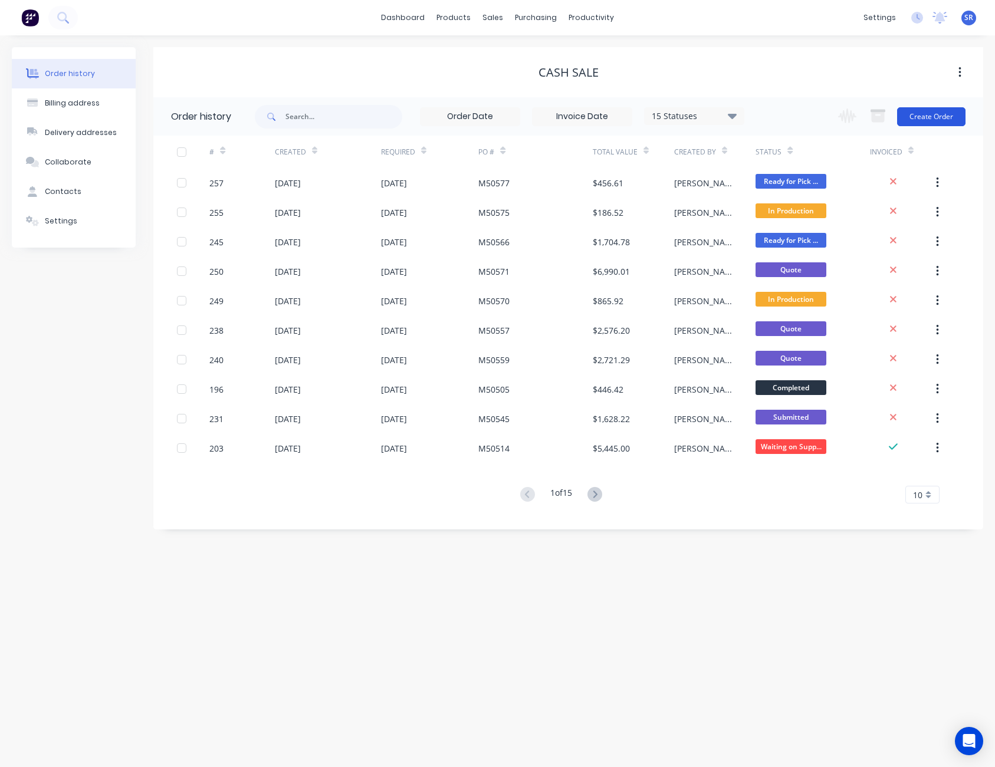
click at [936, 117] on button "Create Order" at bounding box center [931, 116] width 68 height 19
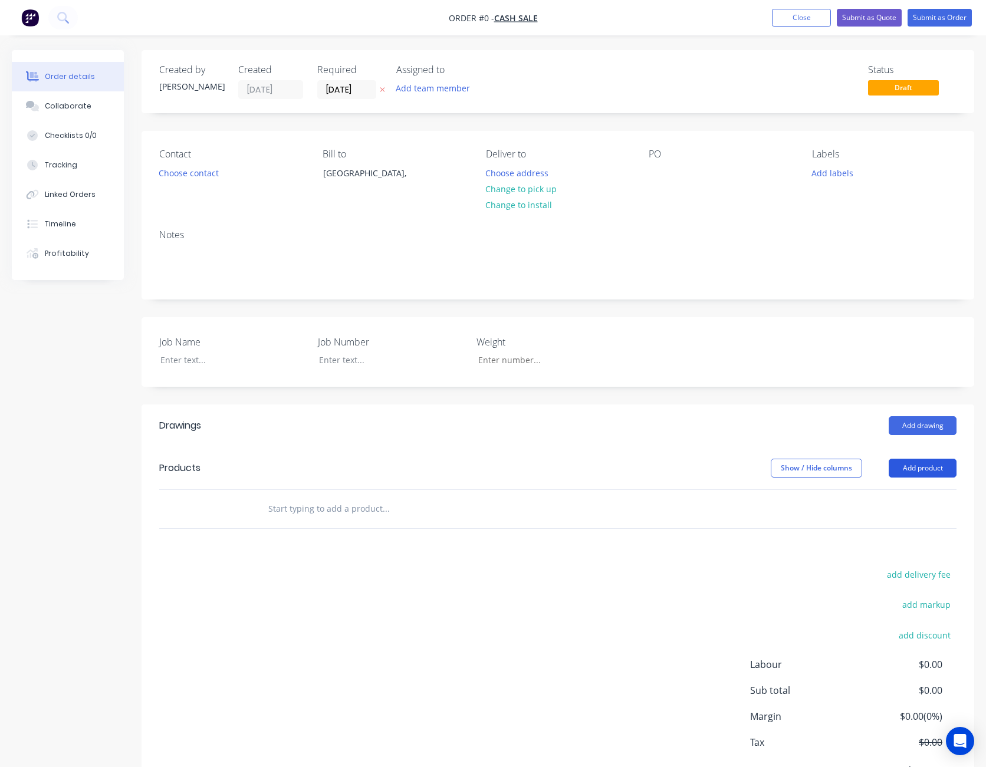
click at [926, 468] on button "Add product" at bounding box center [923, 468] width 68 height 19
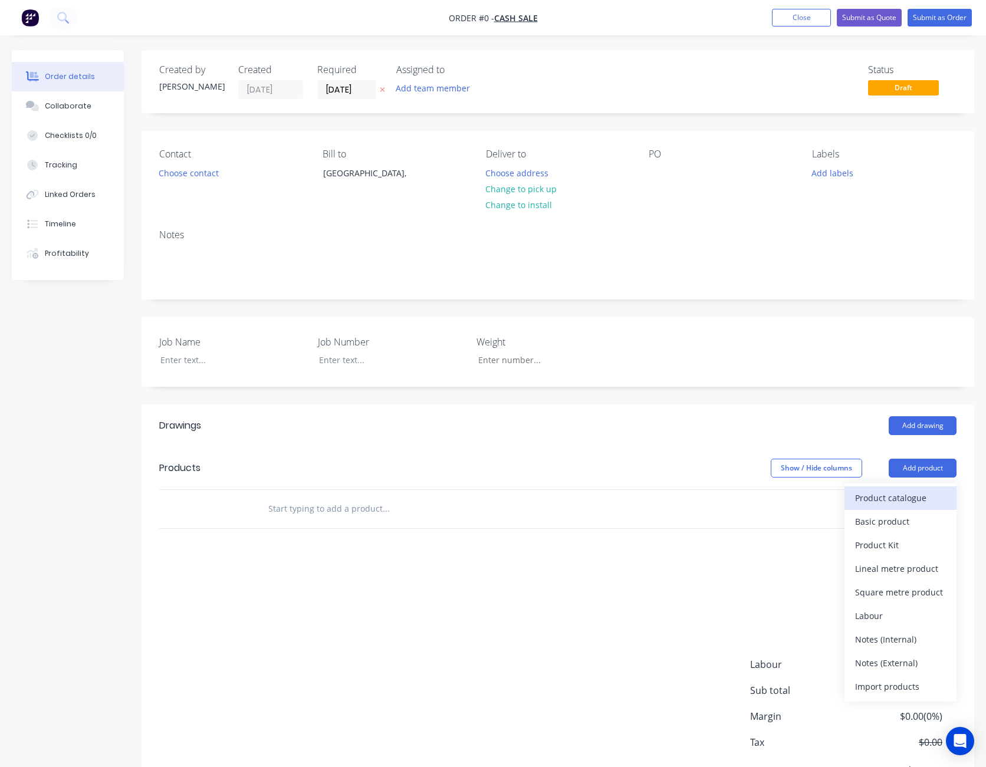
click at [892, 494] on div "Product catalogue" at bounding box center [900, 497] width 91 height 17
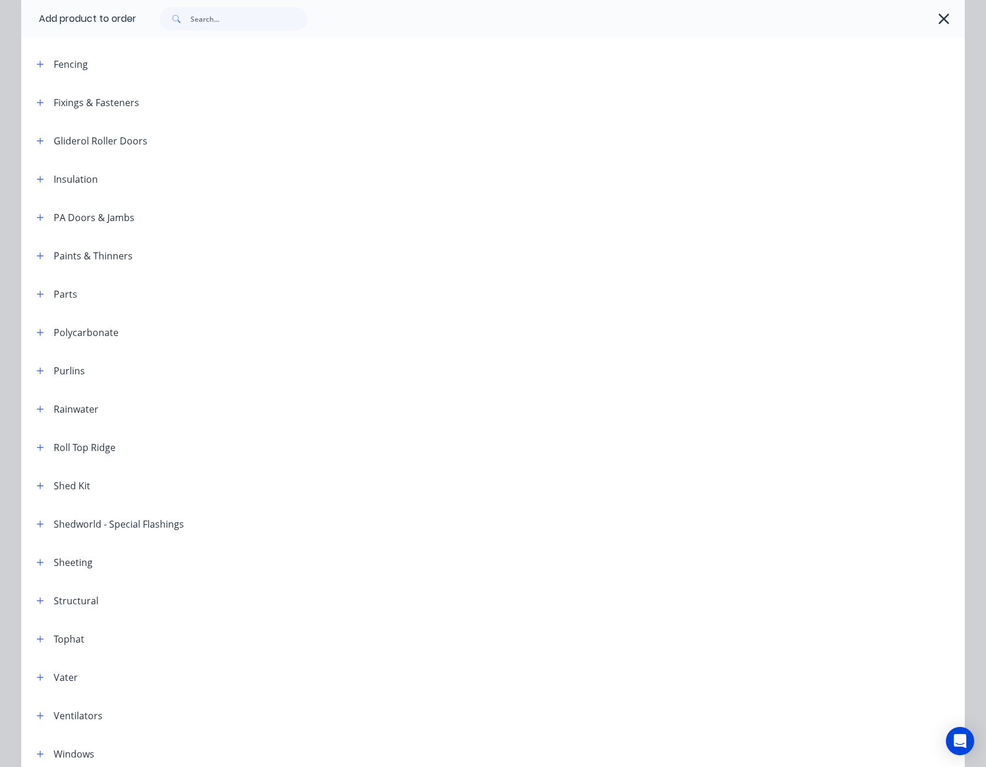
scroll to position [449, 0]
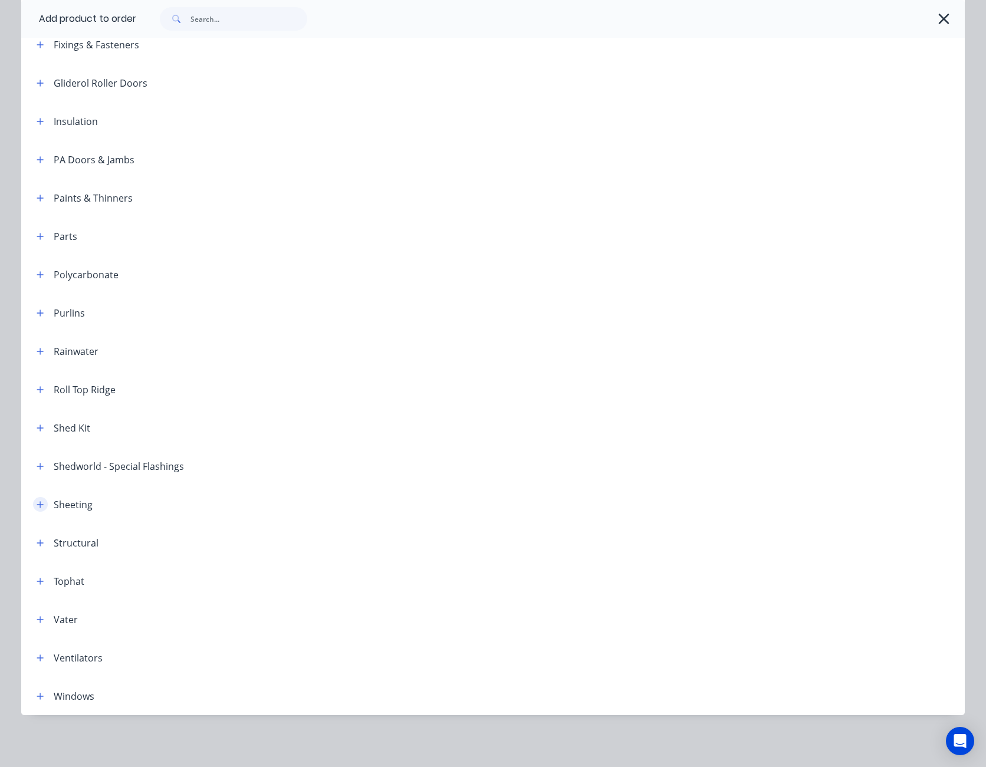
click at [37, 502] on icon "button" at bounding box center [40, 505] width 7 height 8
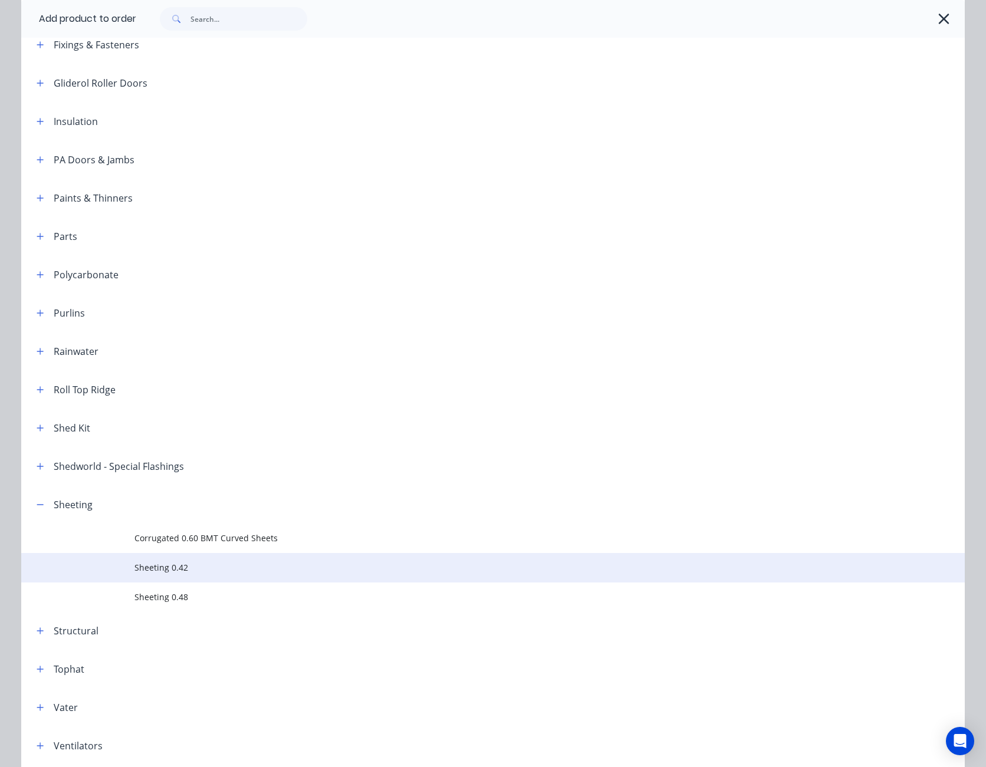
click at [137, 558] on td "Sheeting 0.42" at bounding box center [549, 567] width 830 height 29
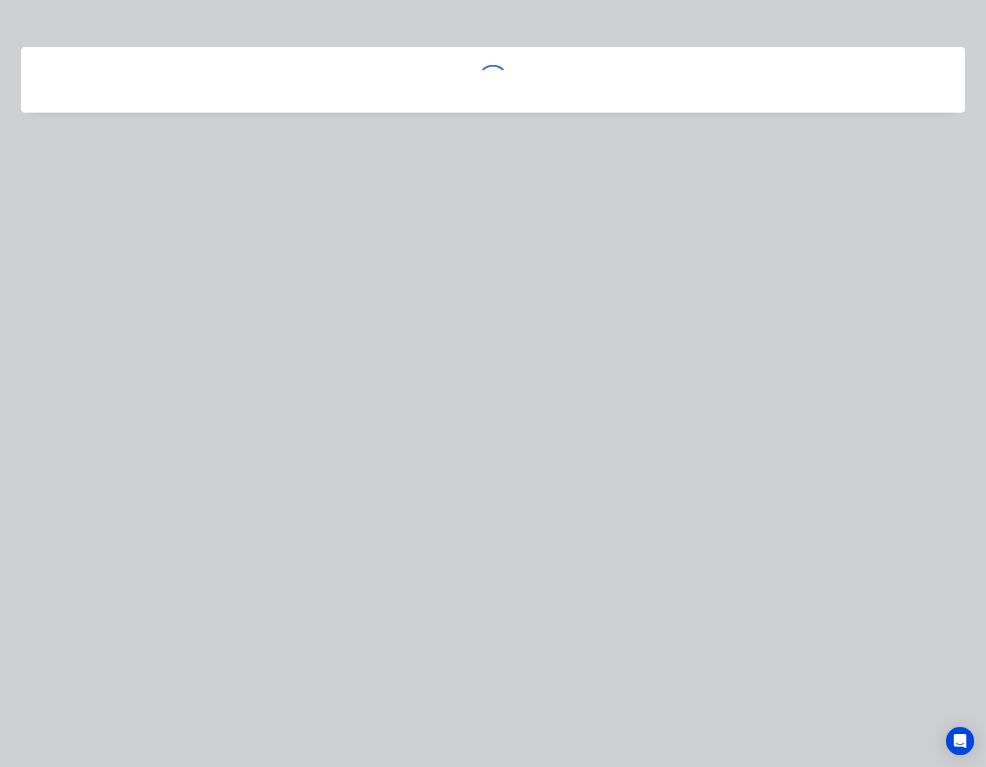
scroll to position [0, 0]
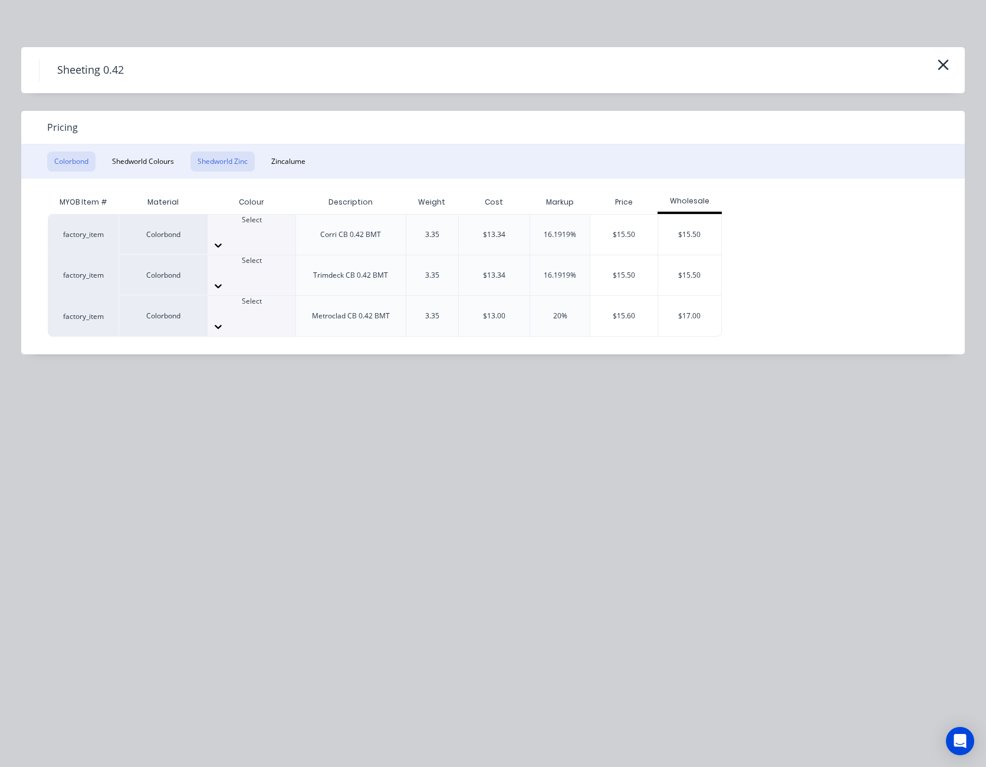
click at [223, 163] on button "Shedworld Zinc" at bounding box center [222, 162] width 64 height 20
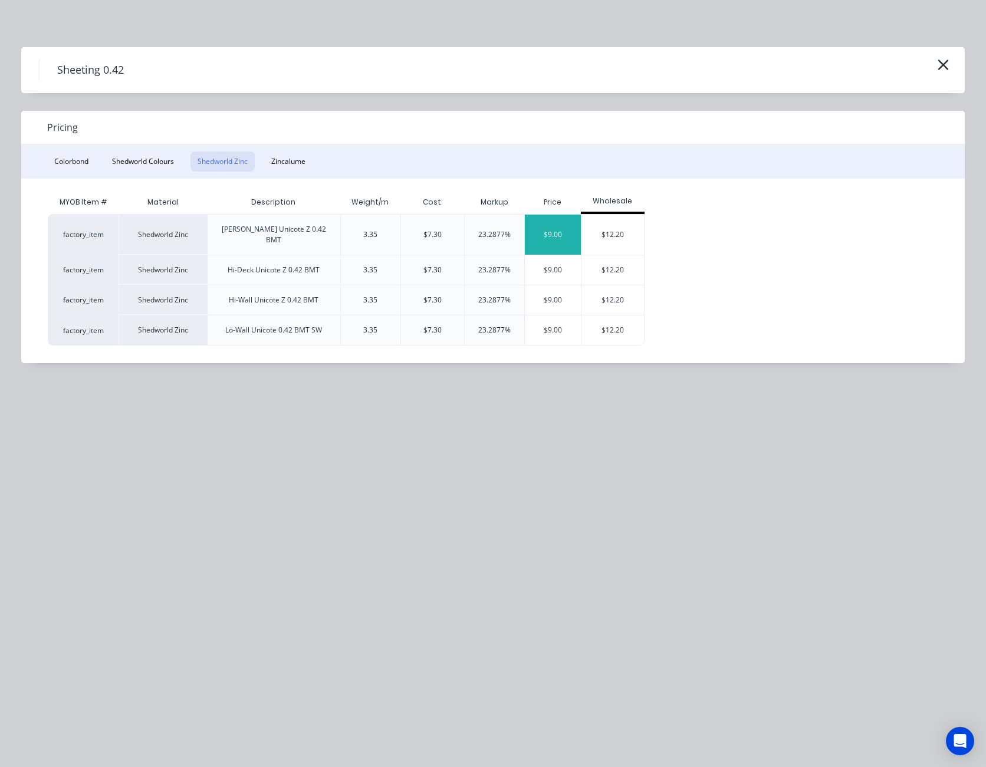
click at [569, 229] on div "$9.00" at bounding box center [553, 235] width 56 height 40
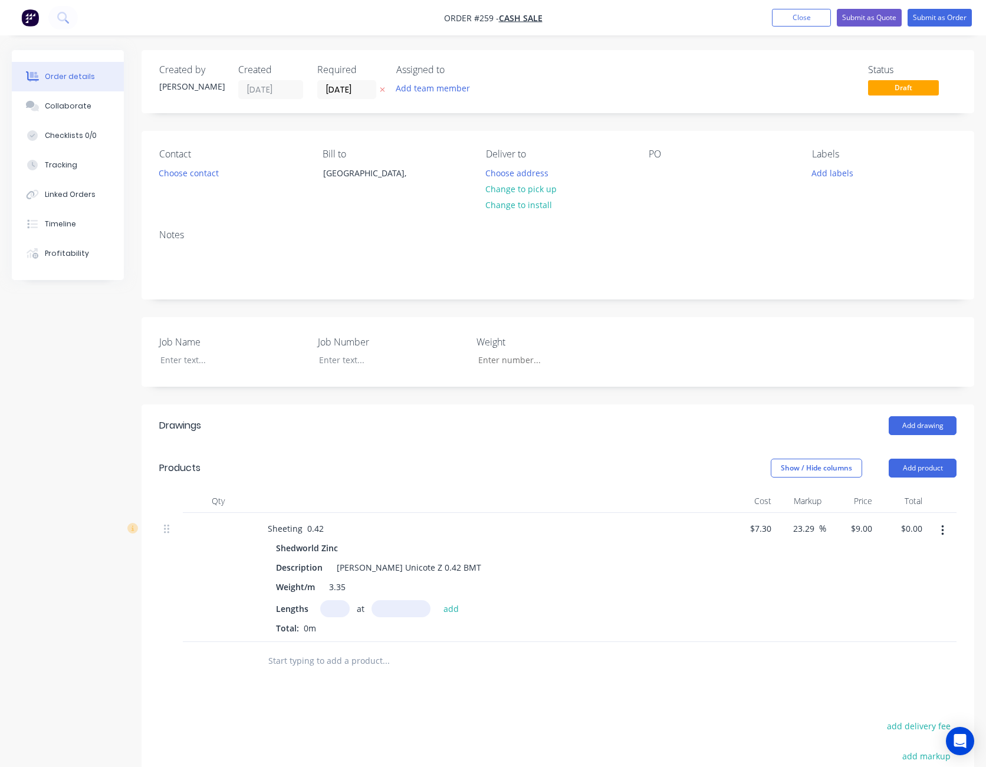
click at [336, 610] on input "text" at bounding box center [334, 608] width 29 height 17
type input "10"
type input "1800"
click at [438, 600] on button "add" at bounding box center [452, 608] width 28 height 16
type input "$162.00"
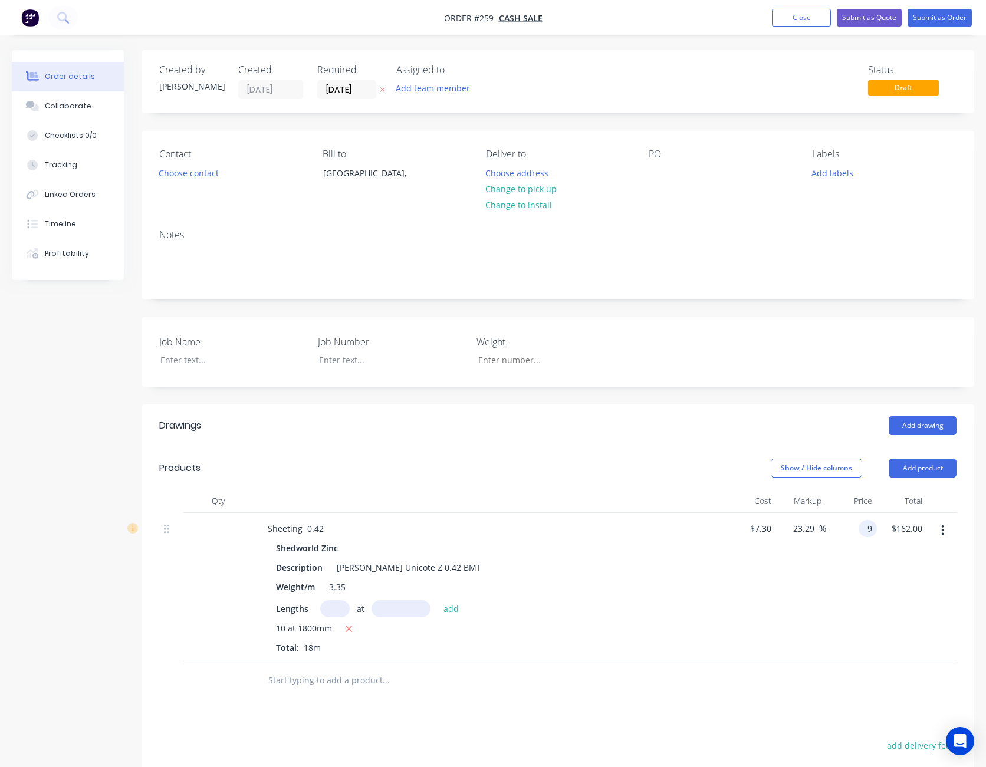
click at [869, 530] on input "9" at bounding box center [870, 528] width 14 height 17
type input "8"
type input "9.59"
type input "$8.00"
type input "$144.00"
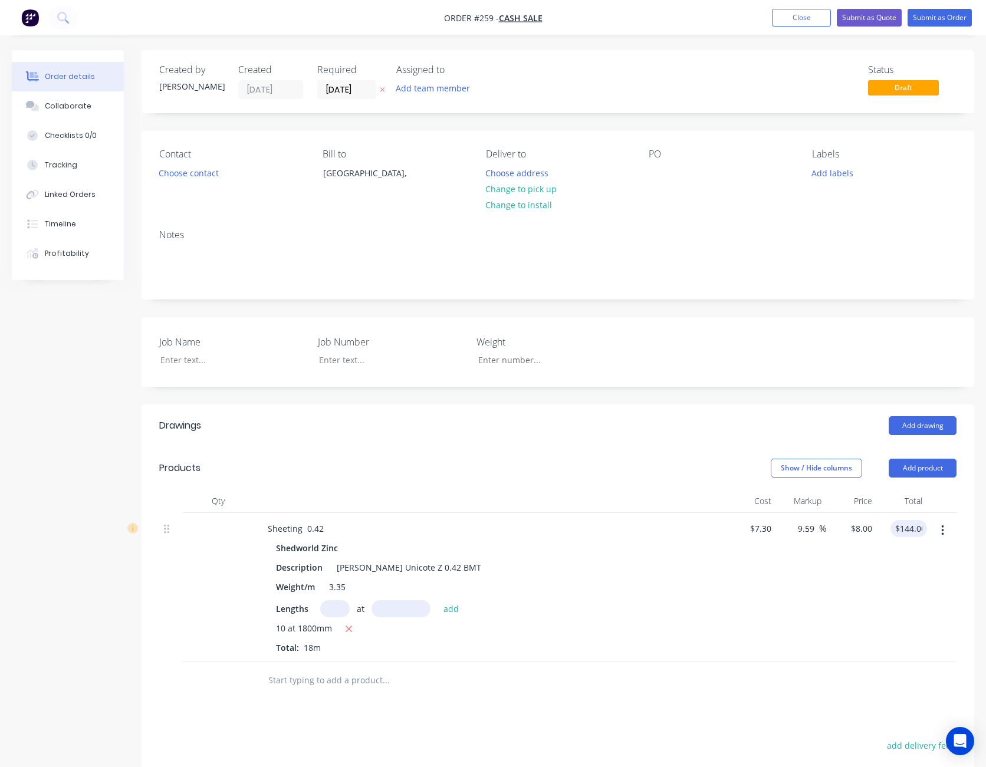
click at [896, 632] on div "$144.00 144.00" at bounding box center [902, 587] width 51 height 149
click at [440, 90] on button "Add team member" at bounding box center [433, 88] width 87 height 16
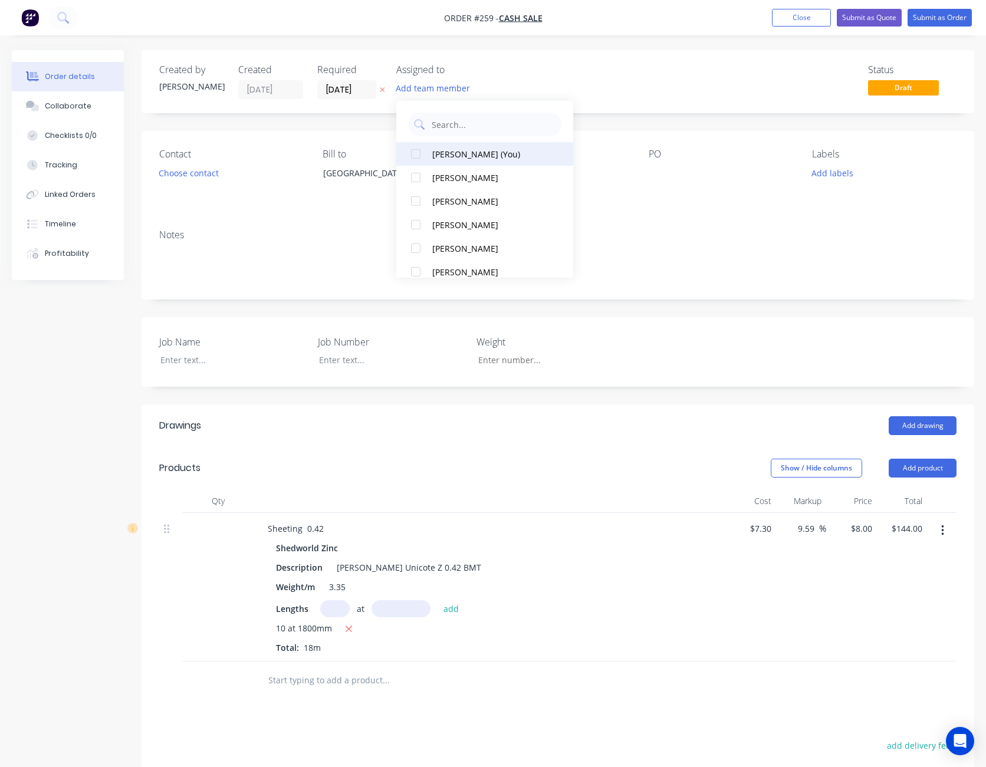
click at [453, 147] on button "[PERSON_NAME] (You)" at bounding box center [484, 154] width 177 height 24
click at [453, 148] on div "[PERSON_NAME] (You)" at bounding box center [491, 154] width 118 height 12
click at [631, 75] on div "Status Draft" at bounding box center [735, 81] width 442 height 35
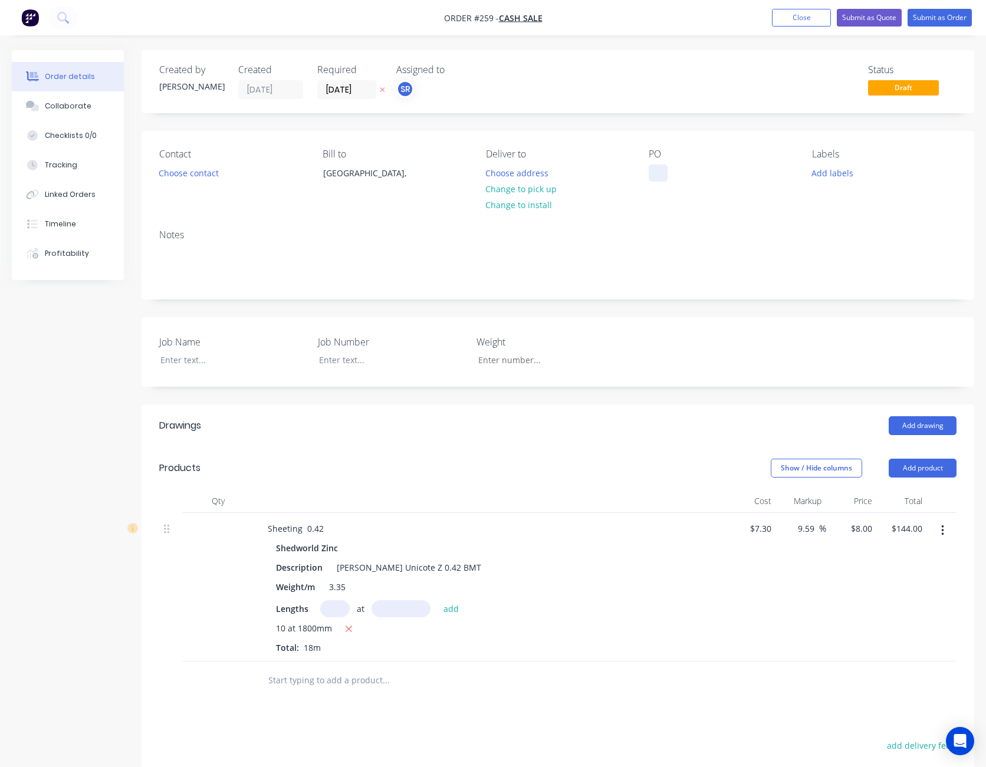
click at [659, 170] on div at bounding box center [658, 173] width 19 height 17
click at [362, 361] on div at bounding box center [383, 359] width 147 height 17
click at [781, 17] on button "Close" at bounding box center [801, 18] width 59 height 18
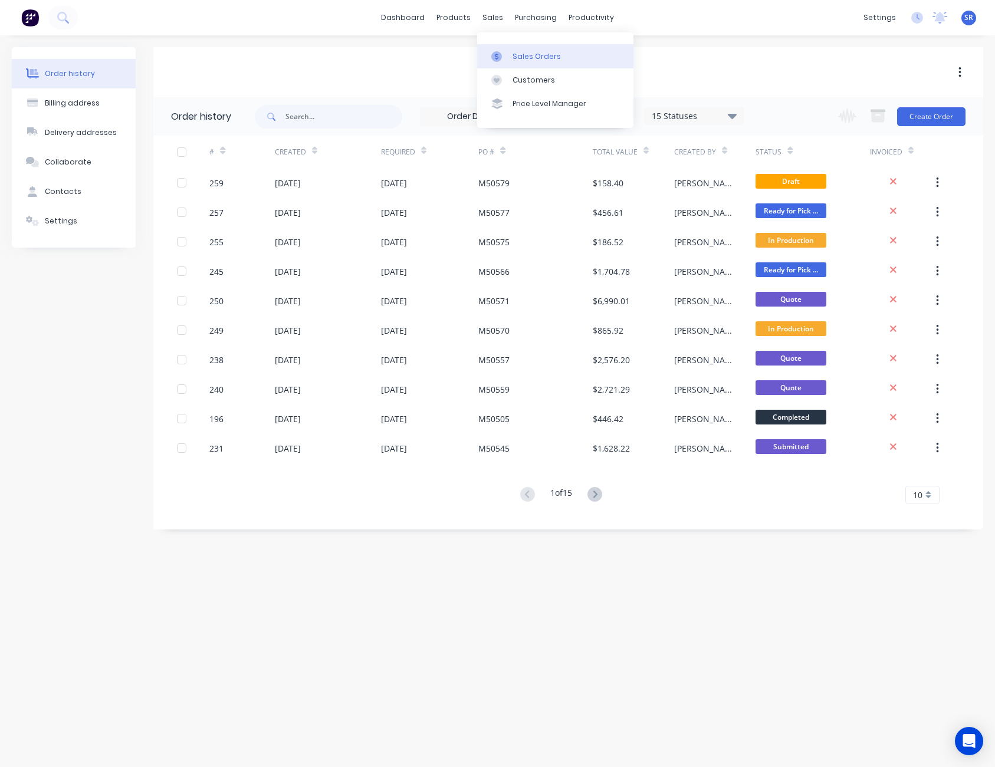
click at [504, 57] on div at bounding box center [500, 56] width 18 height 11
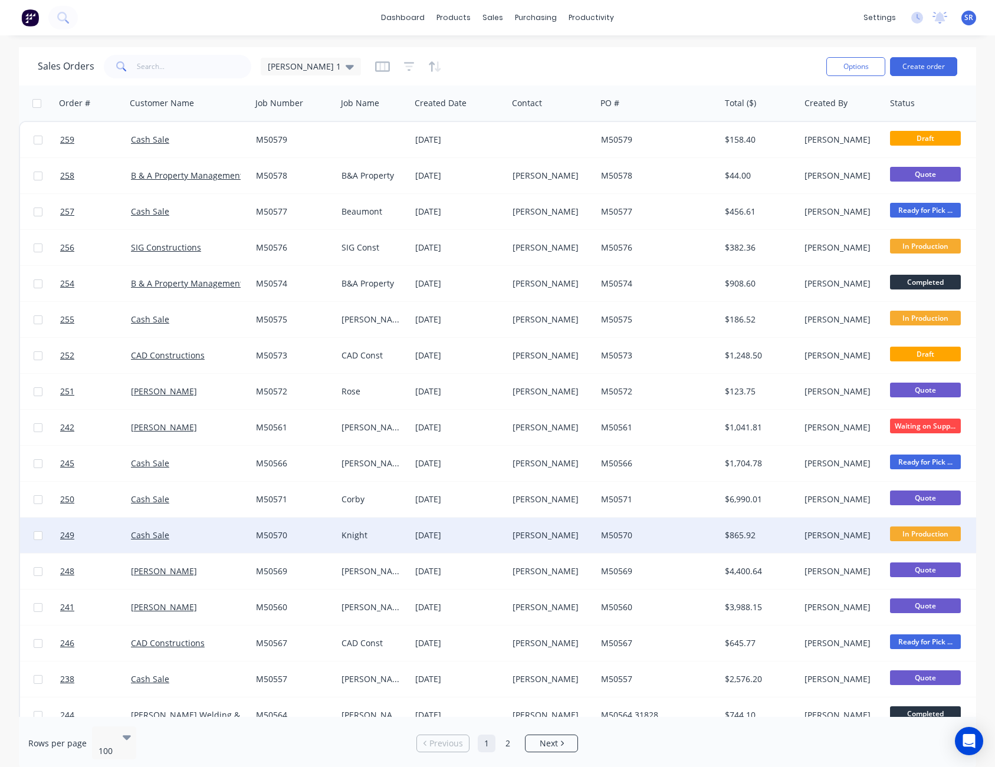
click at [553, 529] on div "[PERSON_NAME]" at bounding box center [552, 535] width 88 height 35
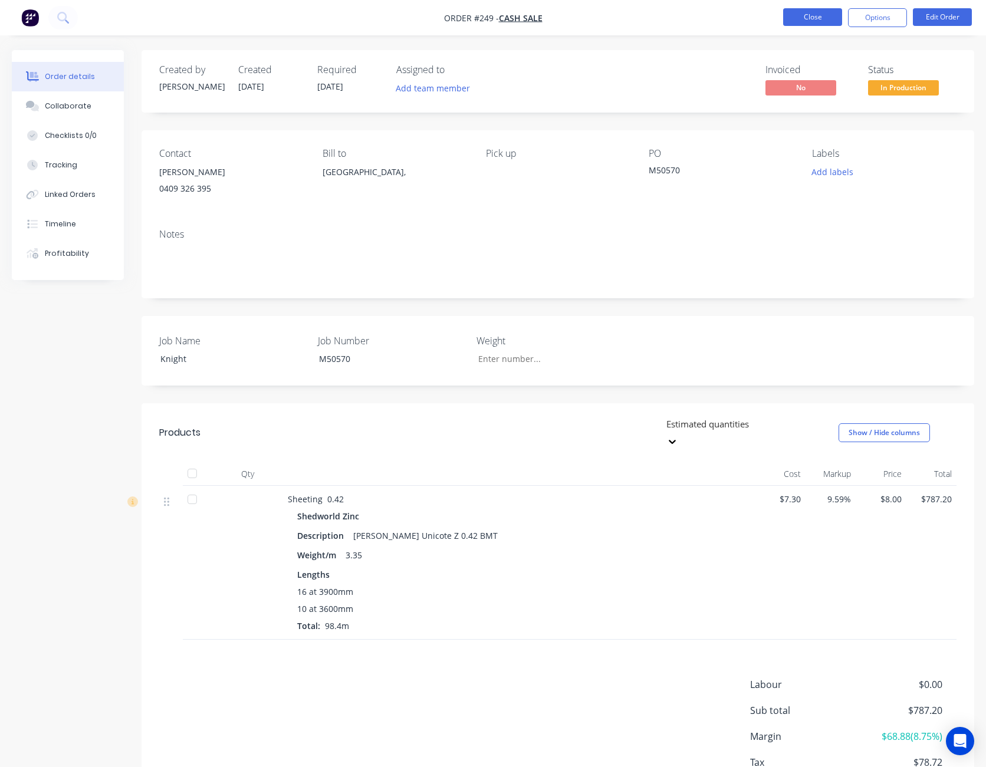
click at [810, 13] on button "Close" at bounding box center [812, 17] width 59 height 18
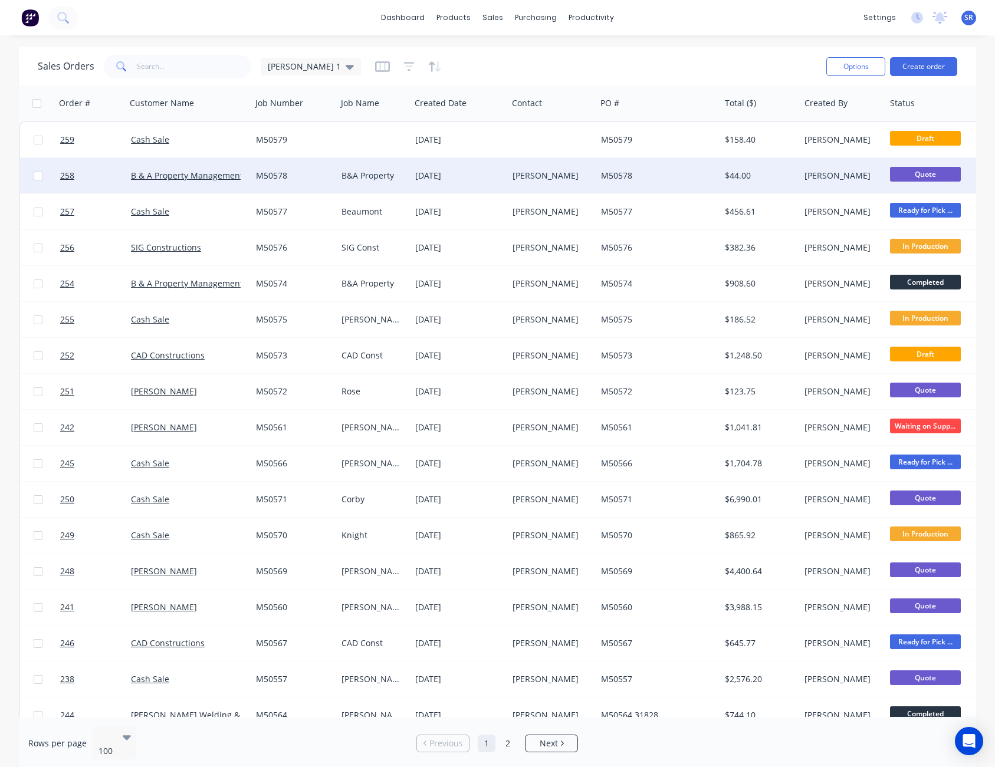
click at [919, 170] on span "Quote" at bounding box center [925, 174] width 71 height 15
click at [860, 172] on div "[PERSON_NAME]" at bounding box center [840, 176] width 73 height 12
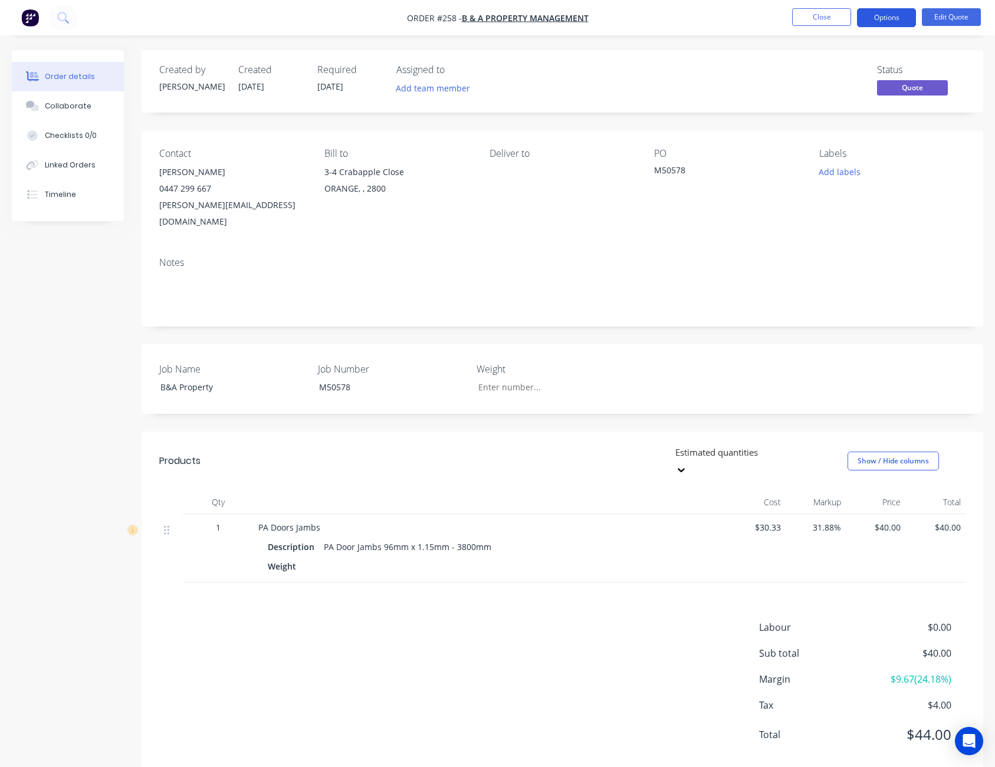
click at [872, 17] on button "Options" at bounding box center [886, 17] width 59 height 19
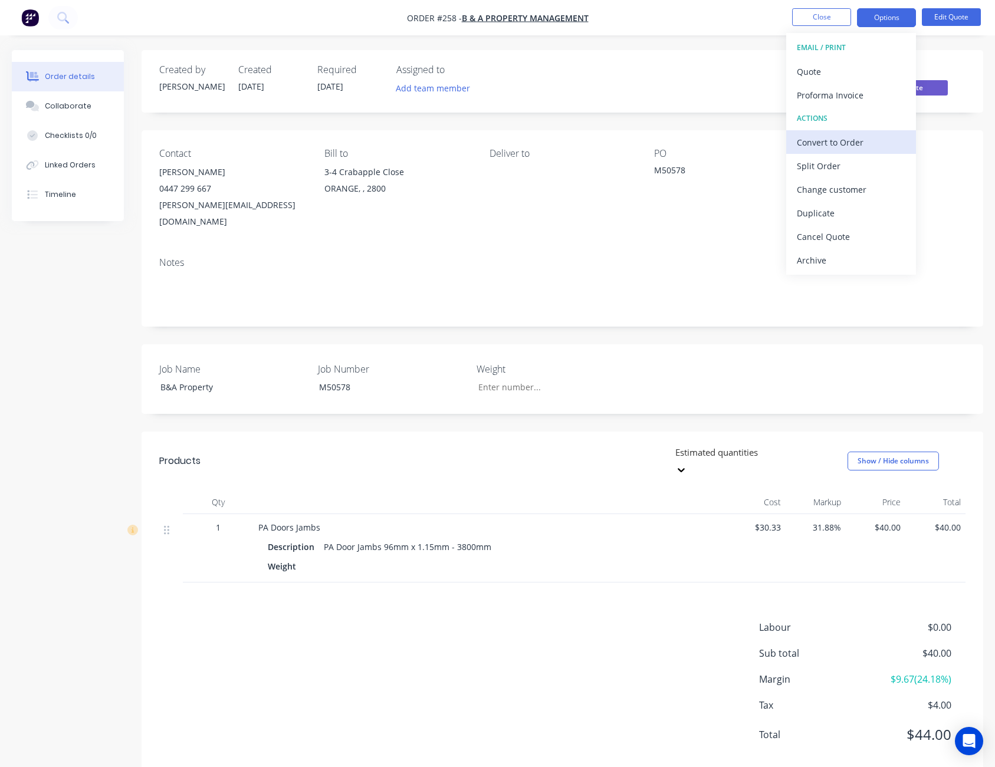
click at [849, 134] on div "Convert to Order" at bounding box center [851, 142] width 109 height 17
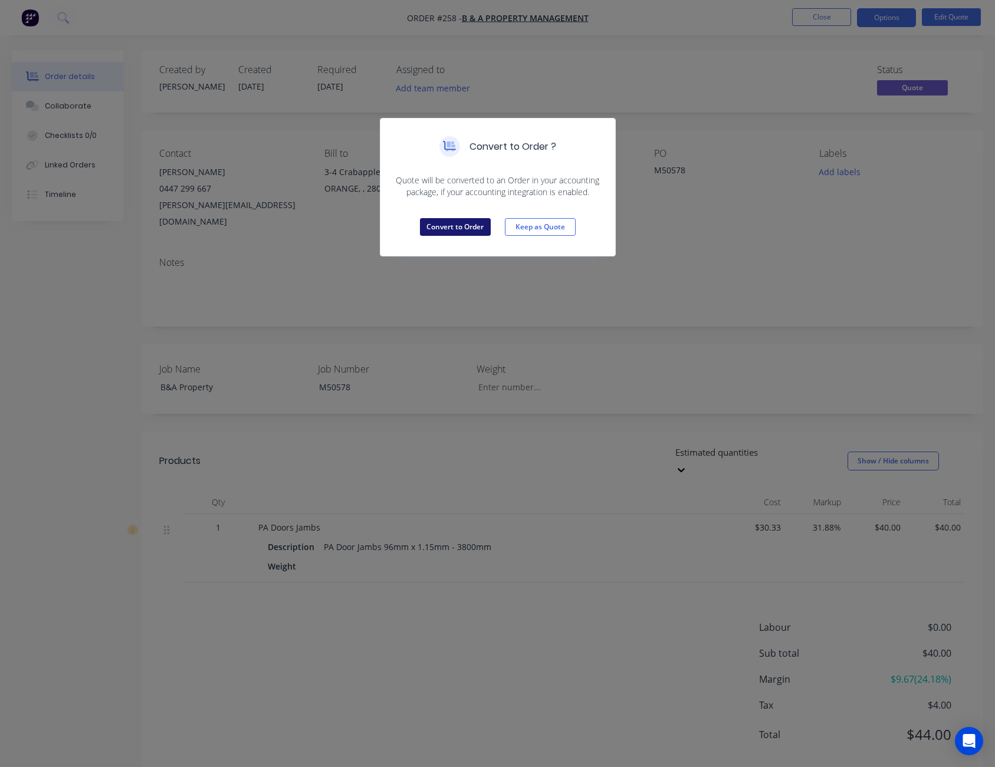
click at [459, 221] on button "Convert to Order" at bounding box center [455, 227] width 71 height 18
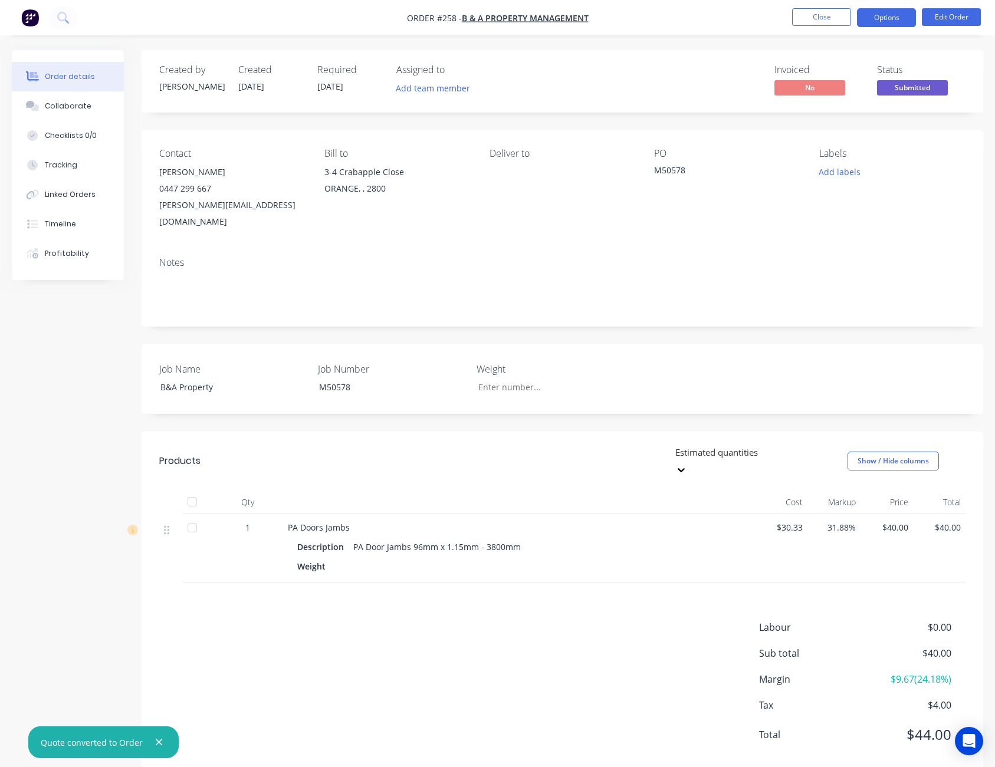
click at [887, 23] on button "Options" at bounding box center [886, 17] width 59 height 19
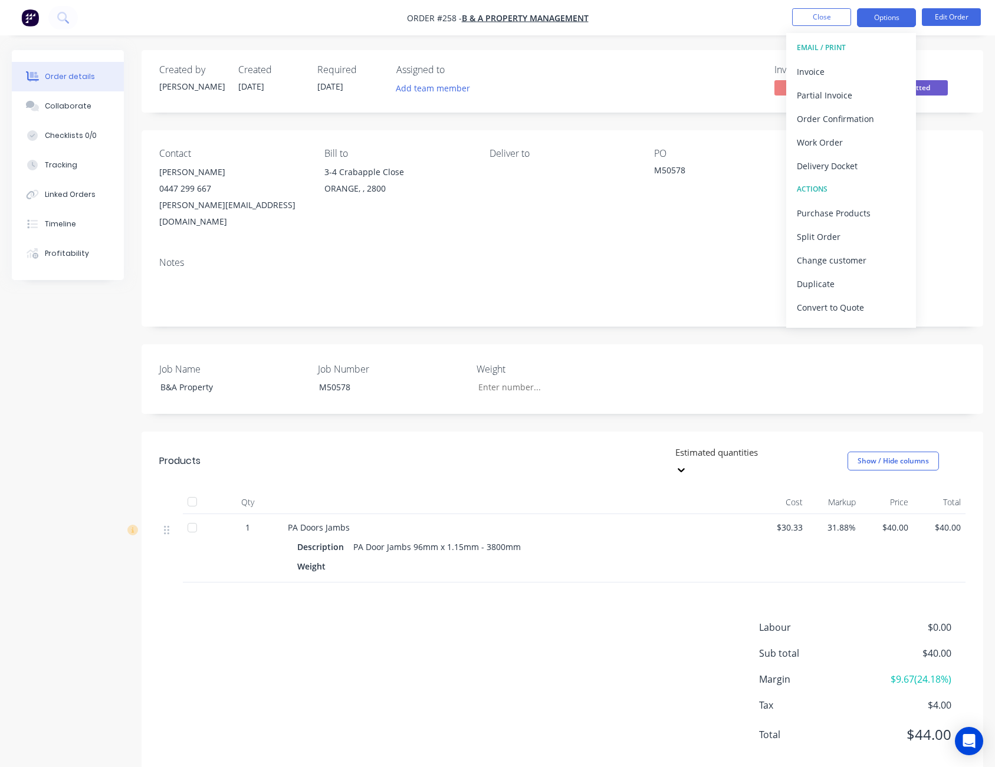
click at [887, 23] on button "Options" at bounding box center [886, 17] width 59 height 19
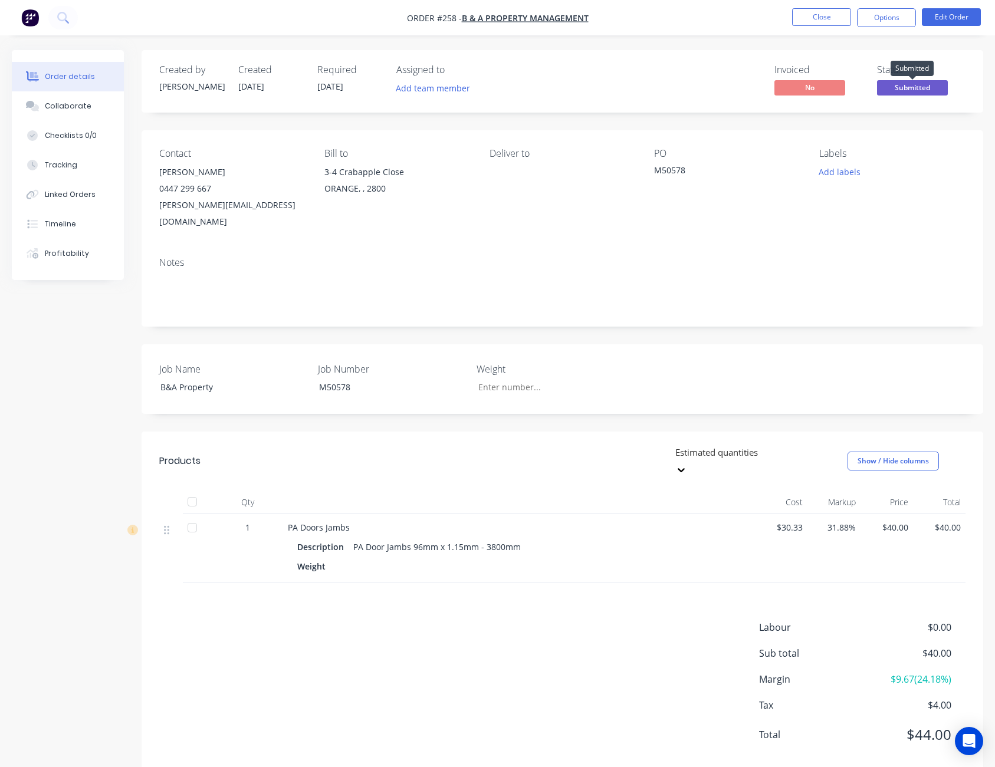
click at [906, 84] on span "Submitted" at bounding box center [912, 87] width 71 height 15
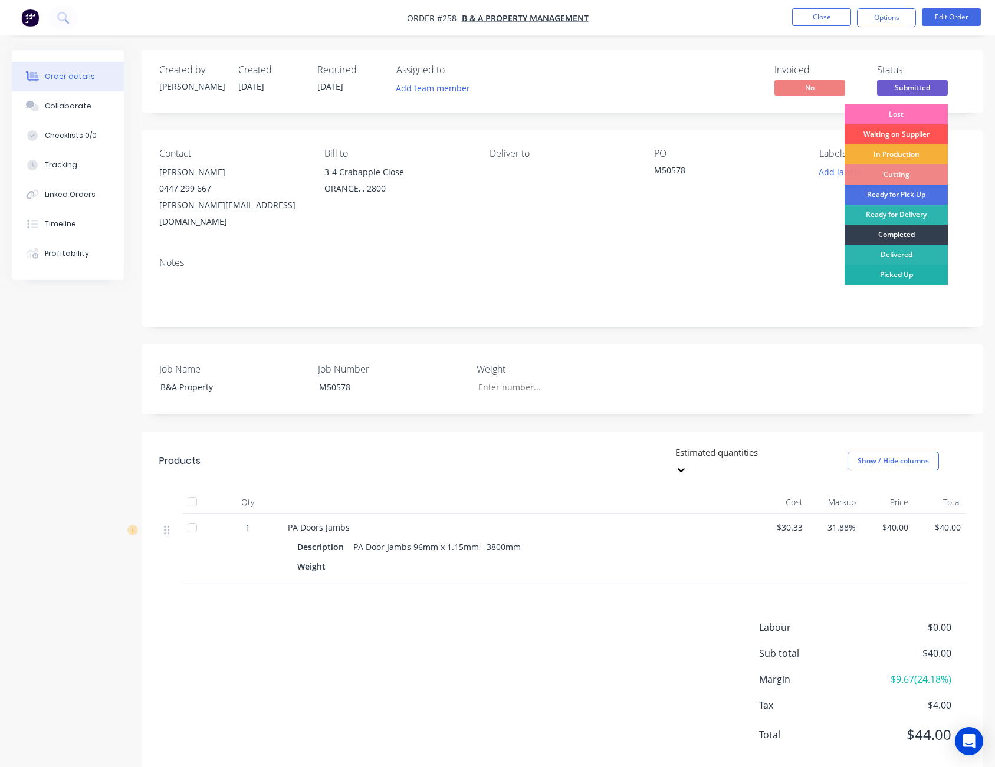
click at [900, 278] on div "Picked Up" at bounding box center [895, 275] width 103 height 20
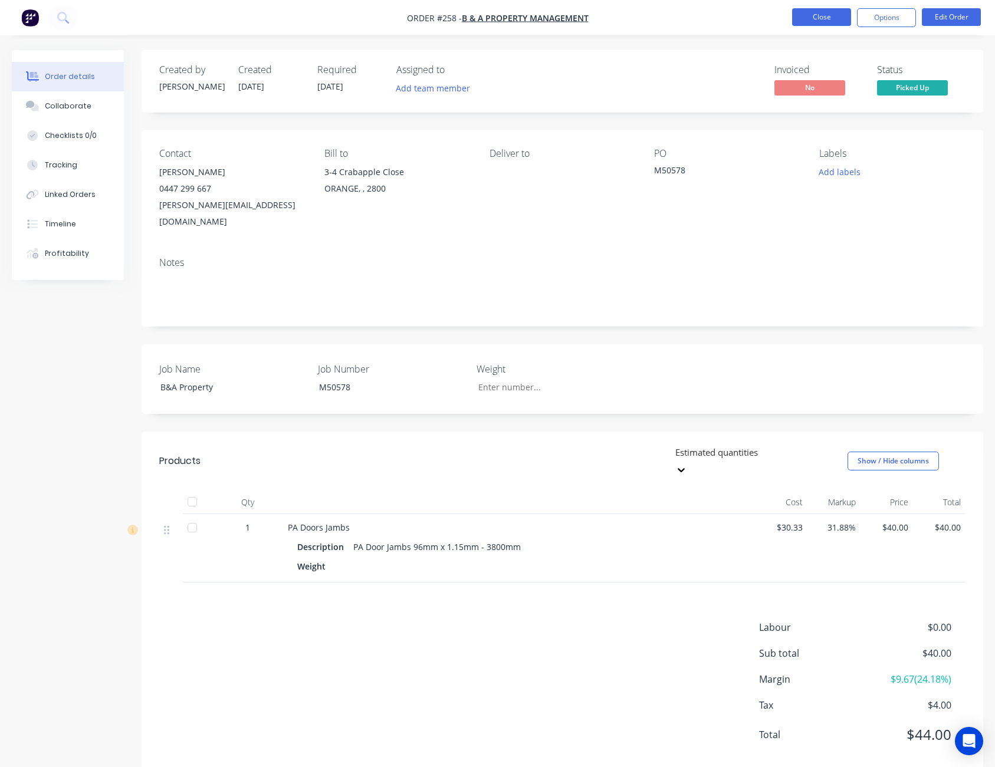
click at [827, 12] on button "Close" at bounding box center [821, 17] width 59 height 18
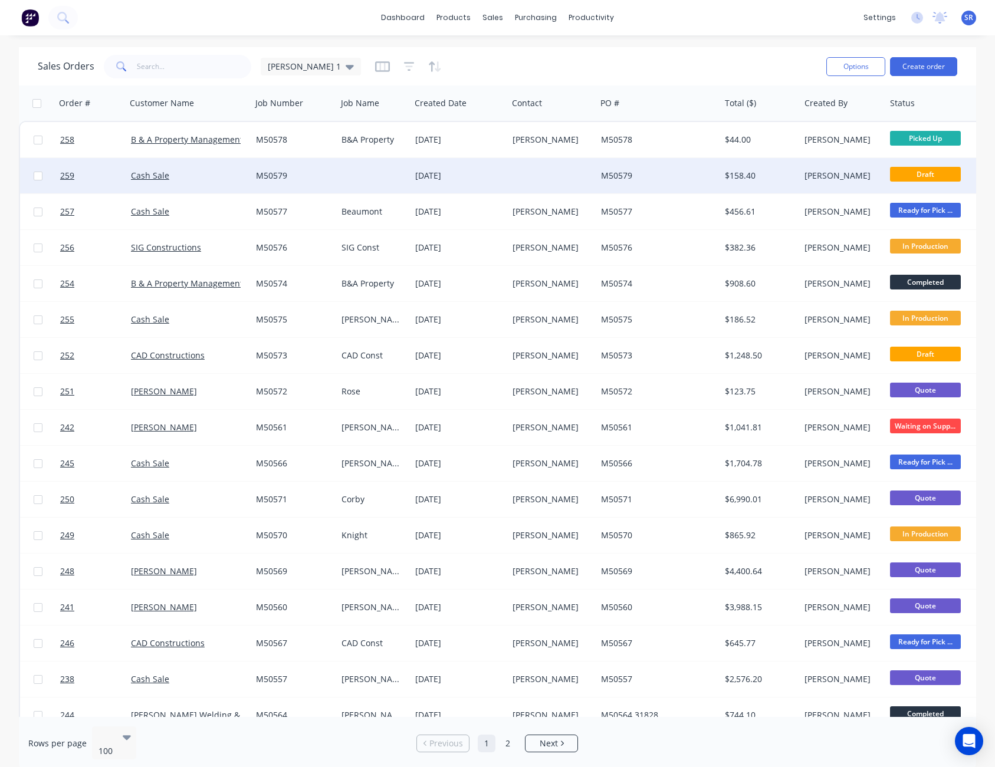
click at [558, 189] on div at bounding box center [552, 175] width 88 height 35
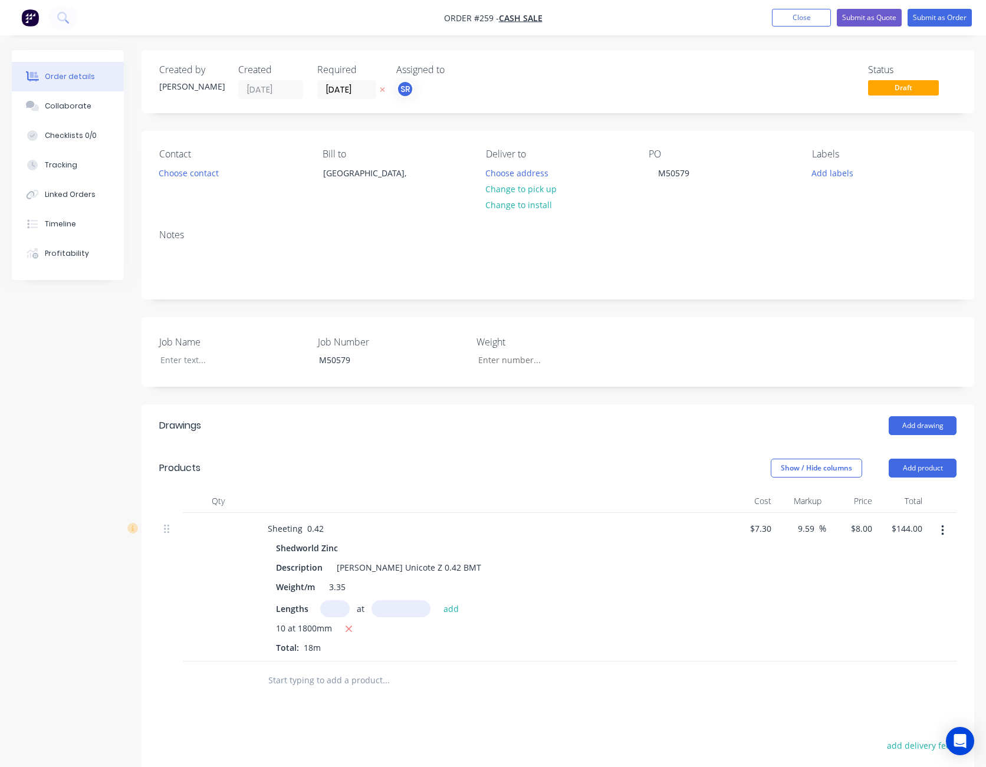
click at [578, 491] on div at bounding box center [490, 501] width 472 height 24
click at [796, 23] on button "Close" at bounding box center [801, 18] width 59 height 18
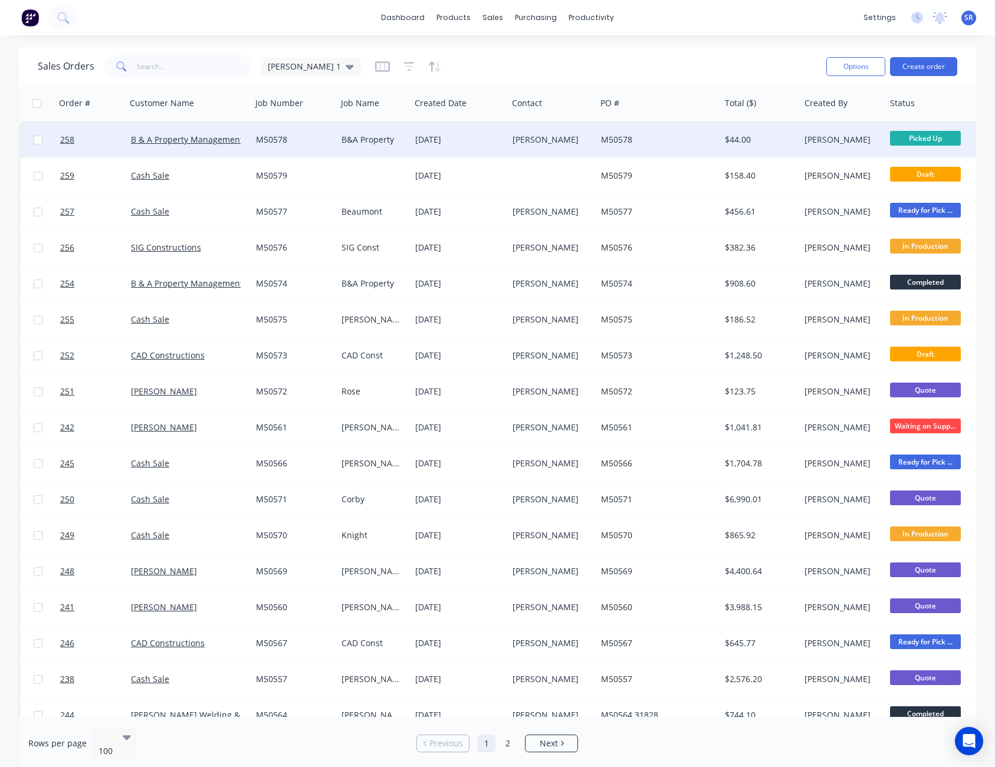
click at [938, 139] on span "Picked Up" at bounding box center [925, 138] width 71 height 15
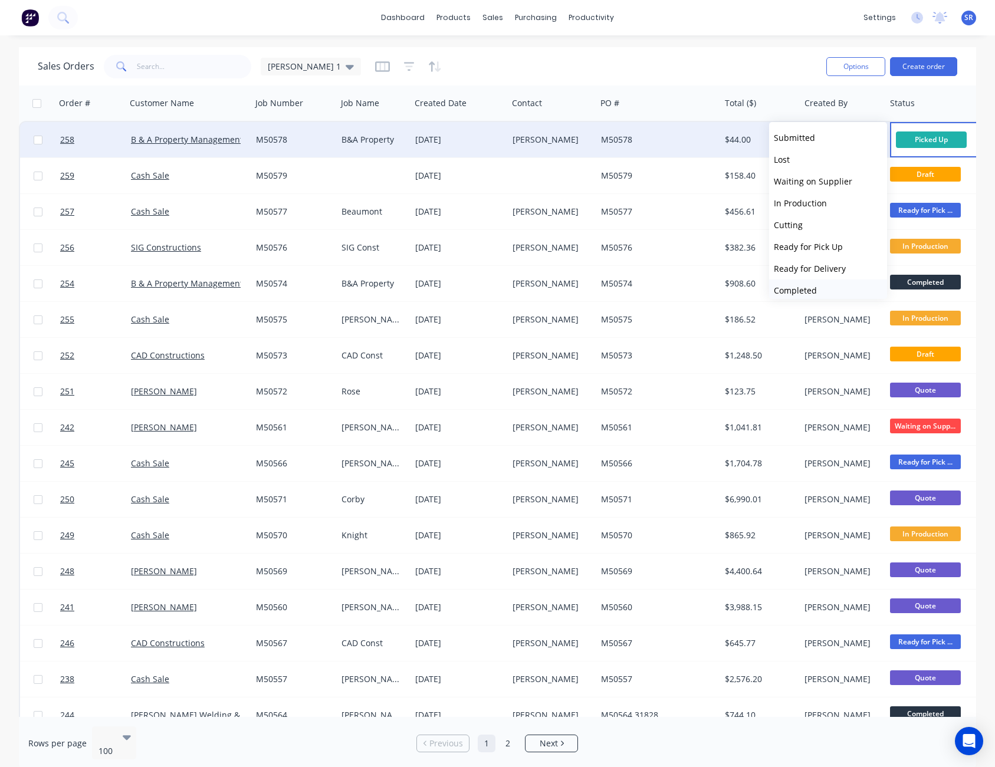
click at [820, 287] on button "Completed" at bounding box center [828, 291] width 118 height 22
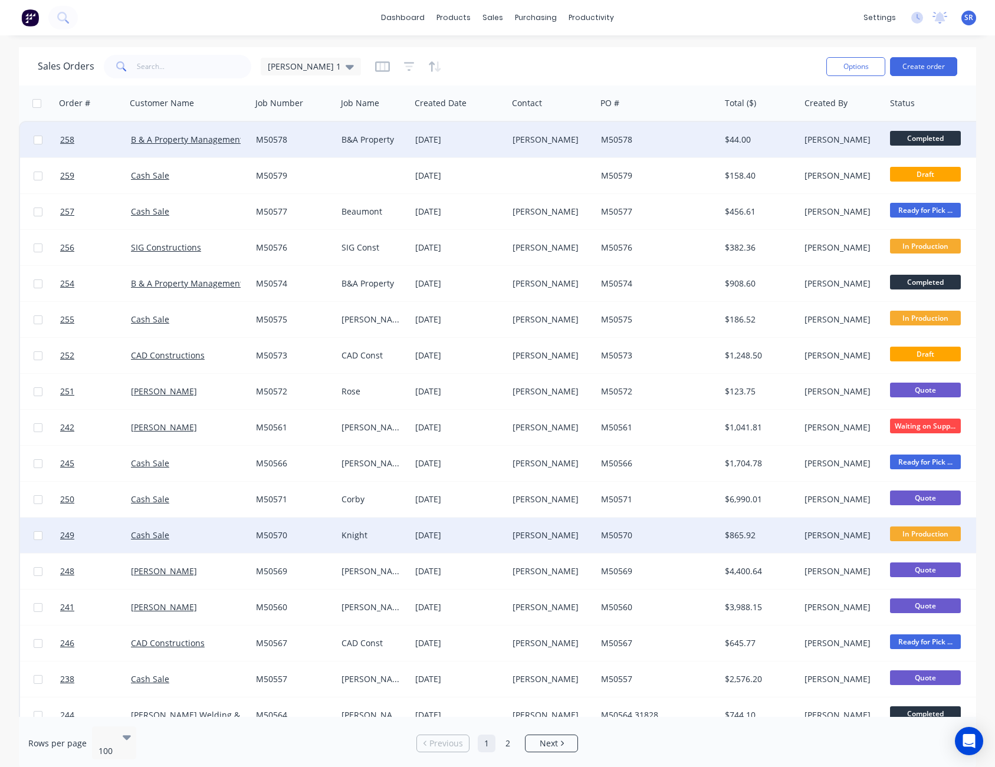
click at [594, 536] on div "[PERSON_NAME]" at bounding box center [552, 535] width 88 height 35
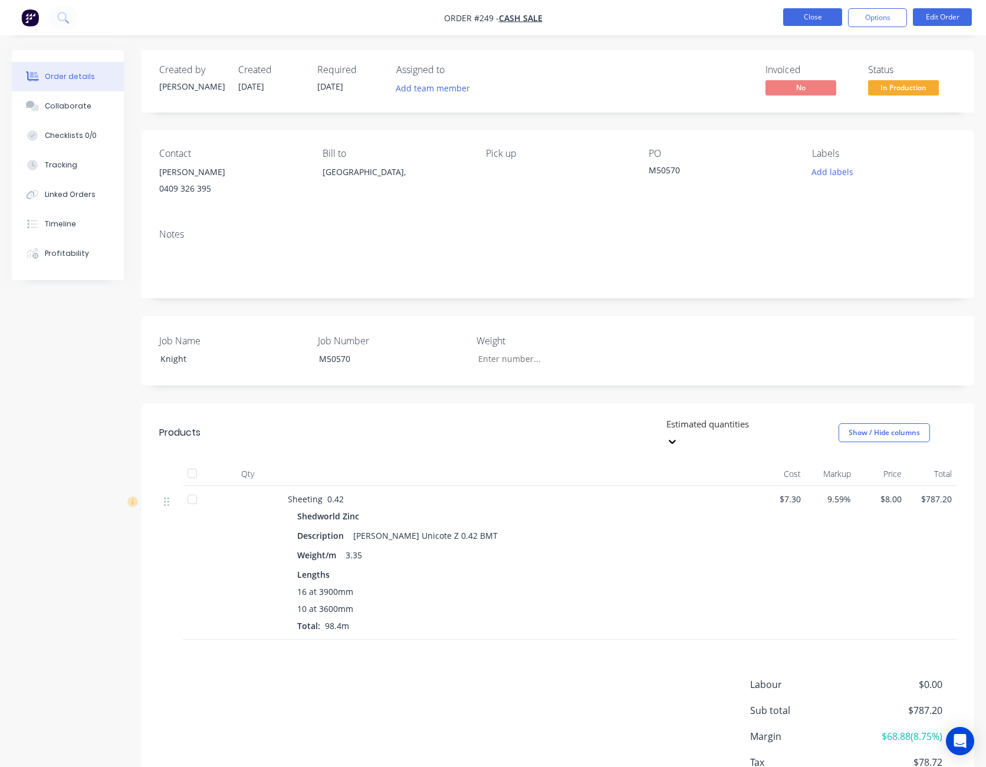
click at [811, 14] on button "Close" at bounding box center [812, 17] width 59 height 18
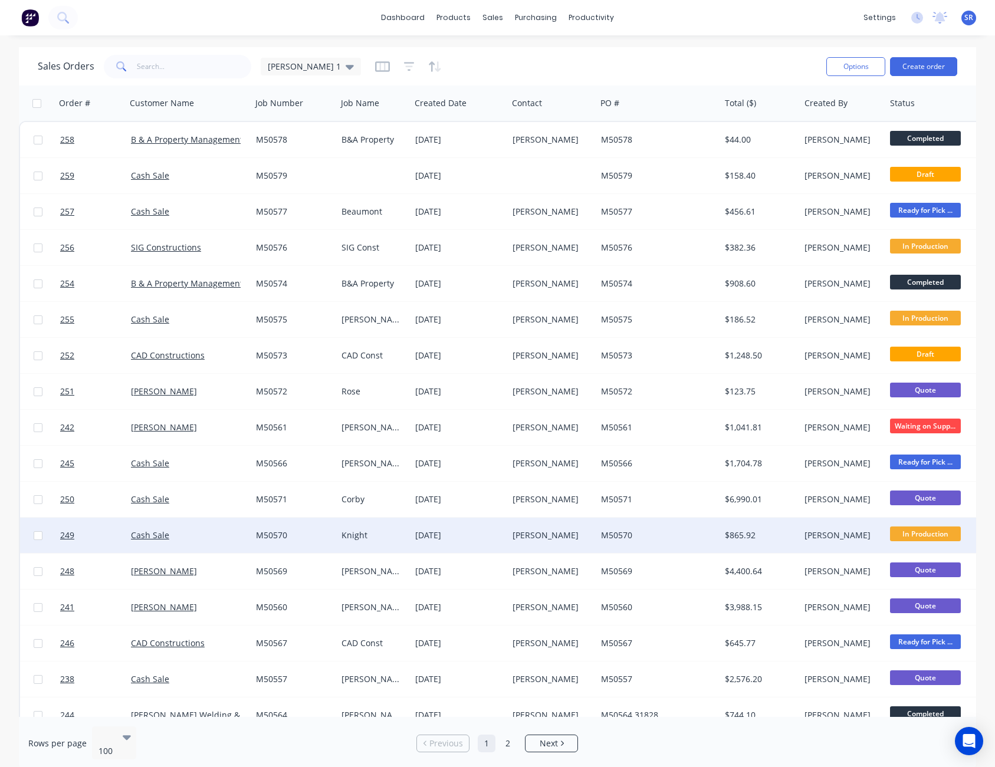
click at [932, 534] on span "In Production" at bounding box center [925, 534] width 71 height 15
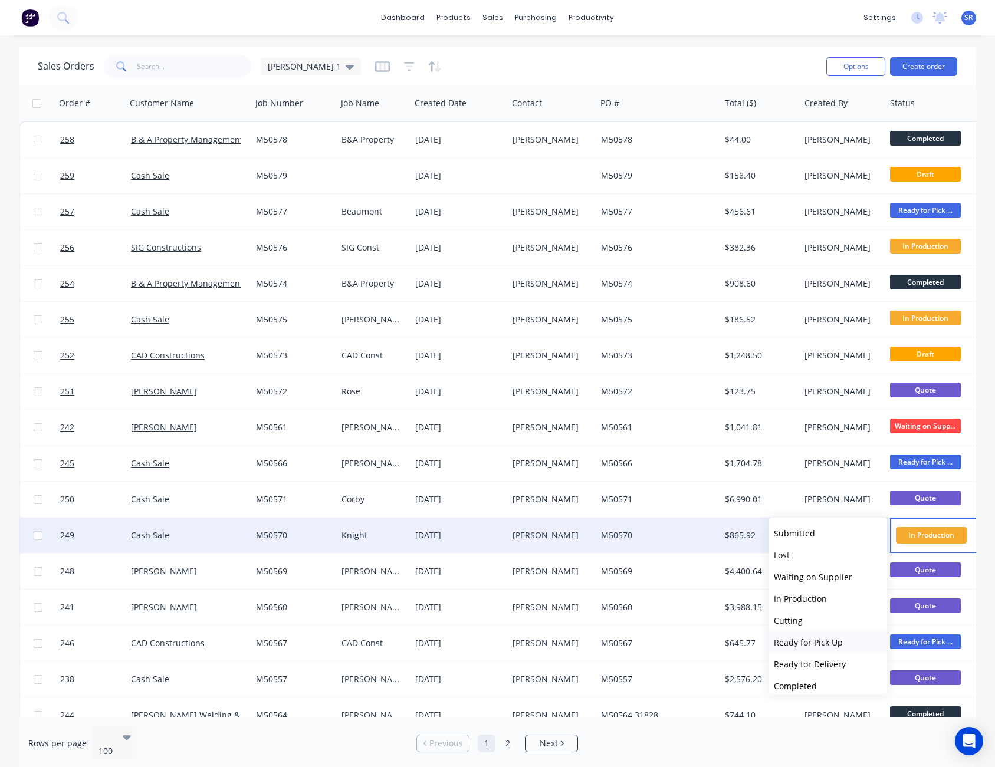
click at [814, 642] on span "Ready for Pick Up" at bounding box center [808, 642] width 69 height 11
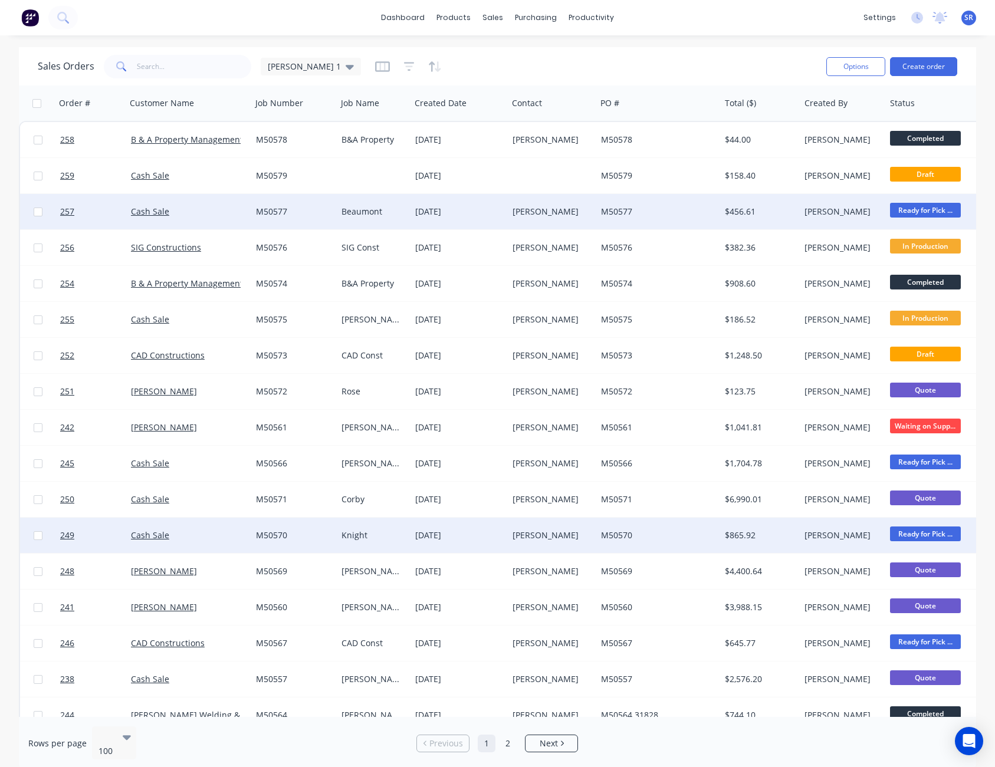
click at [932, 210] on span "Ready for Pick ..." at bounding box center [925, 210] width 71 height 15
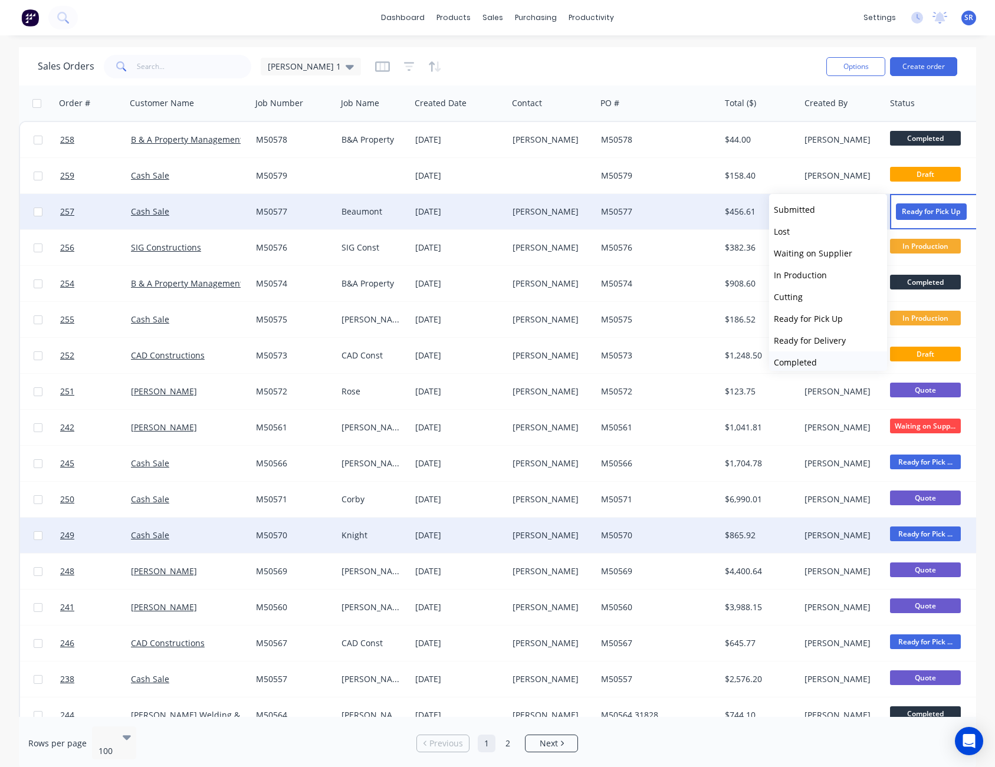
click at [846, 352] on button "Completed" at bounding box center [828, 362] width 118 height 22
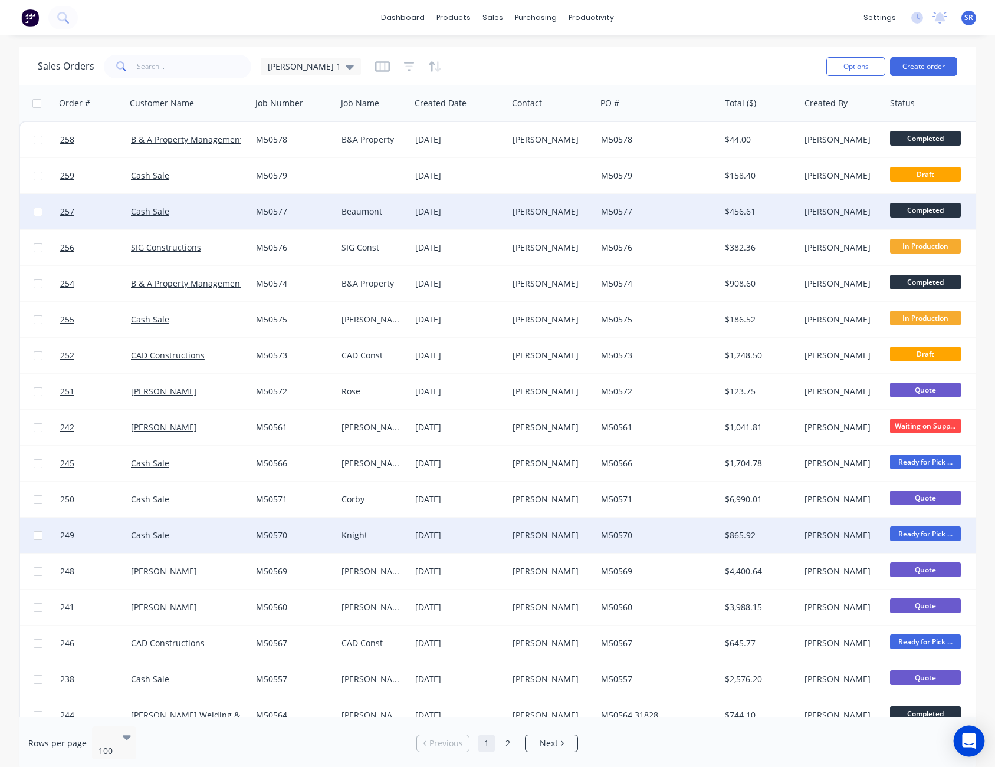
click at [974, 743] on icon "Open Intercom Messenger" at bounding box center [969, 741] width 14 height 15
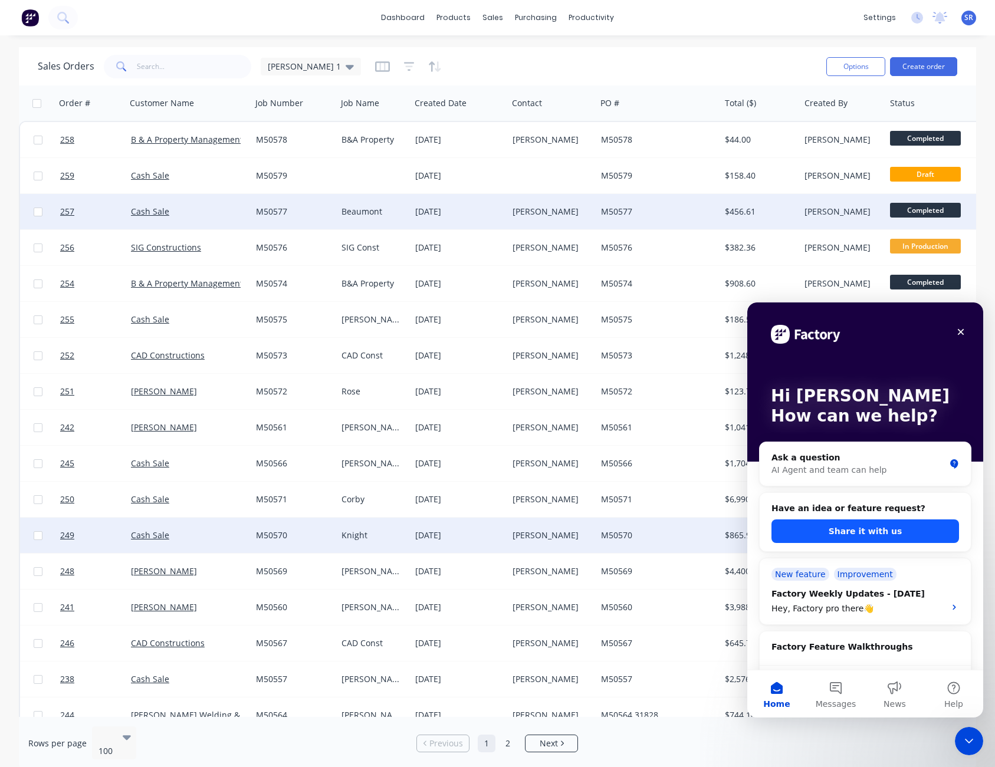
click at [885, 528] on button "Share it with us" at bounding box center [865, 532] width 188 height 24
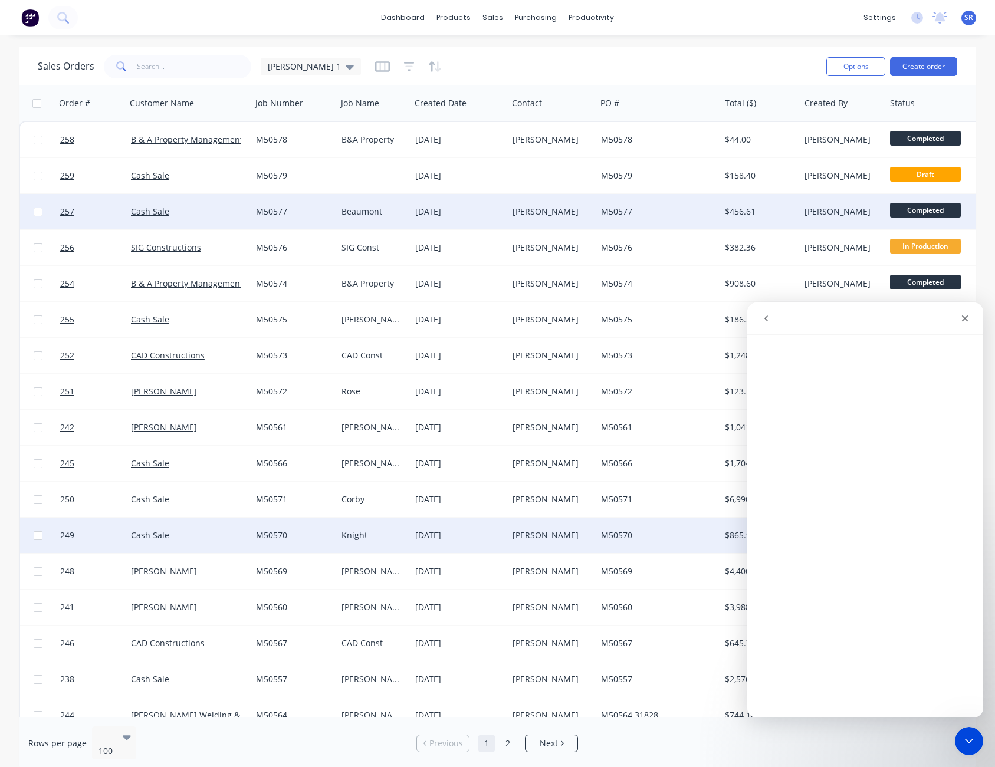
click at [765, 314] on icon "go back" at bounding box center [765, 318] width 9 height 9
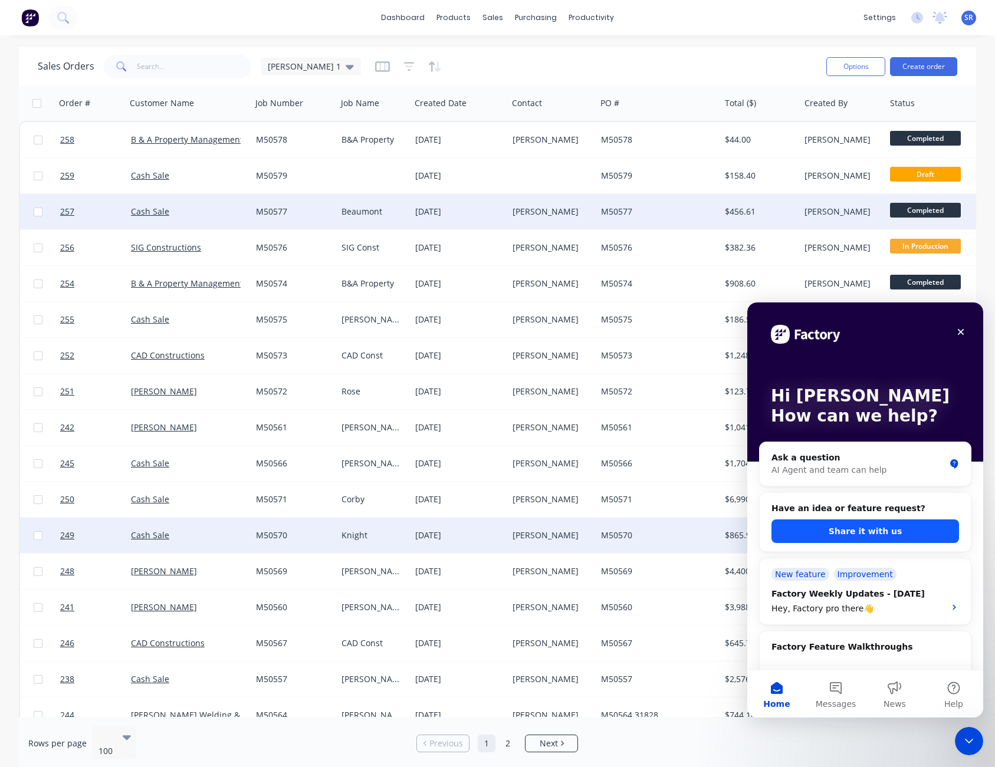
click at [877, 538] on button "Share it with us" at bounding box center [865, 532] width 188 height 24
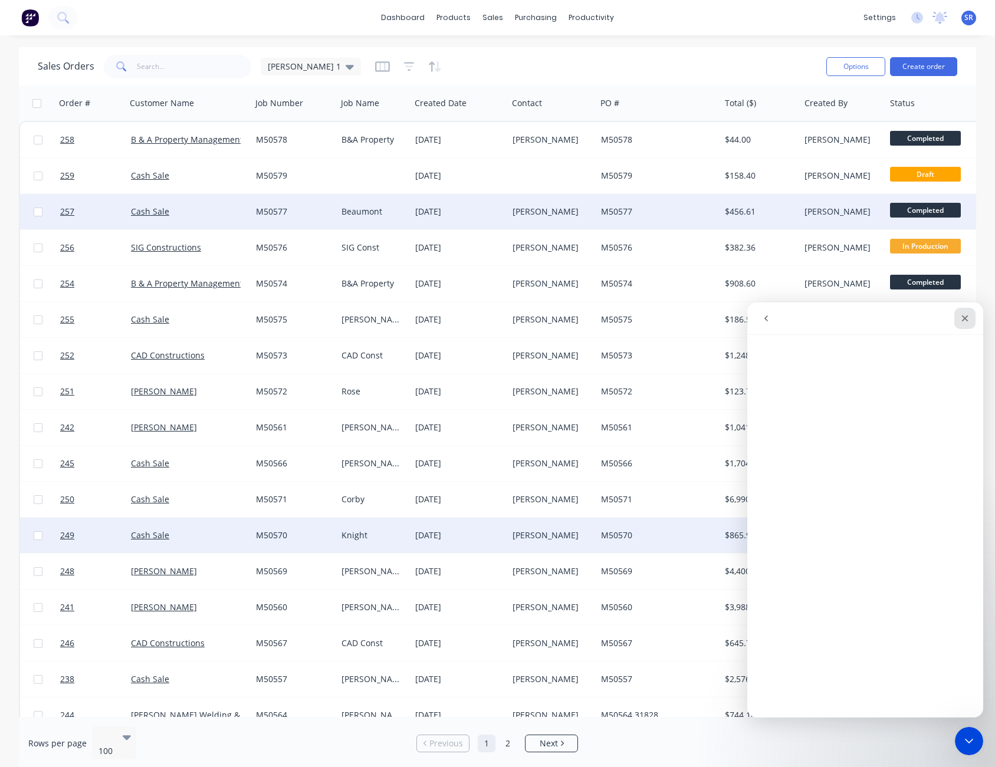
click at [968, 316] on icon "Close" at bounding box center [964, 318] width 9 height 9
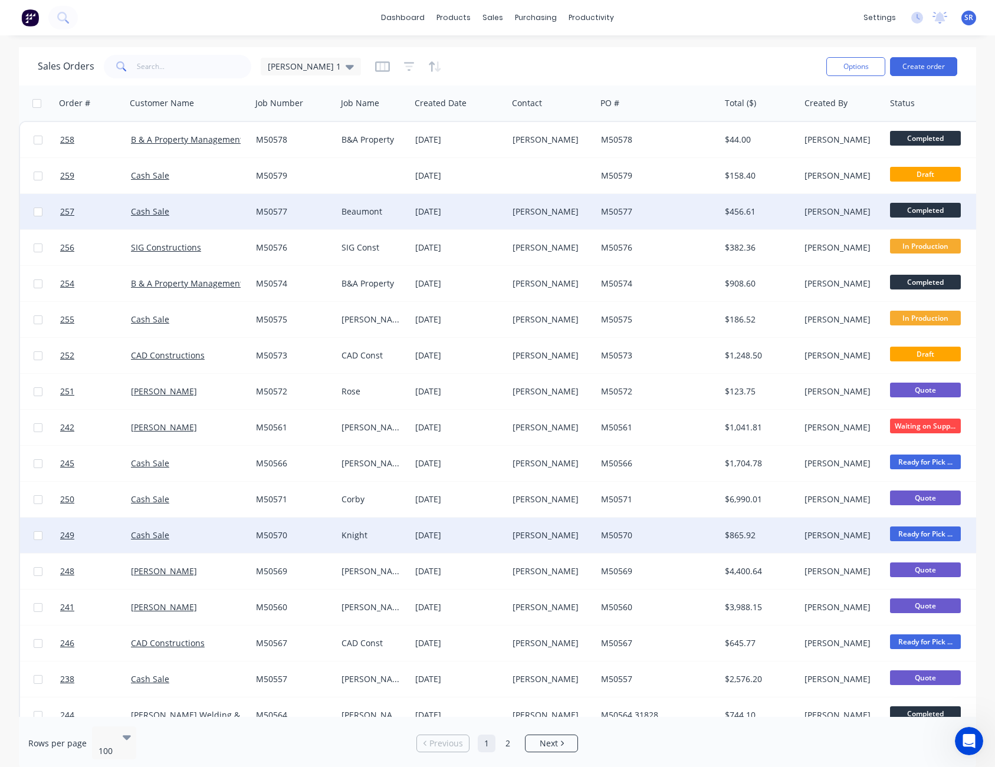
click at [966, 11] on div "SR Global Steel Enterprises Pty L... [PERSON_NAME] Administrator Profile Sign o…" at bounding box center [968, 18] width 15 height 15
click at [966, 19] on span "SR" at bounding box center [968, 17] width 9 height 11
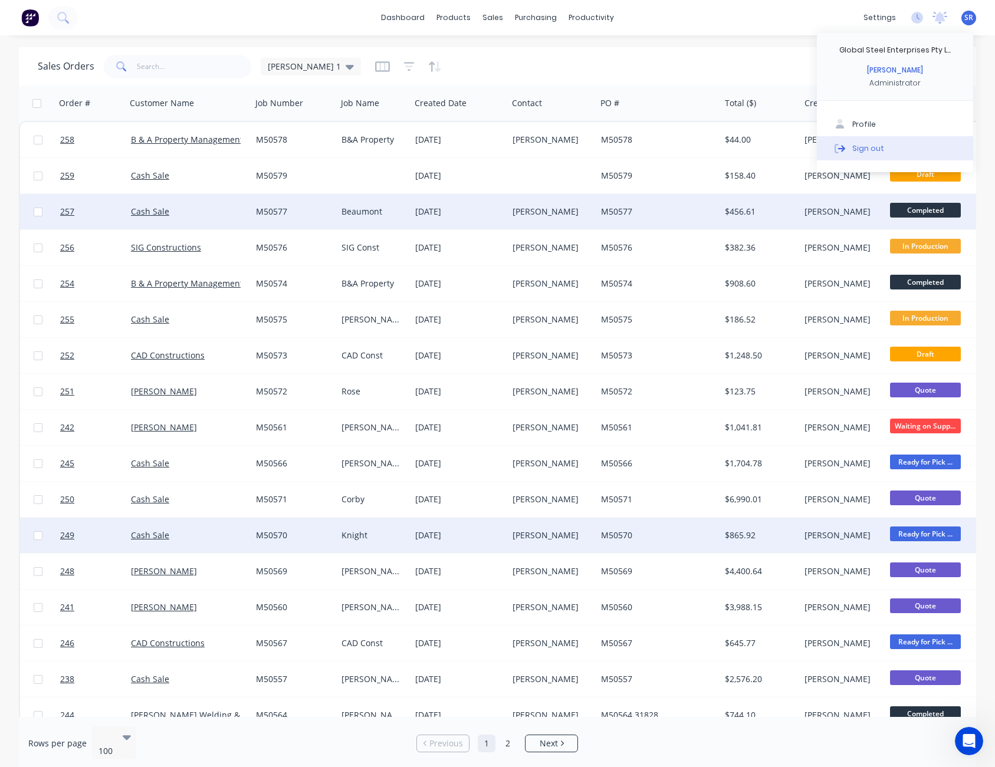
click at [889, 146] on button "Sign out" at bounding box center [895, 148] width 156 height 24
